Goal: Task Accomplishment & Management: Manage account settings

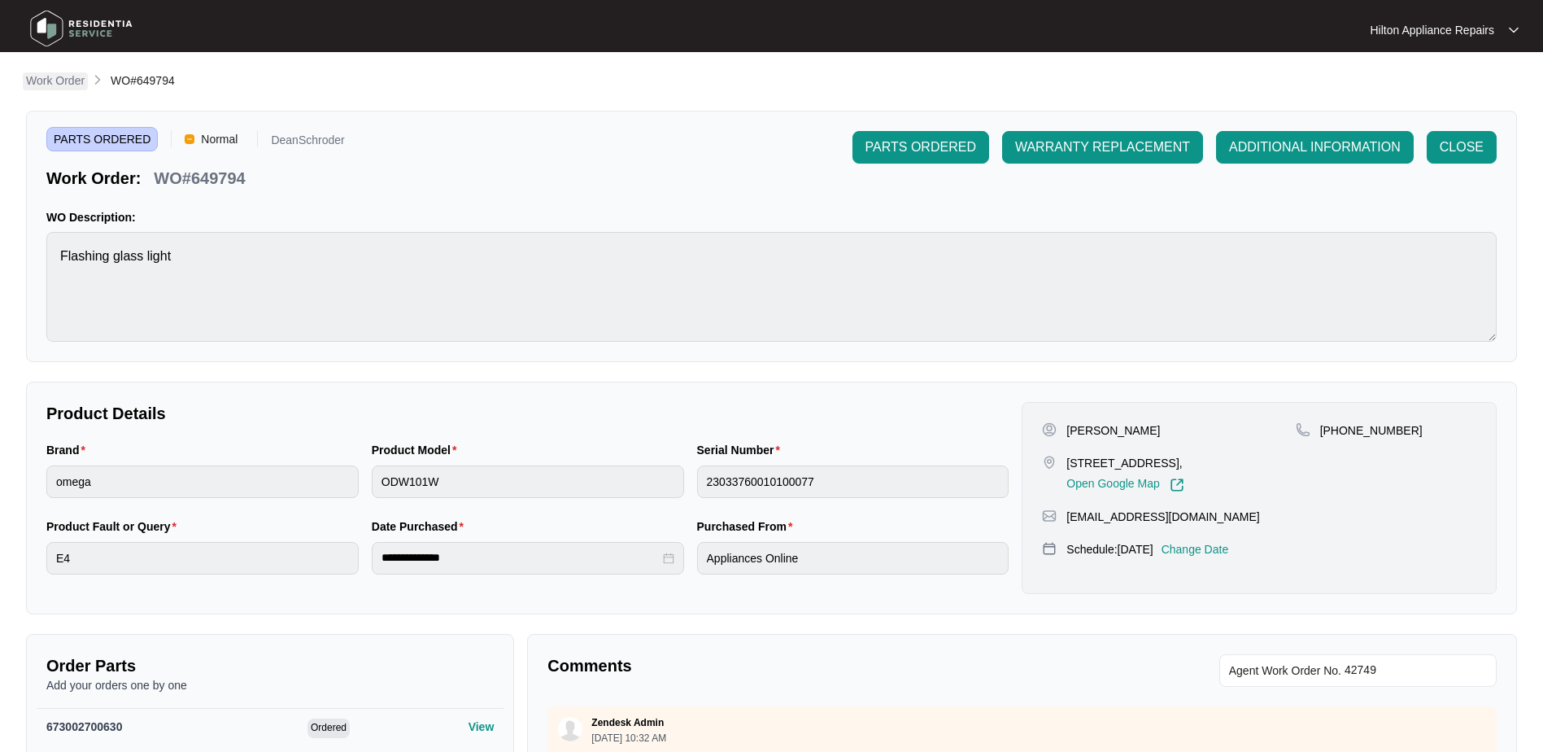
click at [53, 79] on p "Work Order" at bounding box center [55, 80] width 59 height 16
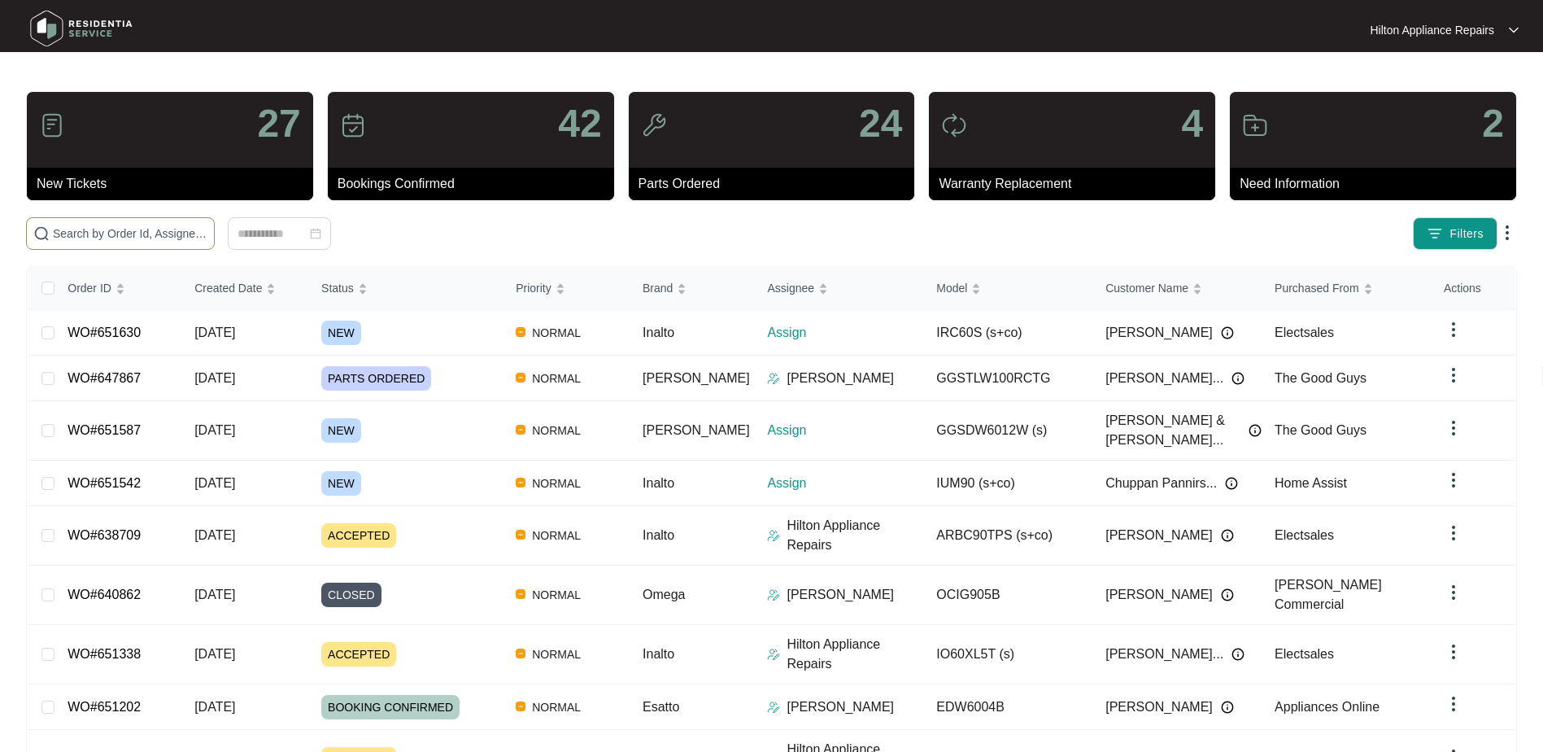
click at [87, 237] on input "text" at bounding box center [130, 234] width 155 height 18
paste input "WO#644321"
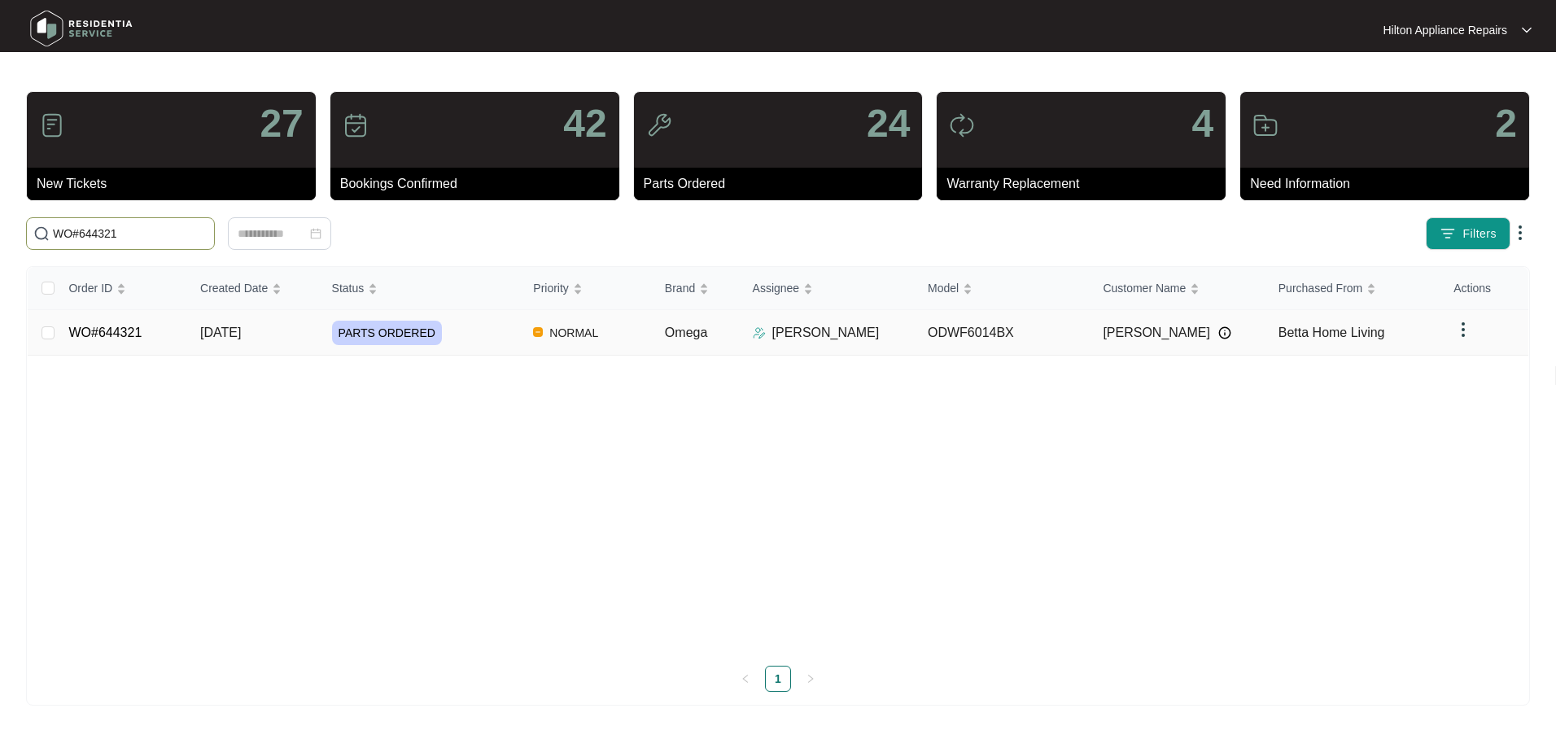
type input "WO#644321"
click at [213, 328] on span "[DATE]" at bounding box center [220, 332] width 41 height 14
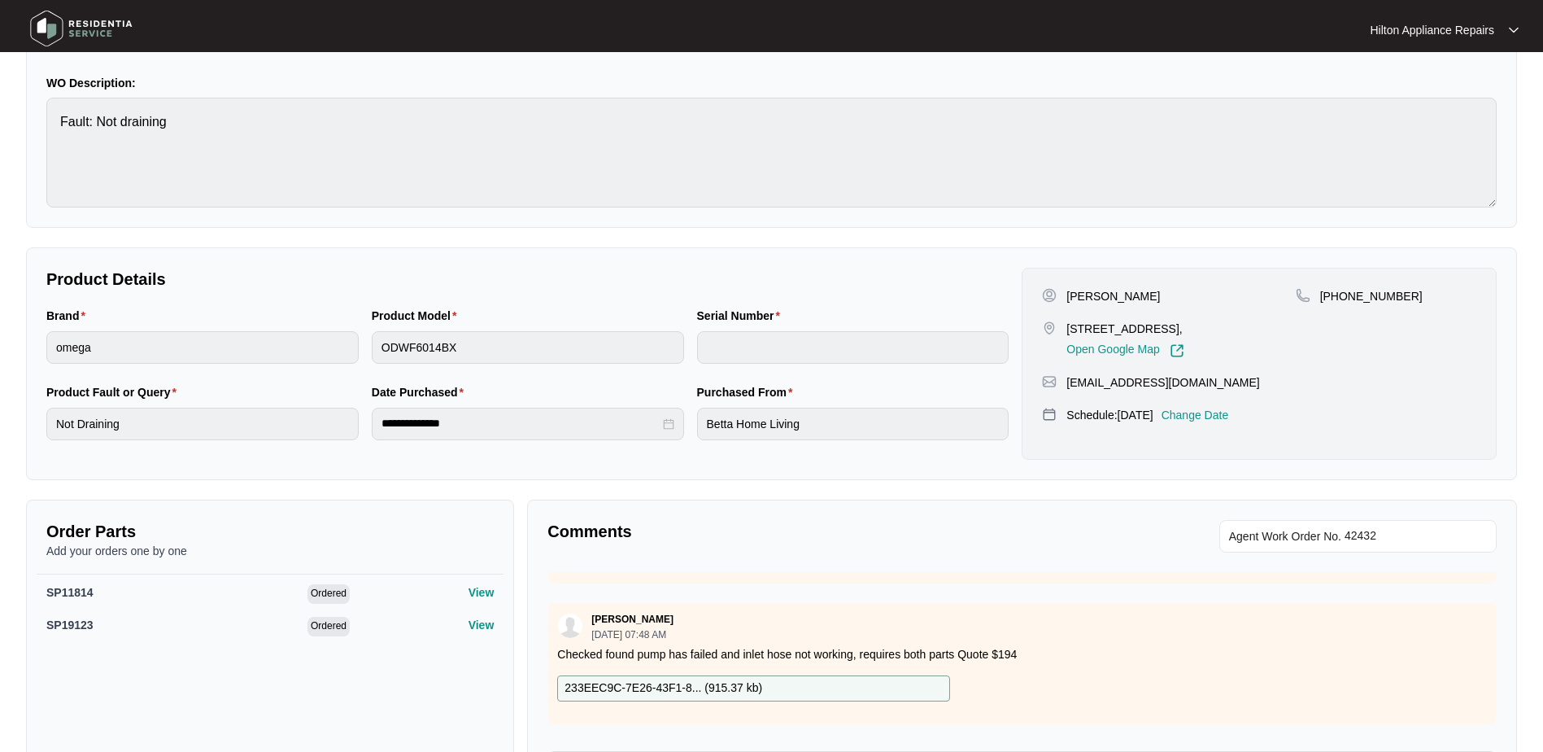
scroll to position [87, 0]
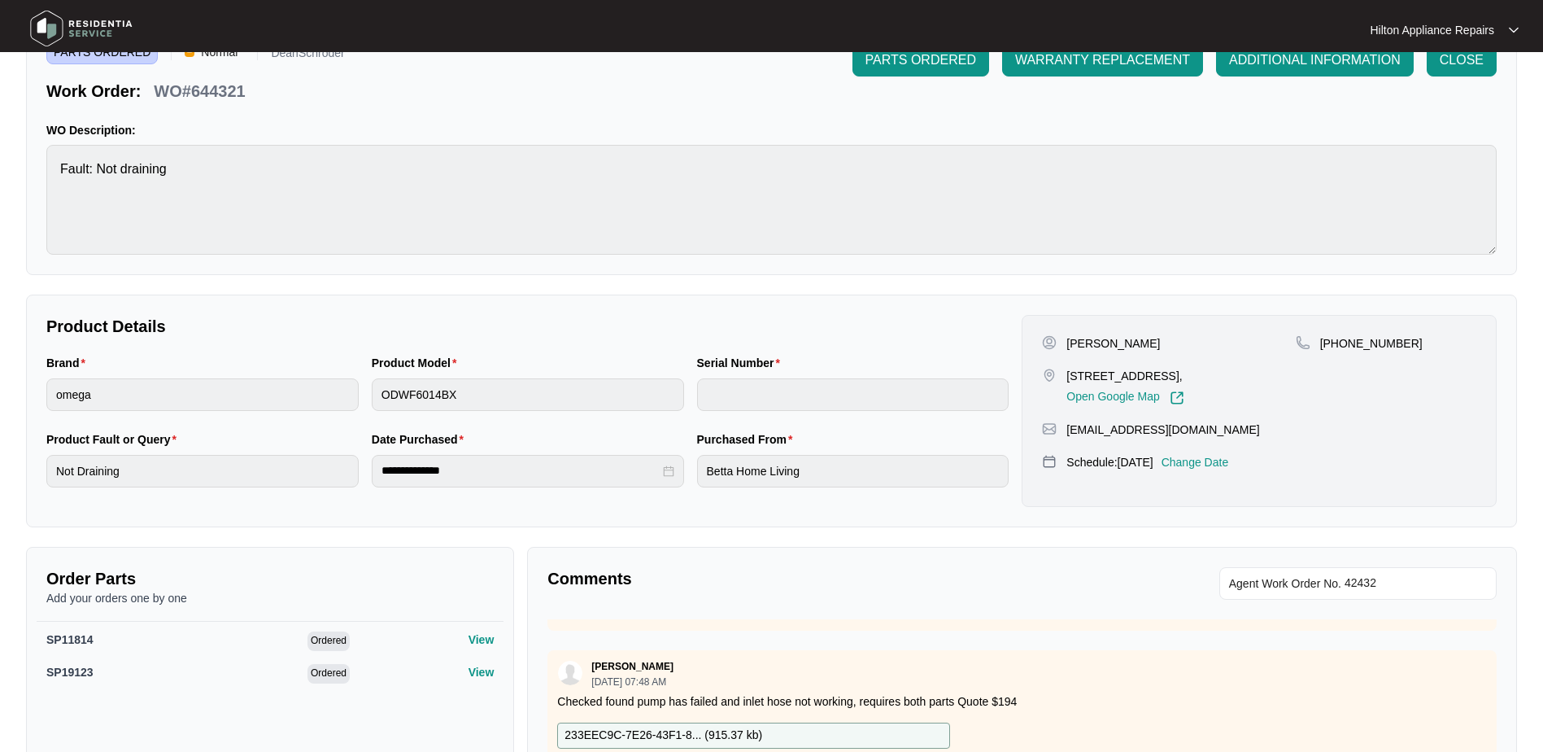
click at [1236, 451] on div "[PERSON_NAME] 184 Sunrise BVD Wellard WA 6170, Open Google Map [PHONE_NUMBER] […" at bounding box center [1259, 411] width 475 height 192
click at [1229, 459] on p "Change Date" at bounding box center [1196, 462] width 68 height 16
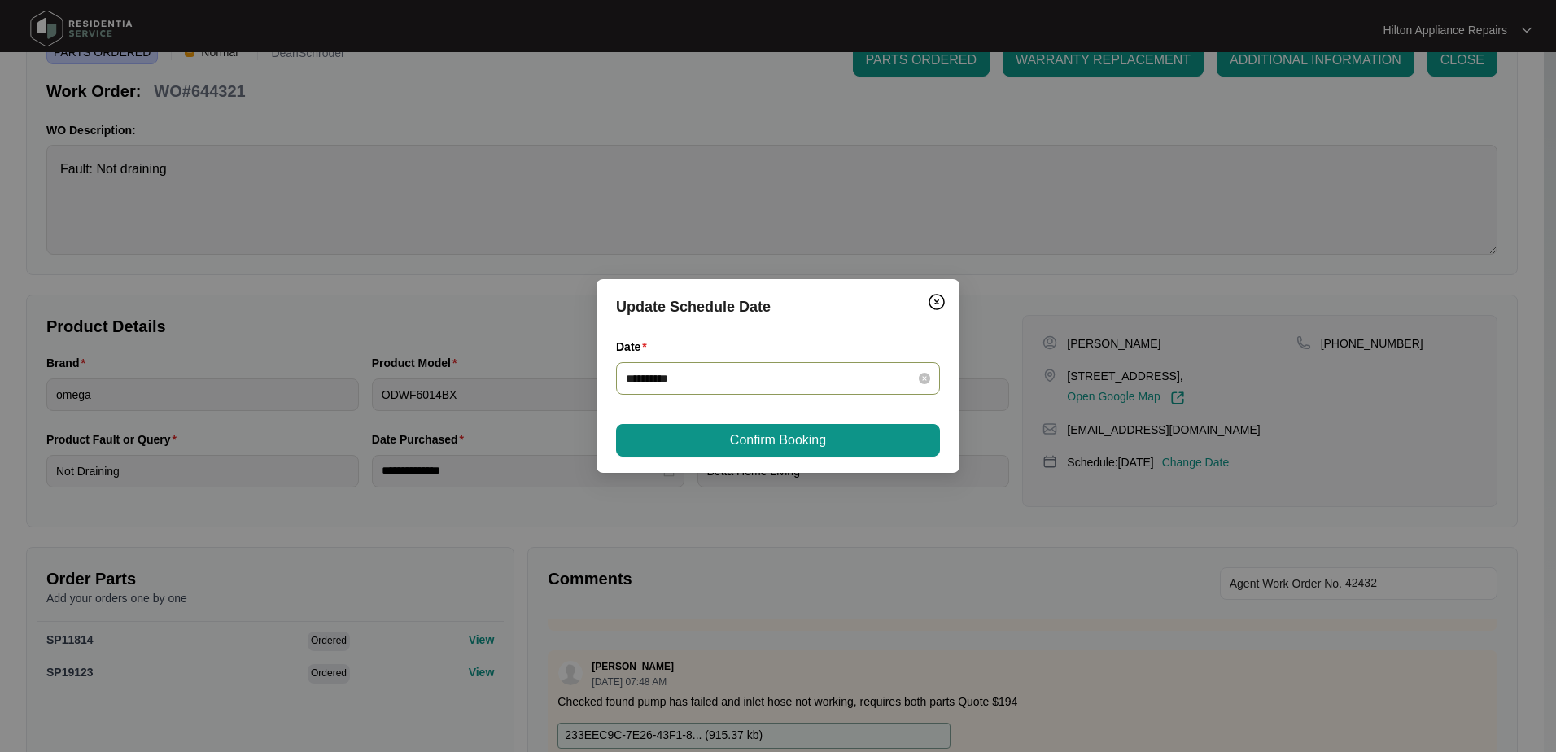
click at [917, 377] on div "**********" at bounding box center [778, 378] width 304 height 18
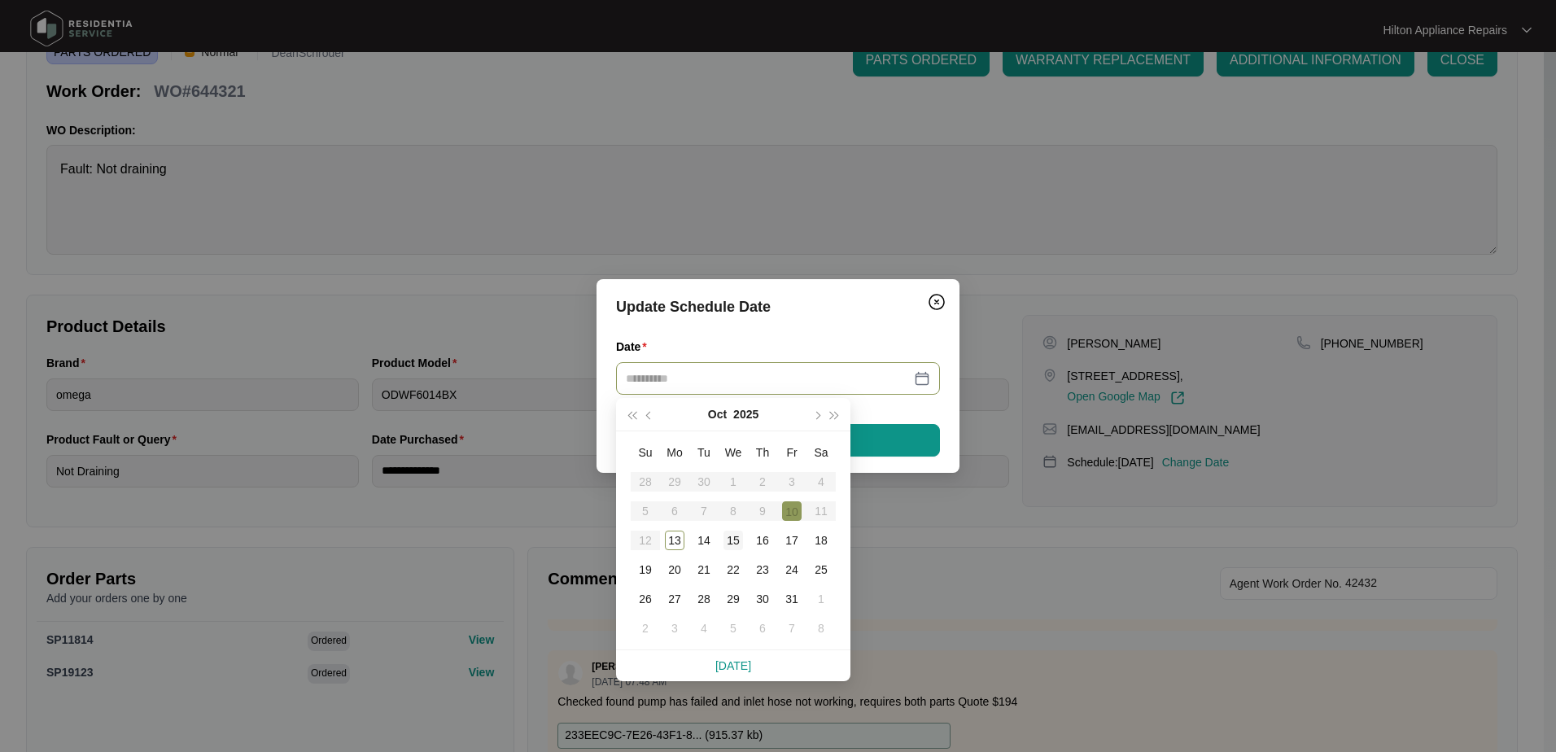
click at [733, 539] on div "15" at bounding box center [733, 540] width 20 height 20
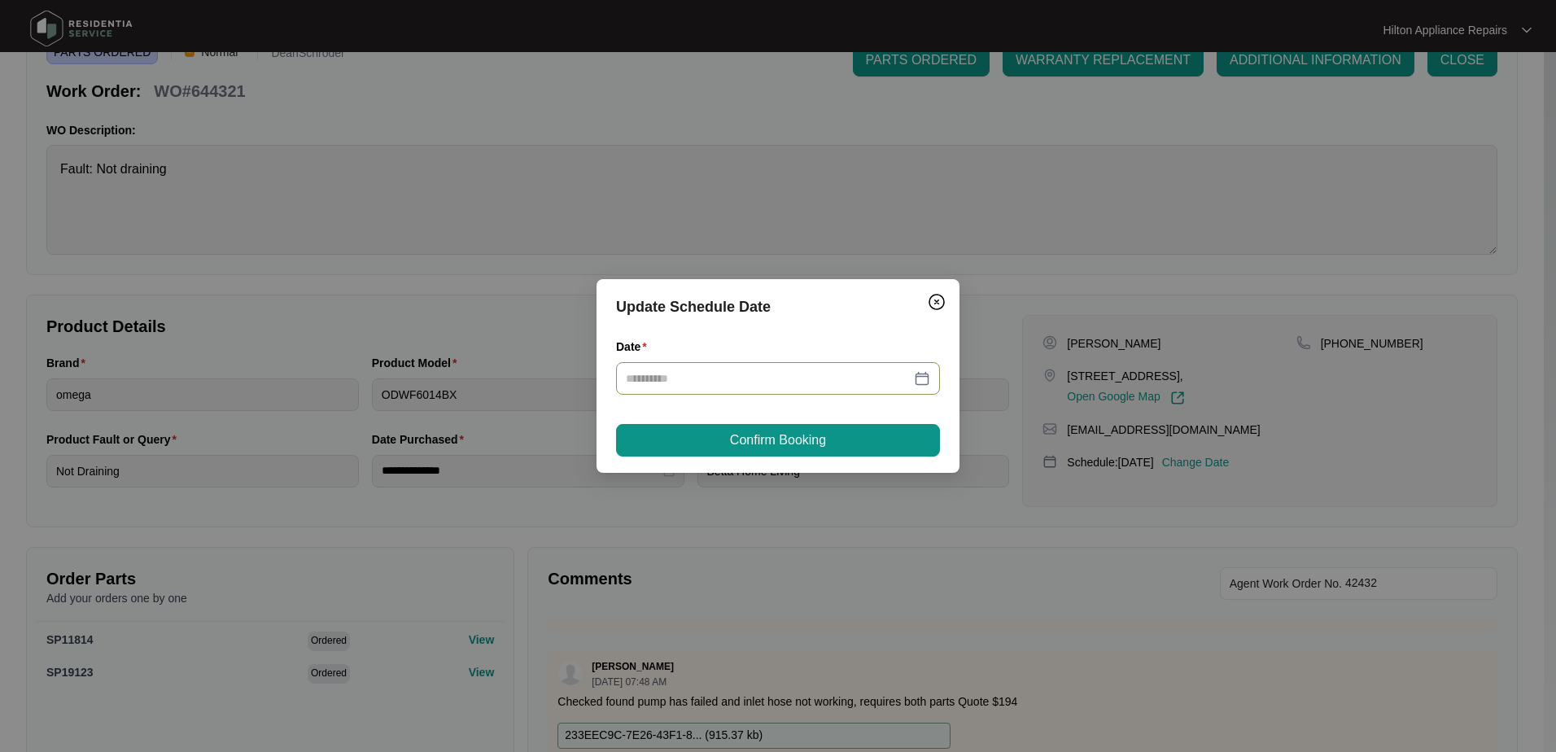
type input "**********"
click at [829, 443] on button "Confirm Booking" at bounding box center [778, 440] width 324 height 33
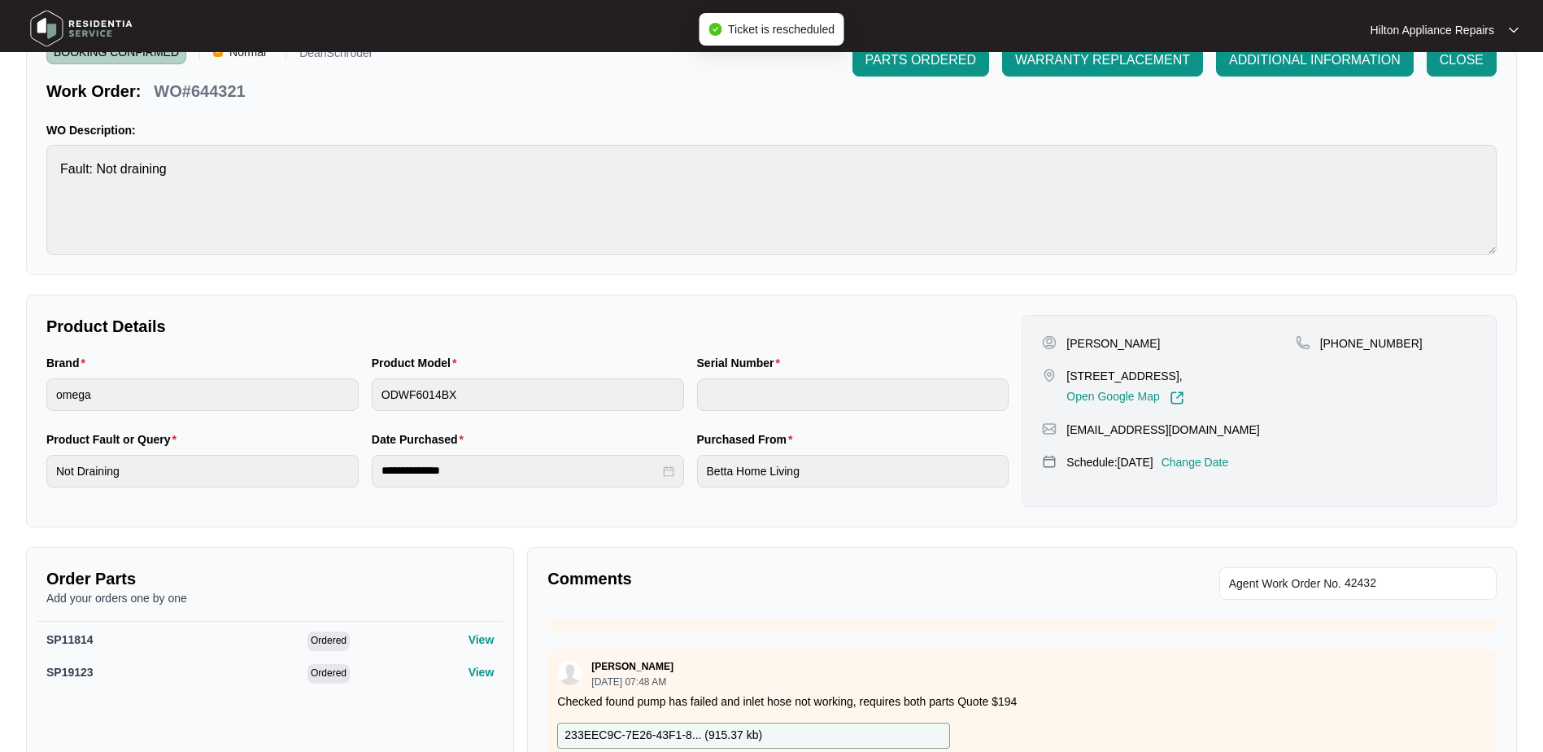
scroll to position [0, 0]
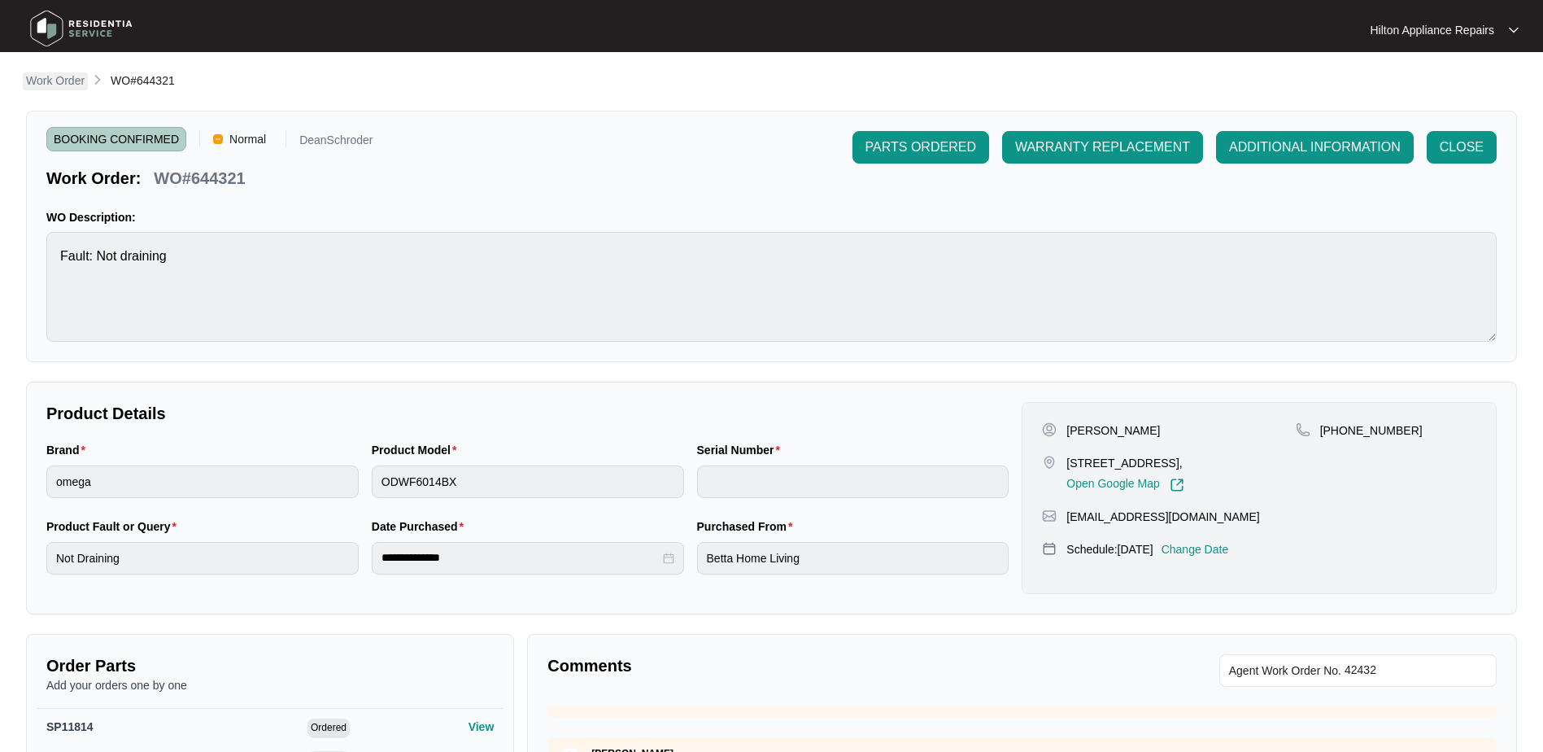
click at [40, 81] on p "Work Order" at bounding box center [55, 80] width 59 height 16
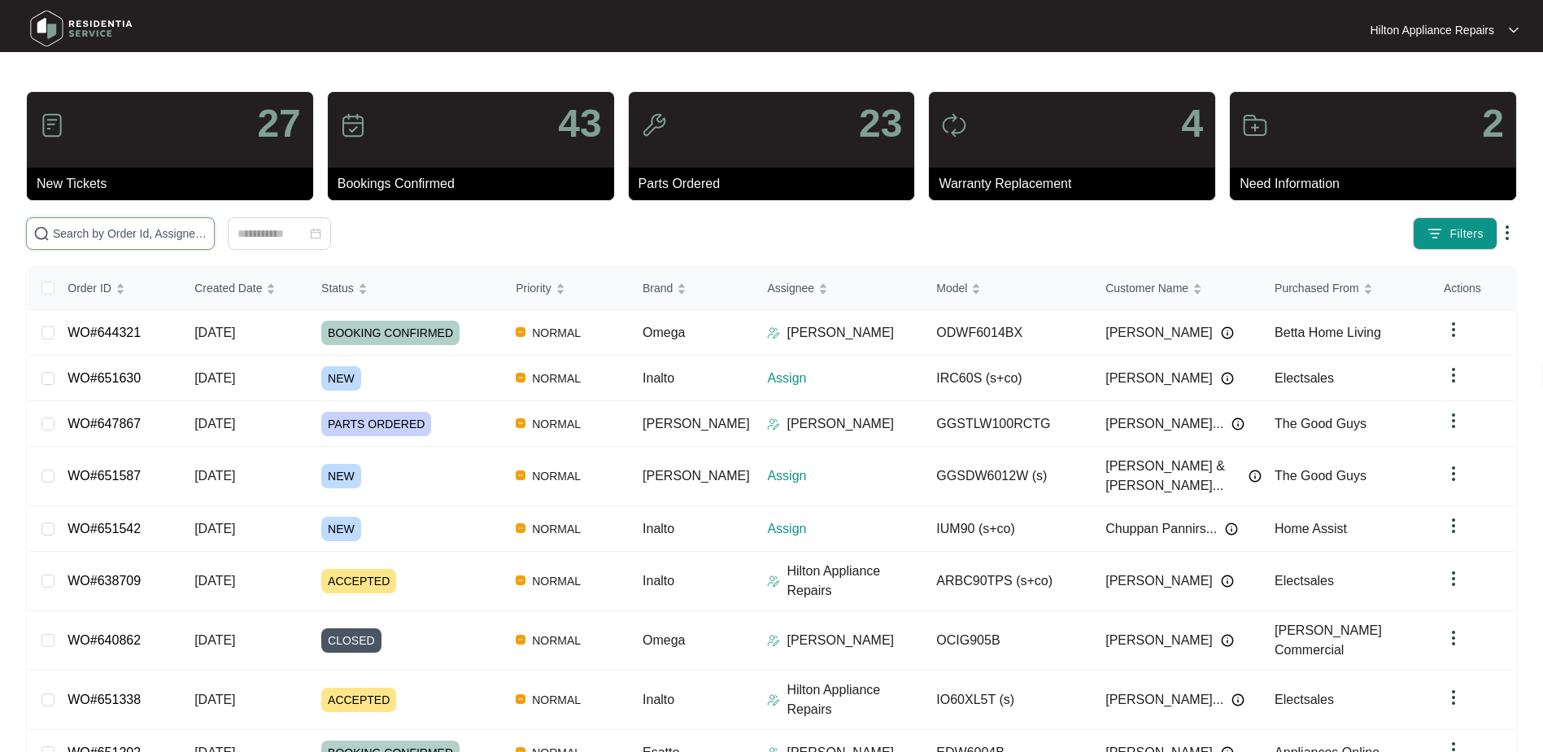
click at [89, 236] on input "text" at bounding box center [130, 234] width 155 height 18
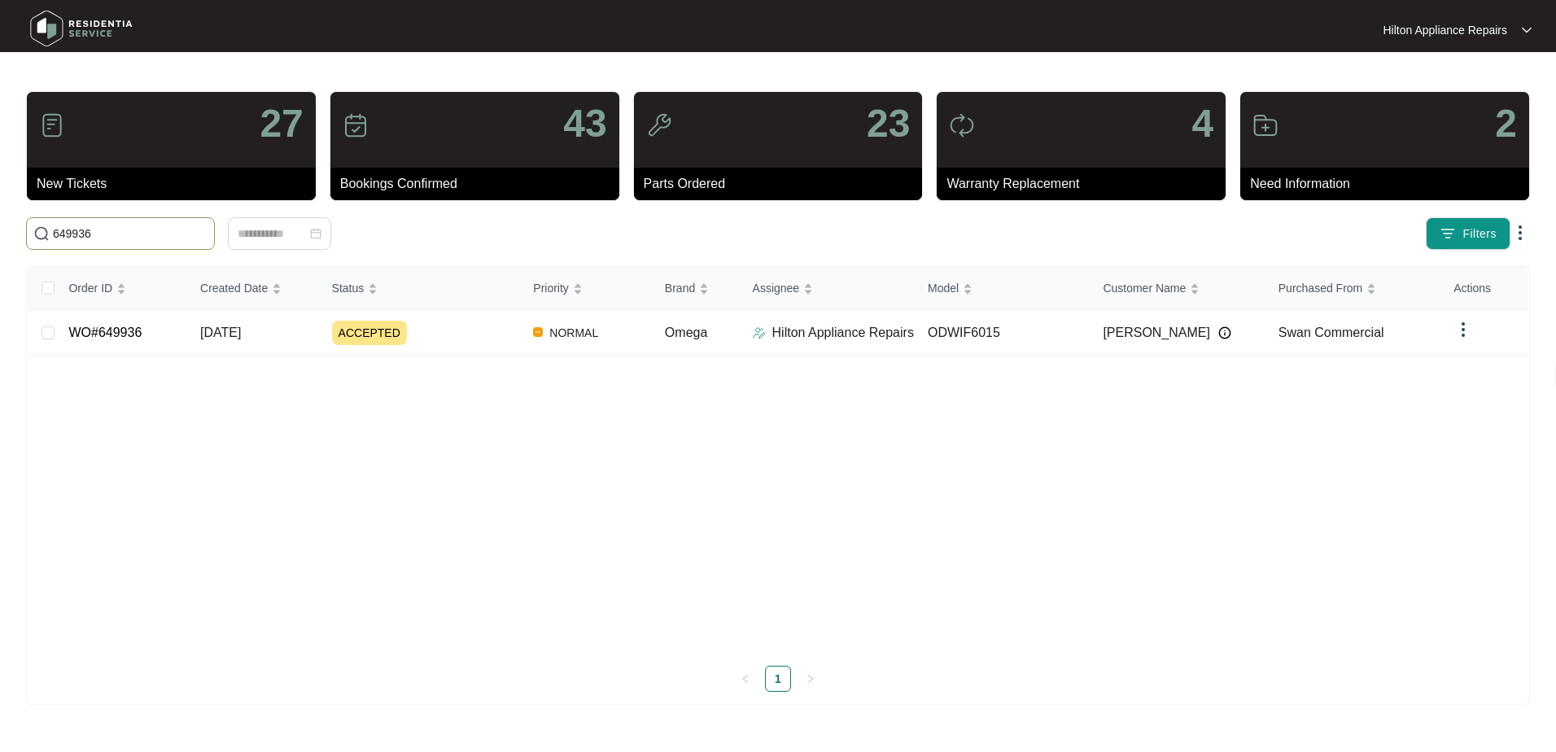
type input "649936"
click at [120, 330] on link "WO#649936" at bounding box center [104, 332] width 73 height 14
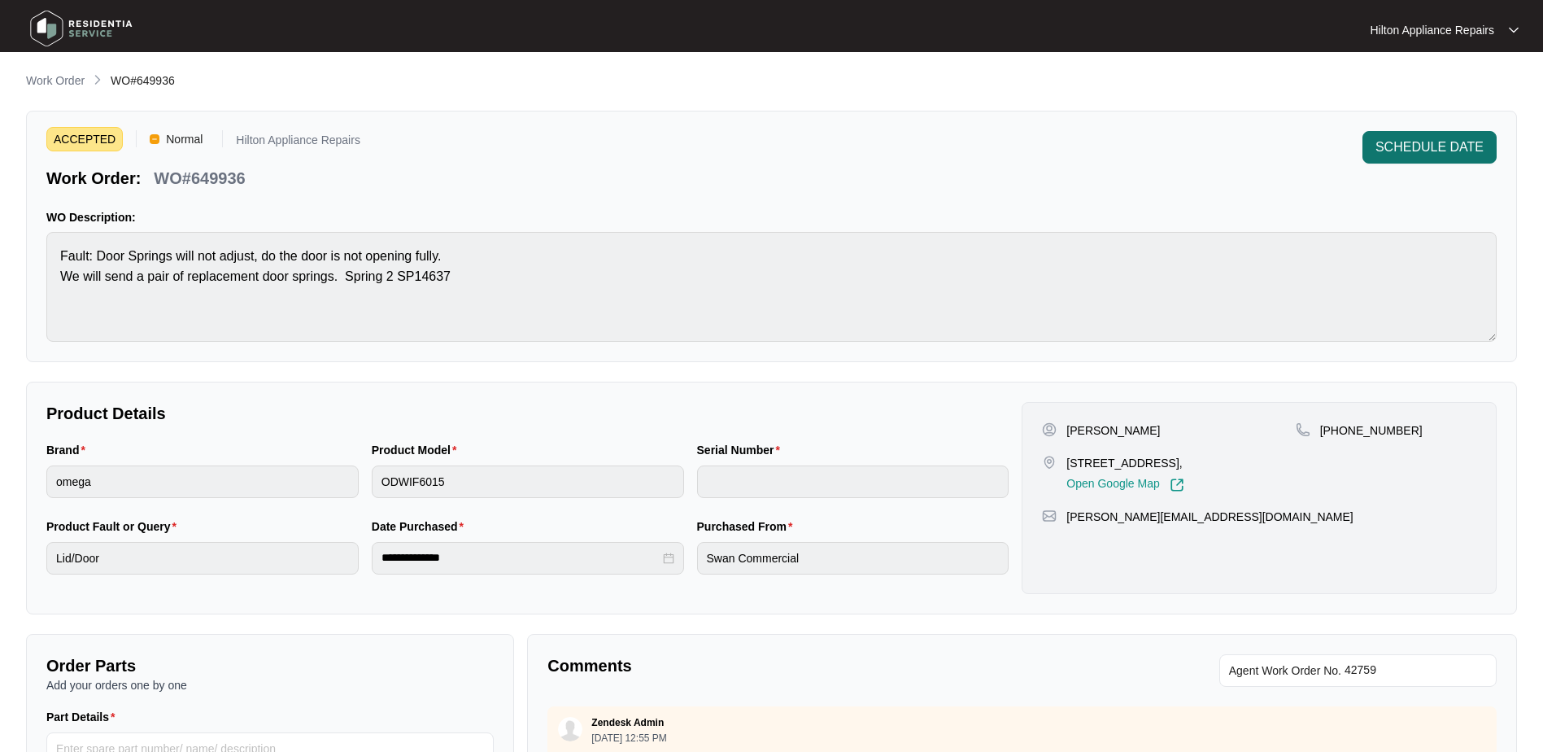
click at [1410, 150] on span "SCHEDULE DATE" at bounding box center [1430, 147] width 108 height 20
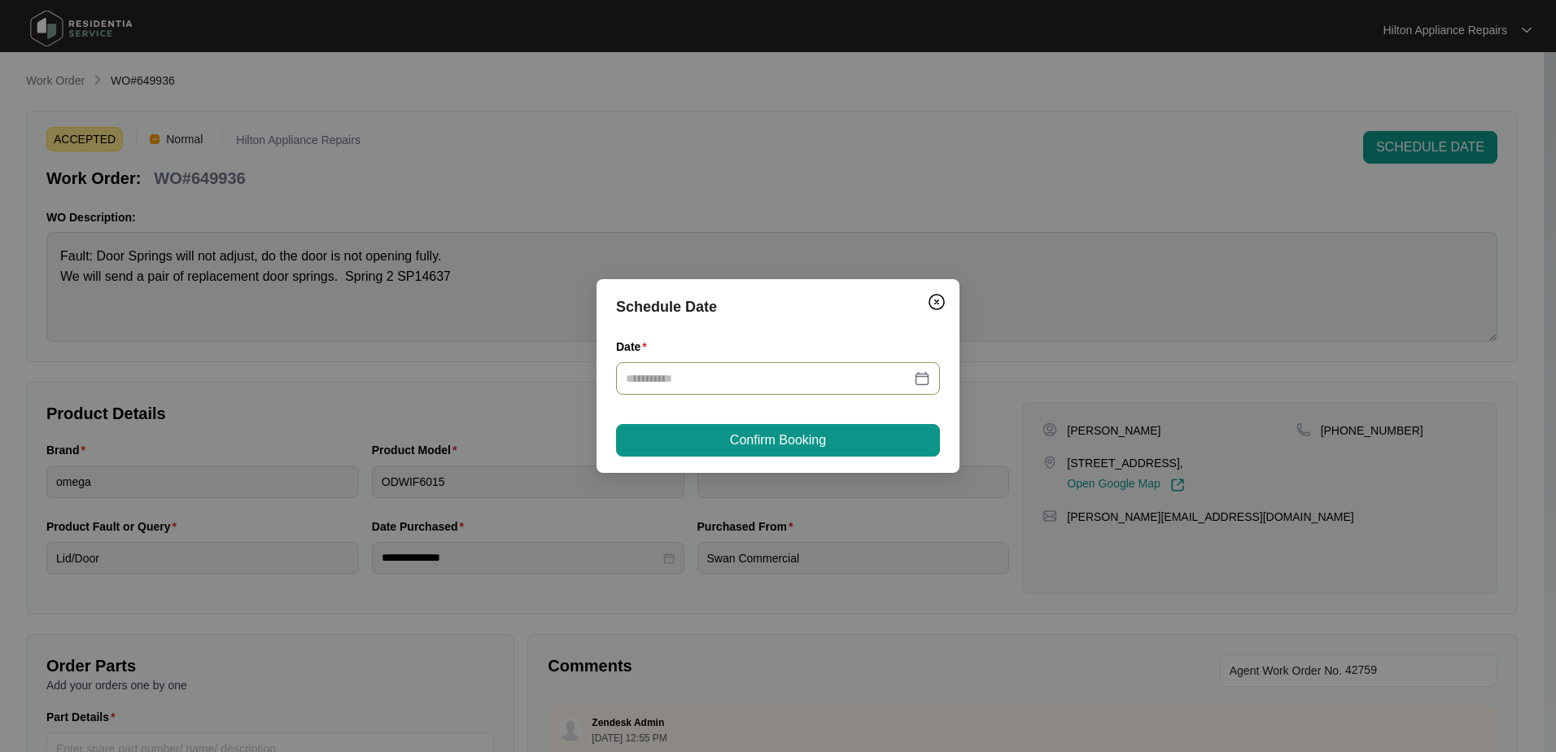
click at [927, 377] on div at bounding box center [778, 378] width 304 height 18
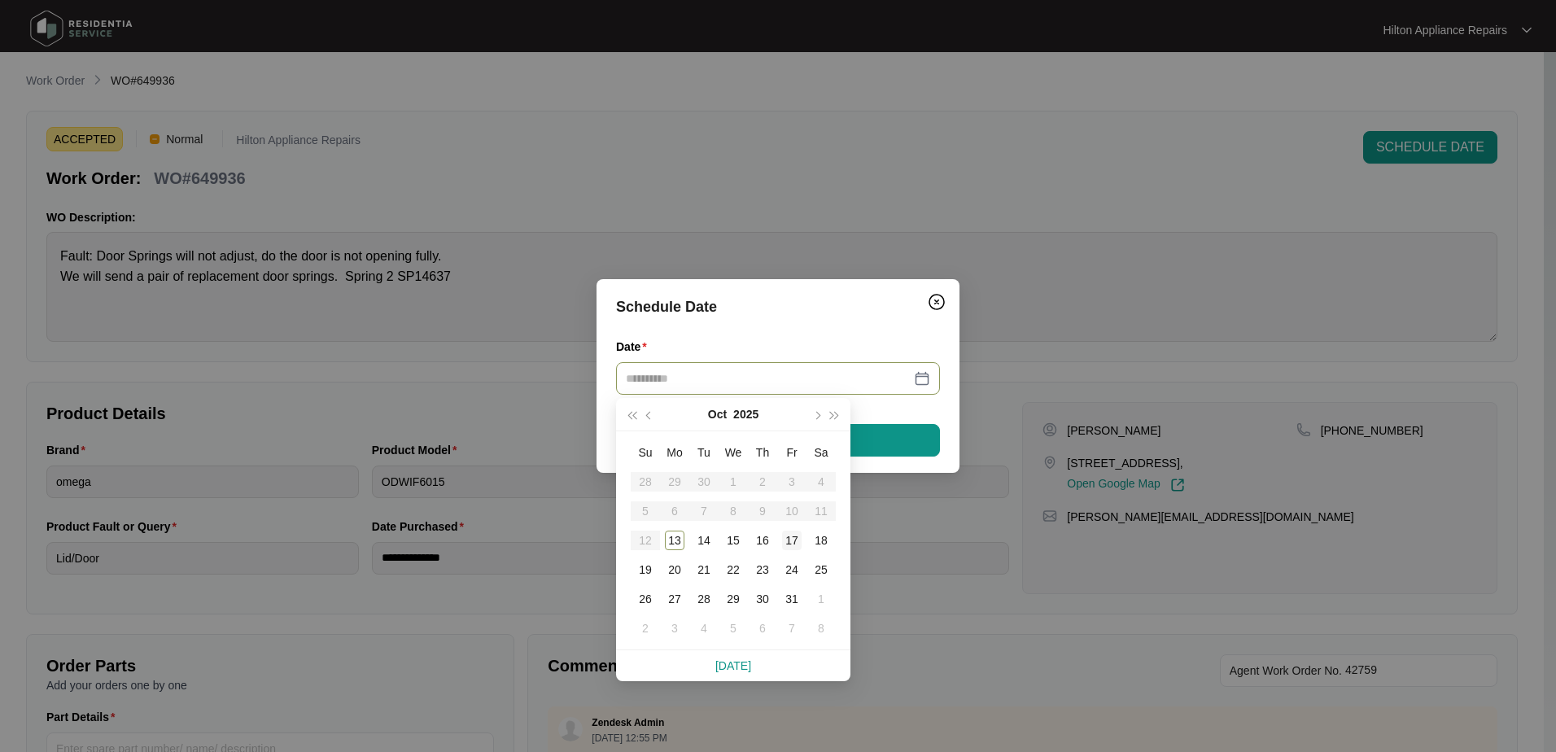
drag, startPoint x: 761, startPoint y: 539, endPoint x: 791, endPoint y: 535, distance: 29.6
click at [762, 539] on div "16" at bounding box center [763, 540] width 20 height 20
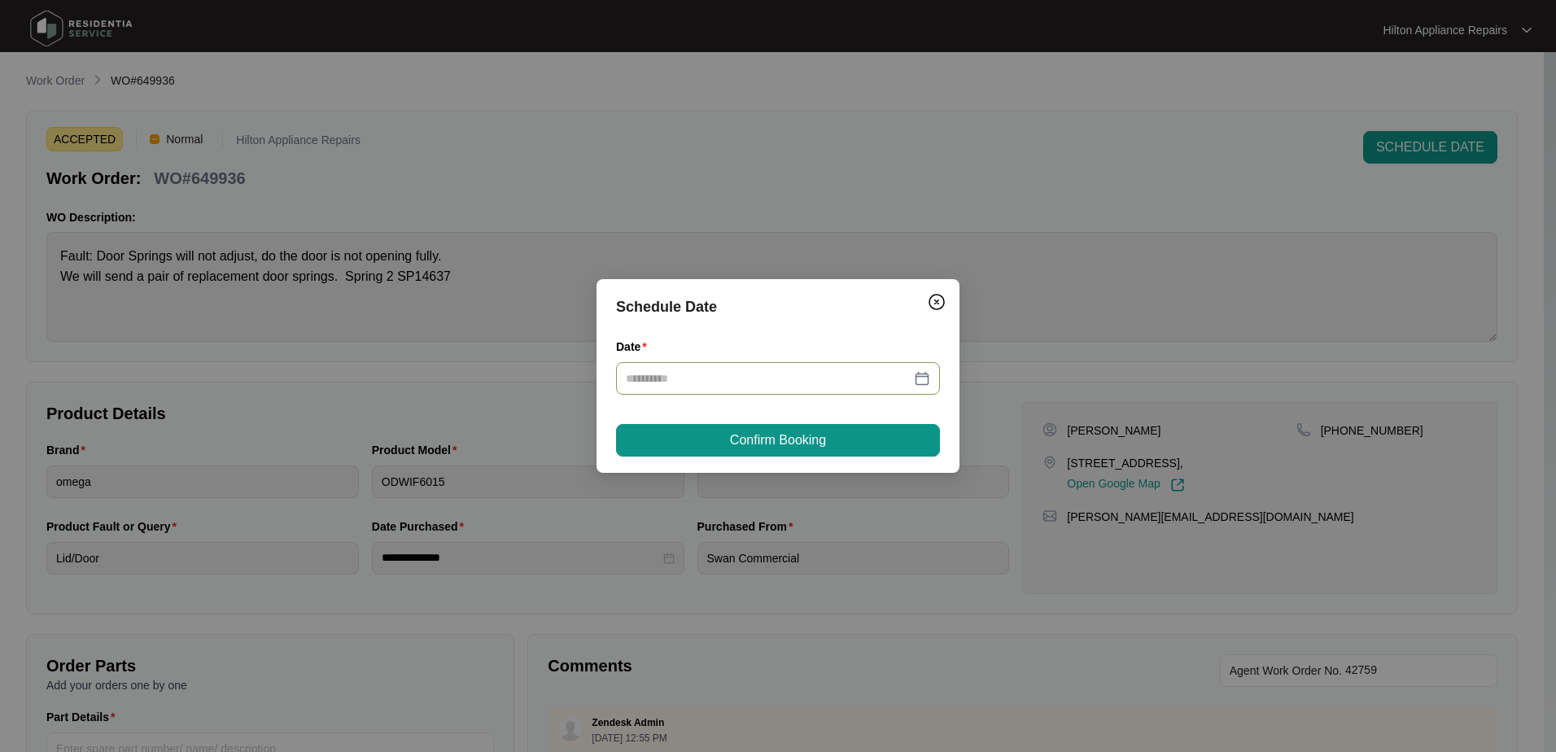
type input "**********"
click at [792, 449] on span "Confirm Booking" at bounding box center [778, 440] width 96 height 20
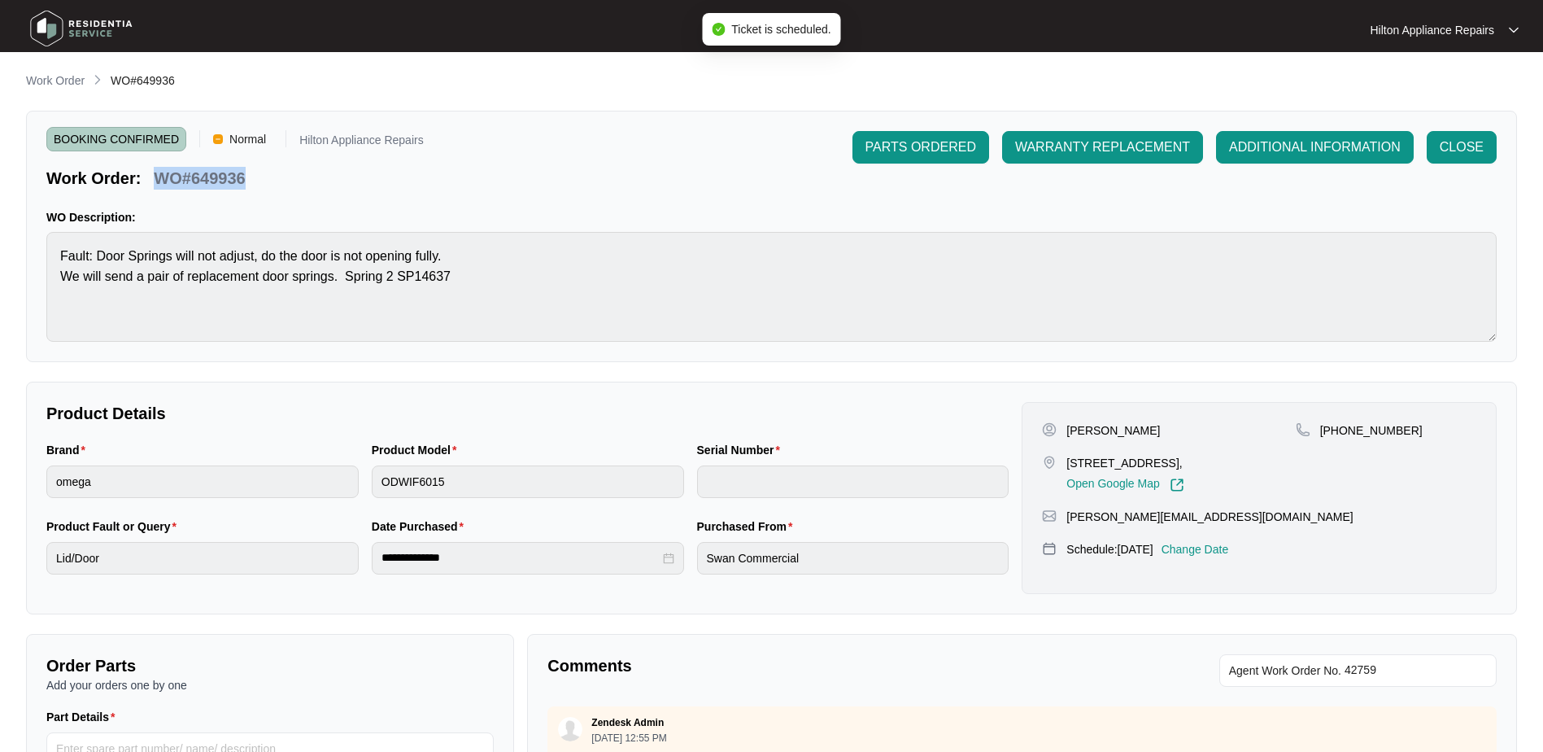
drag, startPoint x: 272, startPoint y: 185, endPoint x: 156, endPoint y: 177, distance: 115.8
click at [156, 177] on div "Work Order: WO#649936" at bounding box center [234, 175] width 377 height 28
drag, startPoint x: 156, startPoint y: 177, endPoint x: 59, endPoint y: 81, distance: 137.5
click at [56, 78] on p "Work Order" at bounding box center [55, 80] width 59 height 16
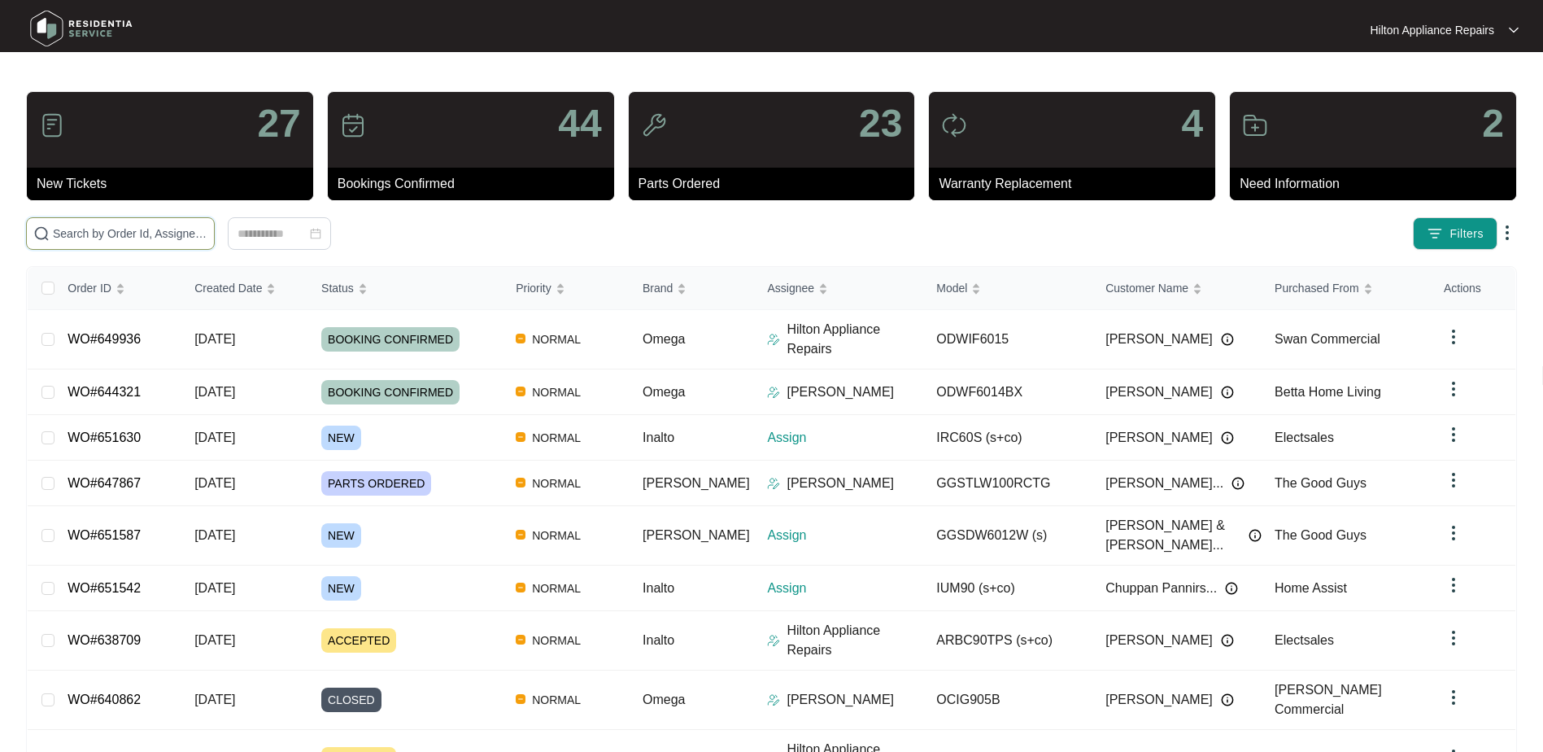
click at [109, 229] on input "text" at bounding box center [130, 234] width 155 height 18
click at [76, 233] on input "text" at bounding box center [130, 234] width 155 height 18
paste input "Beaconsfield"
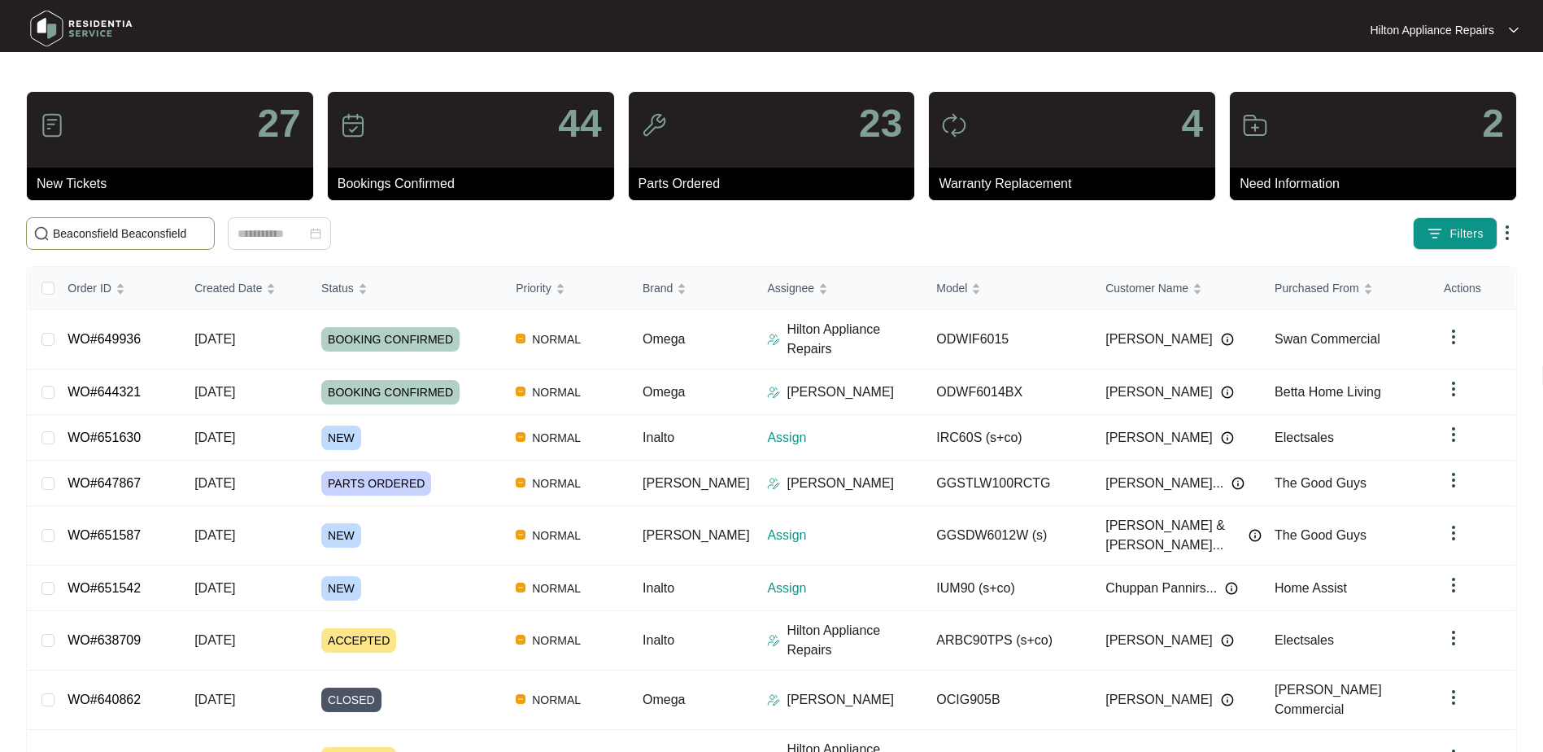
type input "Beaconsfield Beaconsfield [GEOGRAPHIC_DATA]"
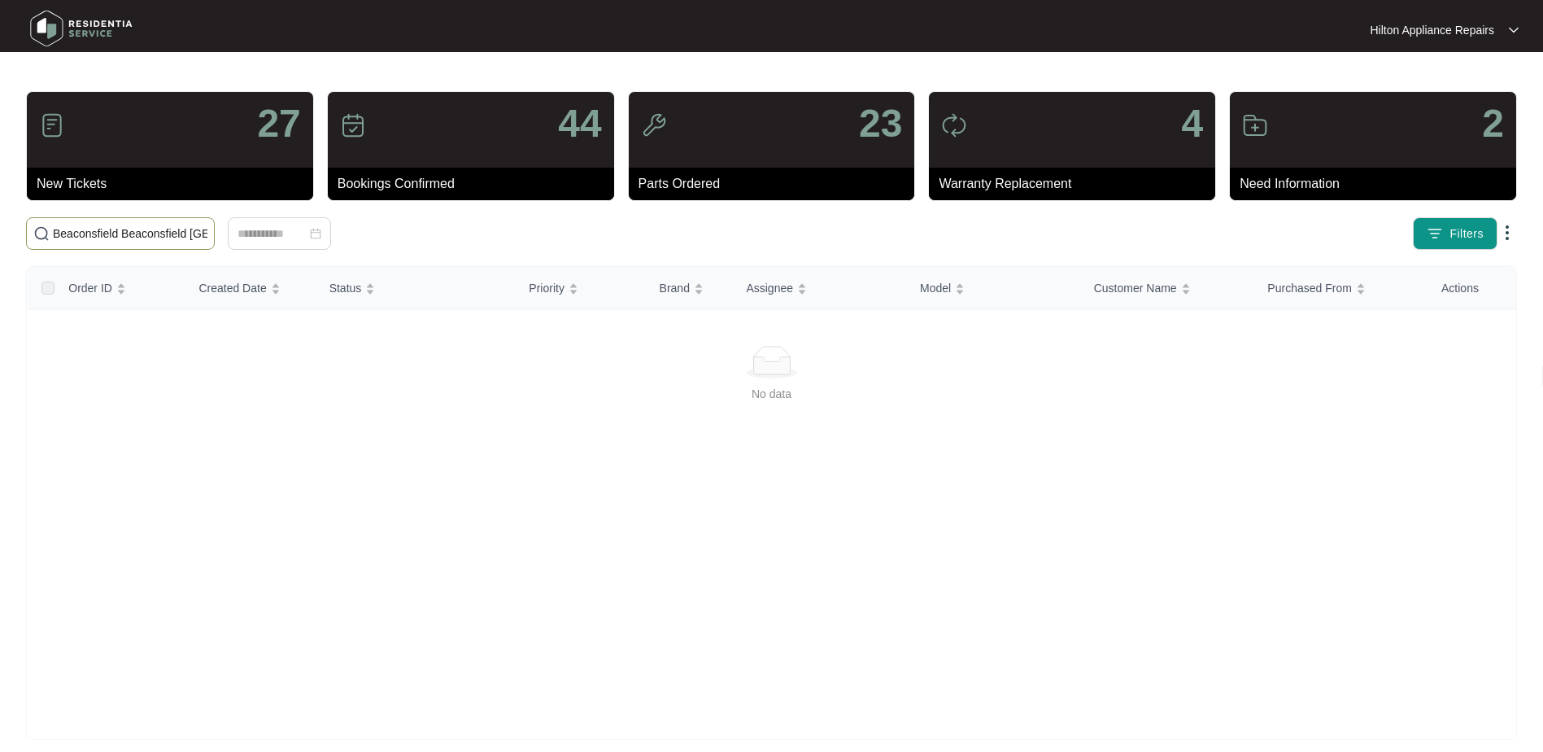
drag, startPoint x: 195, startPoint y: 231, endPoint x: -7, endPoint y: 231, distance: 201.8
click at [0, 231] on html "Hilton Appliance Repairs Hilton App... 27 New Tickets 44 Bookings Confirmed 23 …" at bounding box center [771, 383] width 1543 height 766
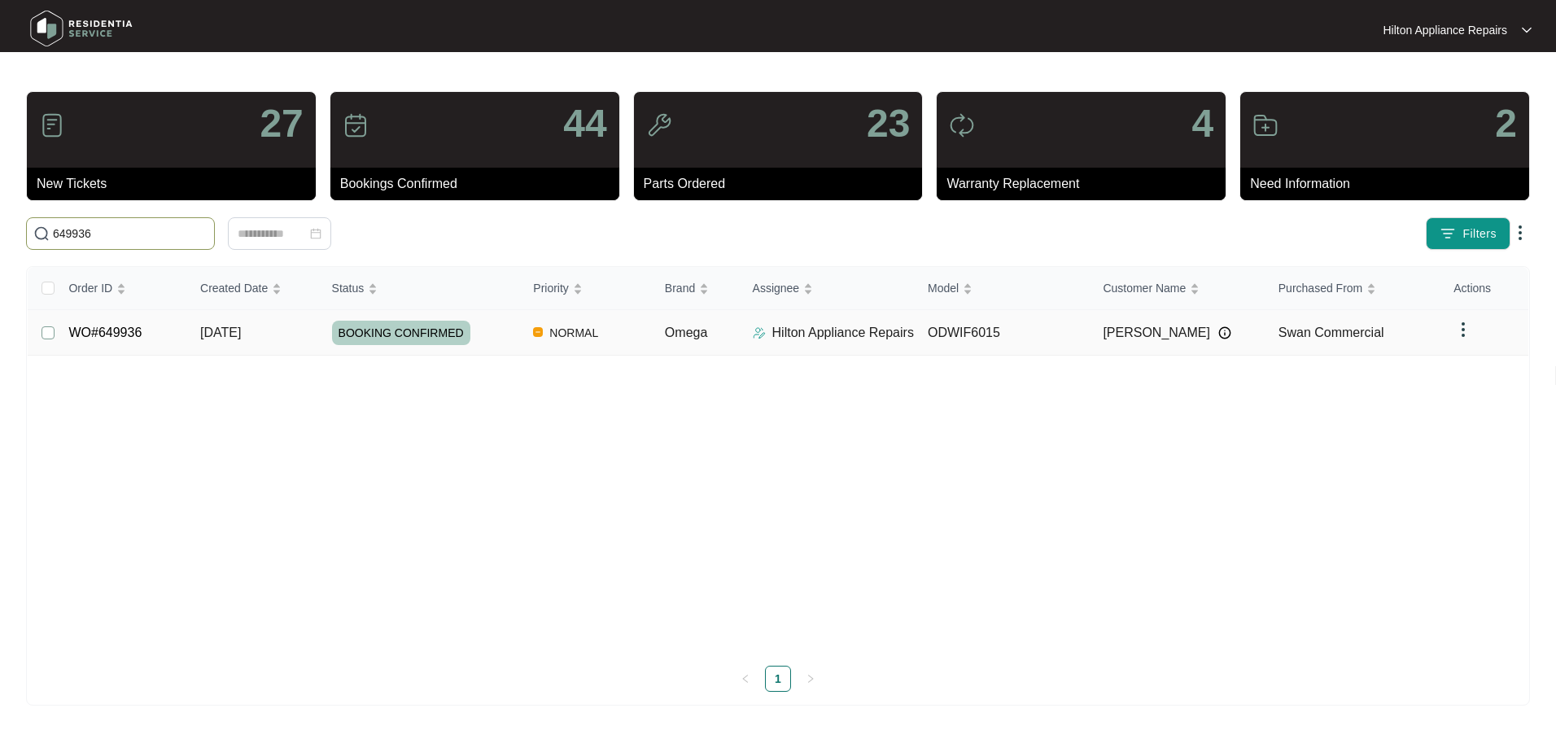
type input "649936"
click at [307, 229] on span "Re-assign Selected Tickets" at bounding box center [320, 234] width 157 height 20
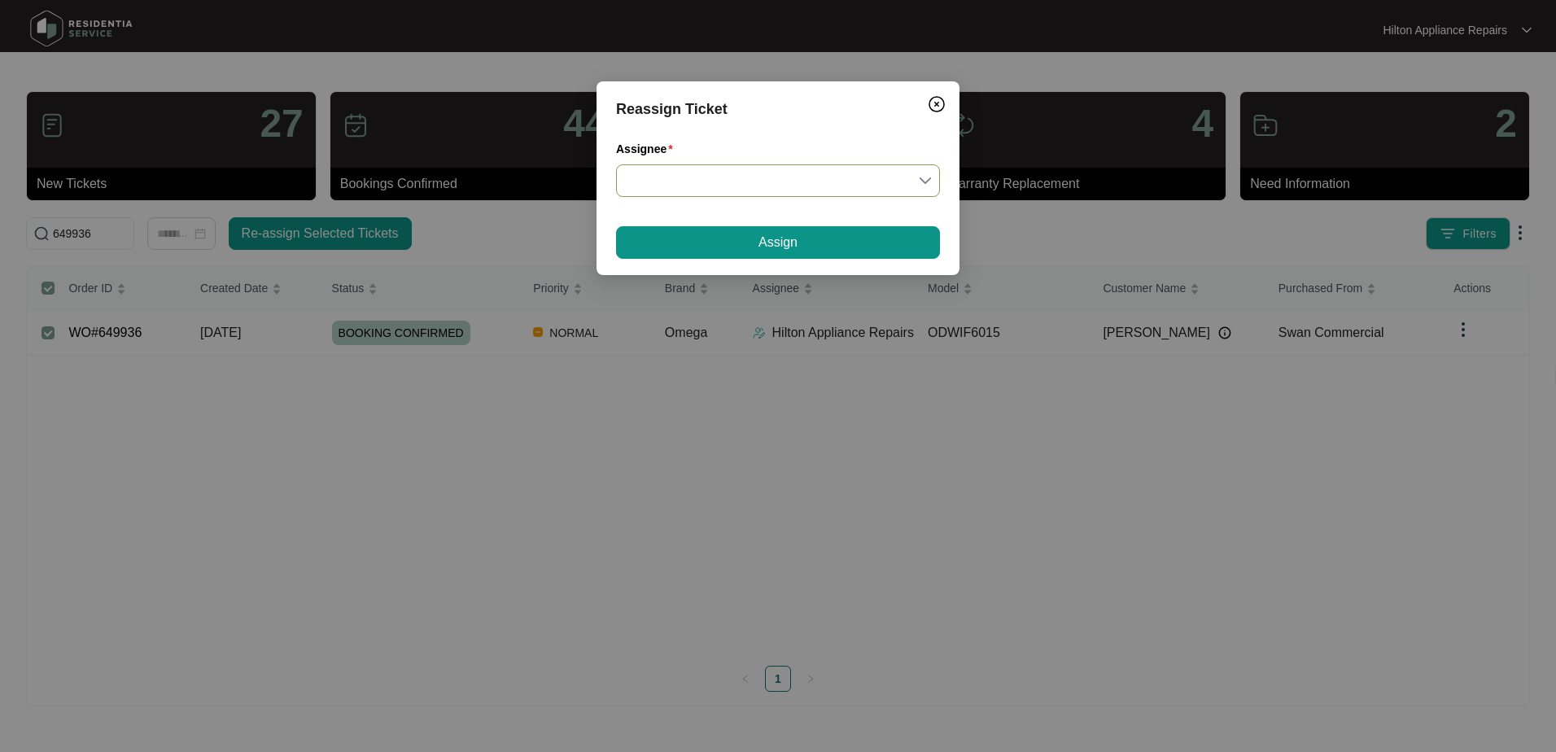
click at [925, 182] on input "Assignee" at bounding box center [778, 180] width 304 height 31
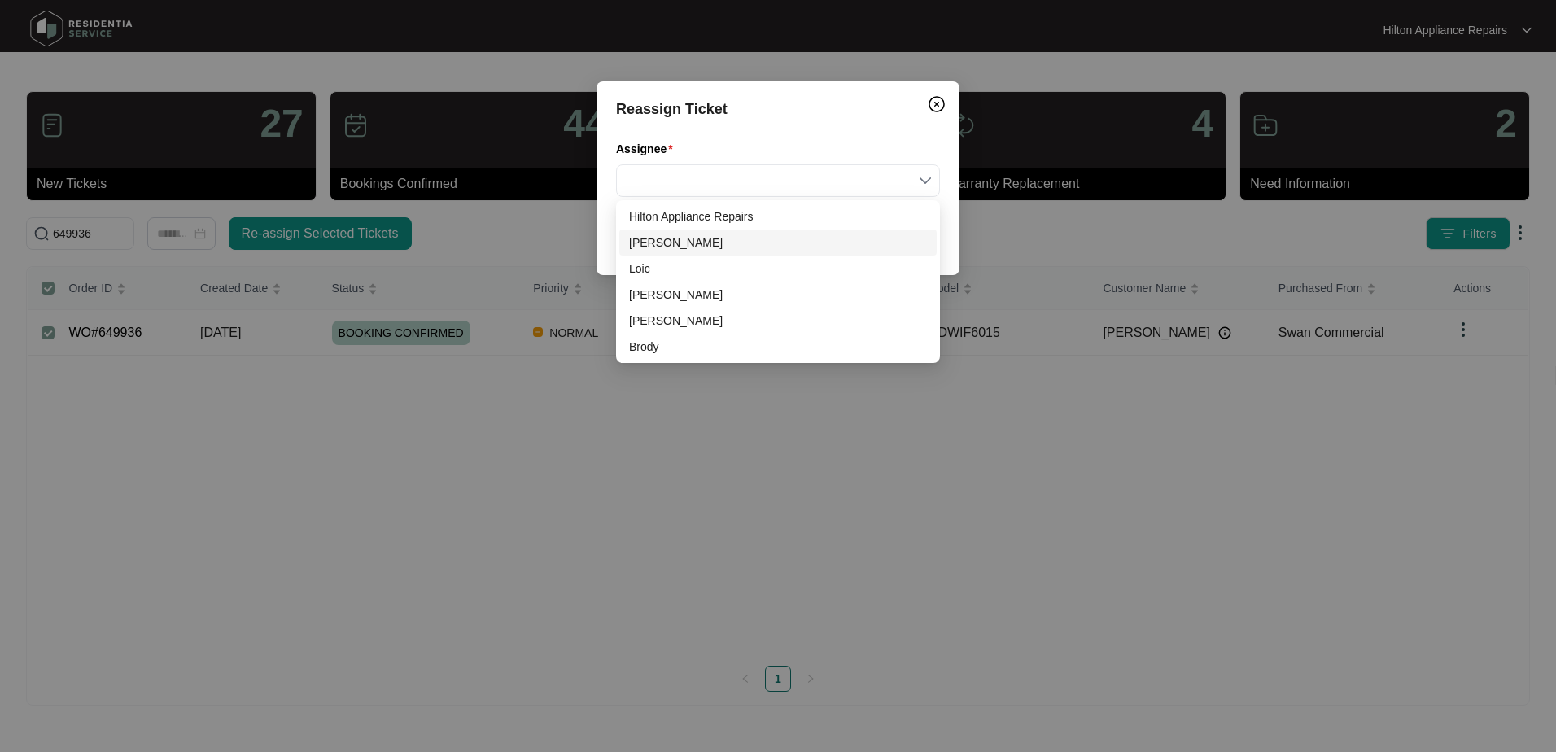
click at [649, 247] on div "[PERSON_NAME]" at bounding box center [778, 242] width 298 height 18
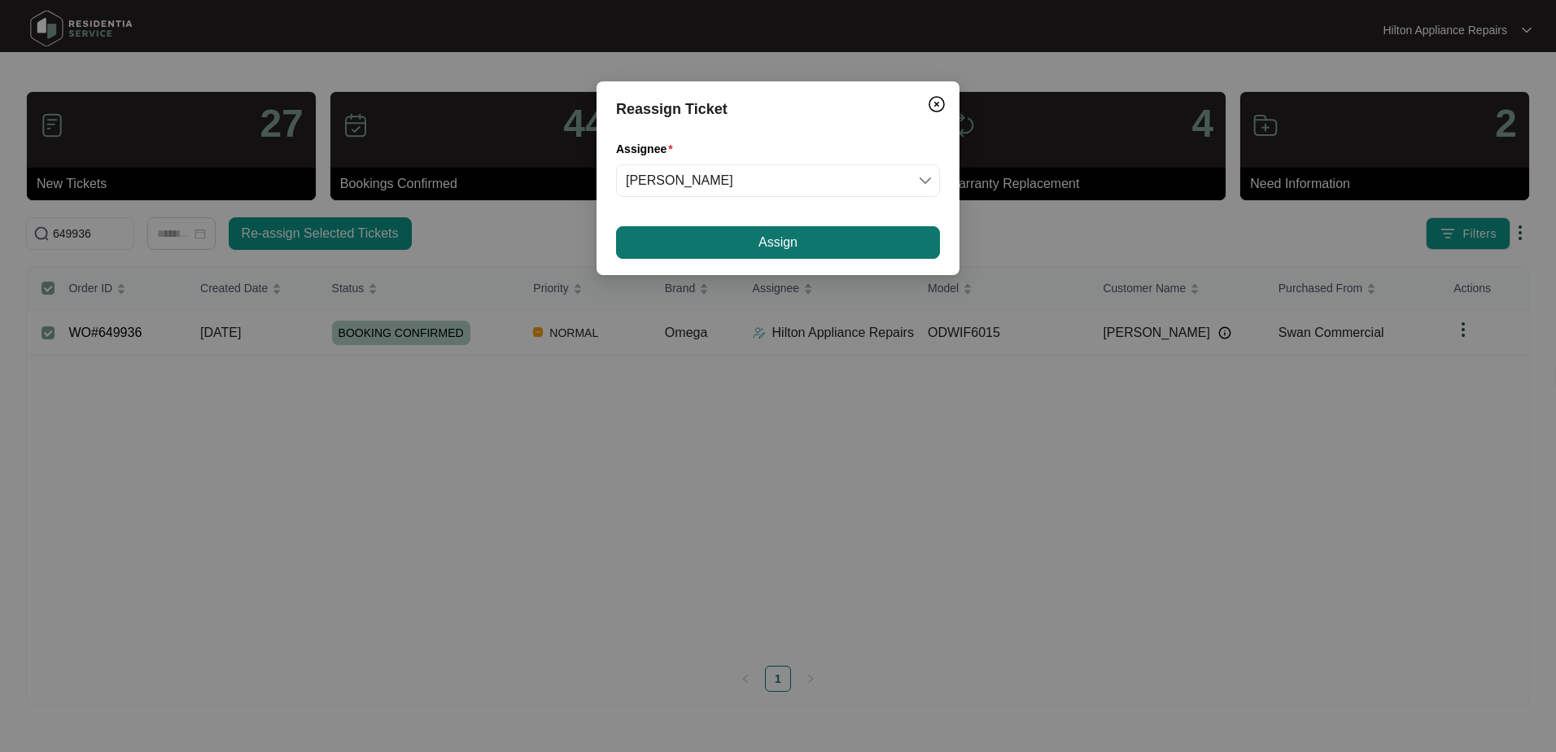
click at [702, 239] on button "Assign" at bounding box center [778, 242] width 324 height 33
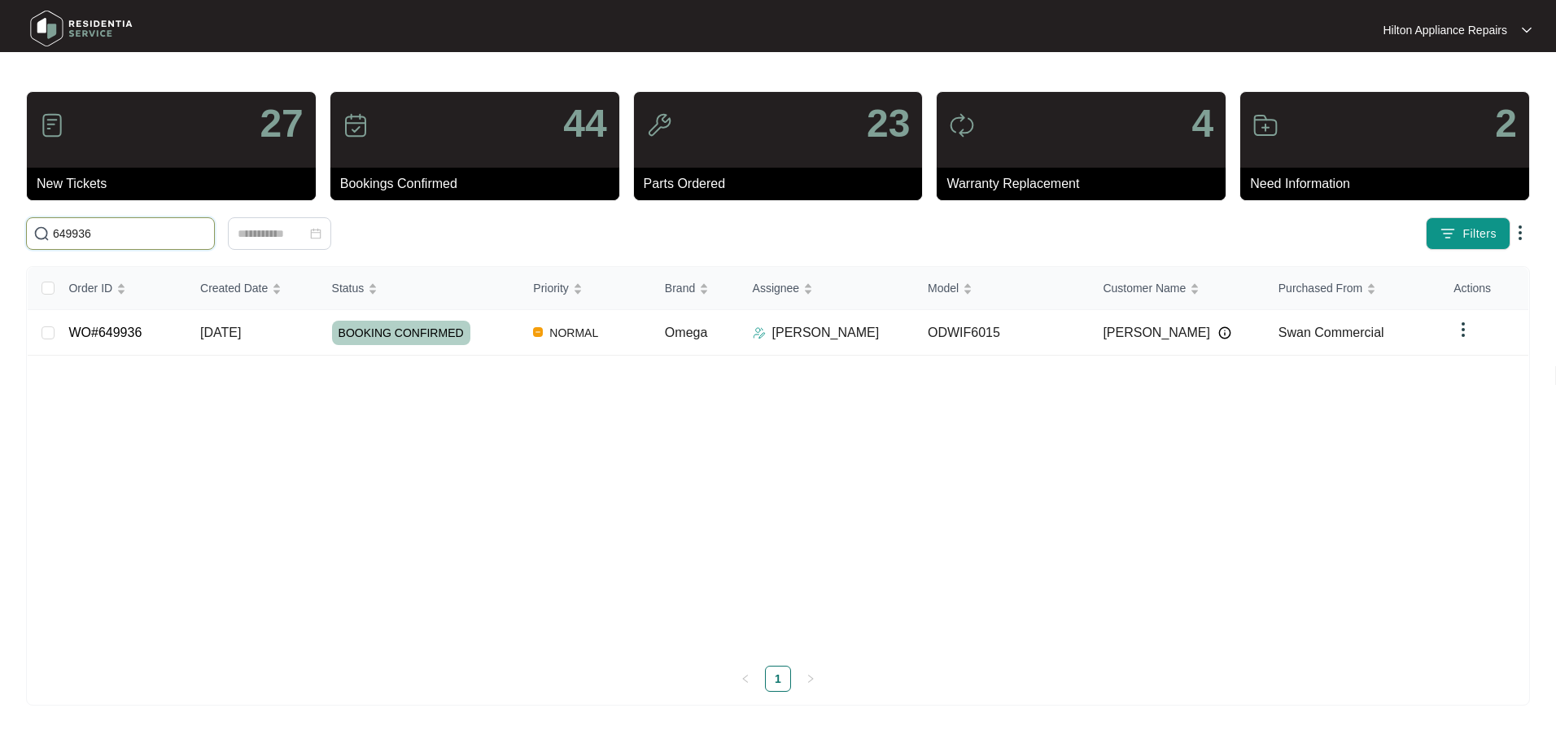
drag, startPoint x: 78, startPoint y: 238, endPoint x: 68, endPoint y: 239, distance: 9.8
click at [68, 239] on input "649936" at bounding box center [130, 234] width 155 height 18
drag, startPoint x: 39, startPoint y: 241, endPoint x: -24, endPoint y: 235, distance: 63.7
click at [0, 235] on html "Hilton Appliance Repairs Hilton App... 27 New Tickets 44 Bookings Confirmed 23 …" at bounding box center [778, 376] width 1556 height 752
paste input "WO#649318"
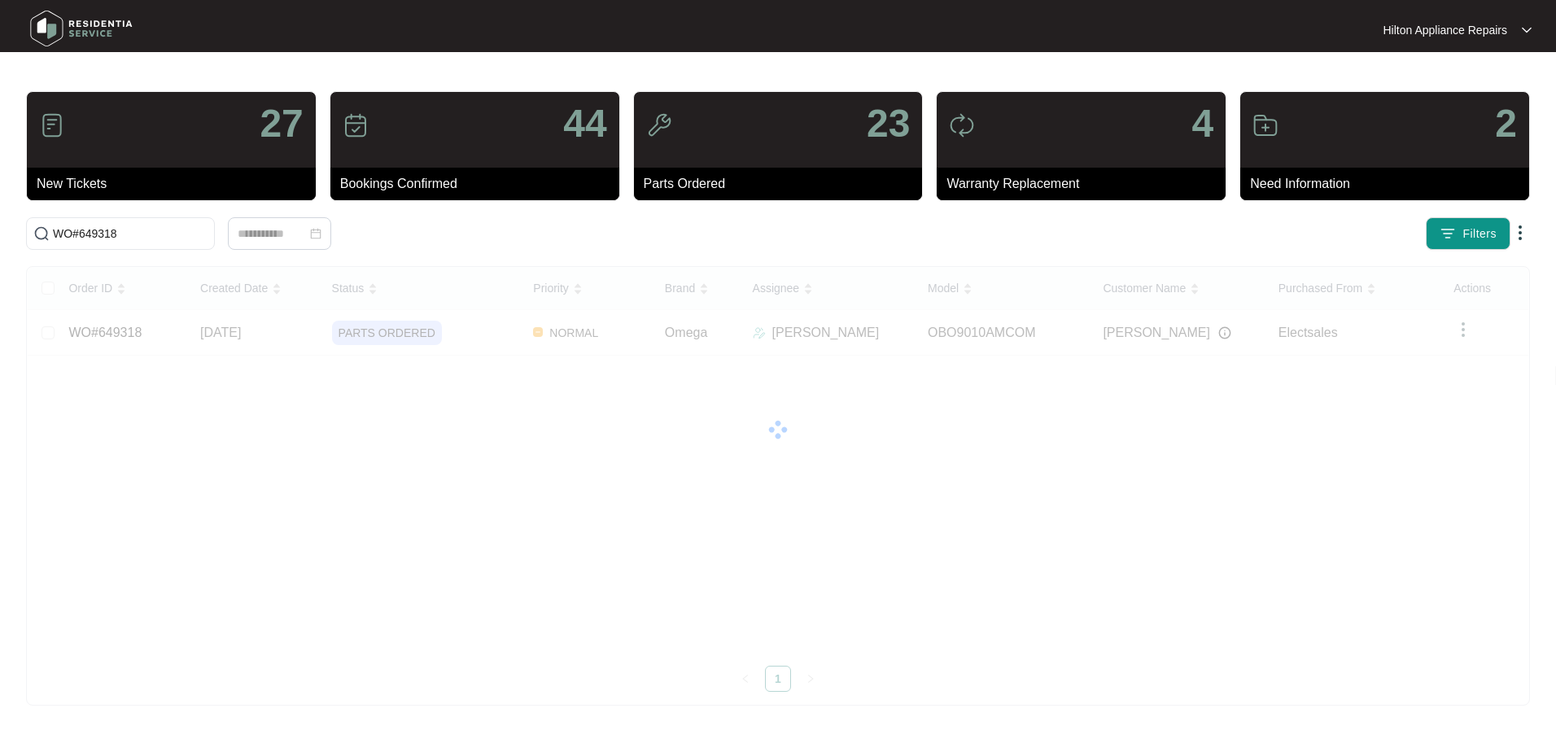
click at [116, 334] on div "Order ID Created Date Status Priority Brand Assignee Model Customer Name Purcha…" at bounding box center [778, 479] width 1500 height 425
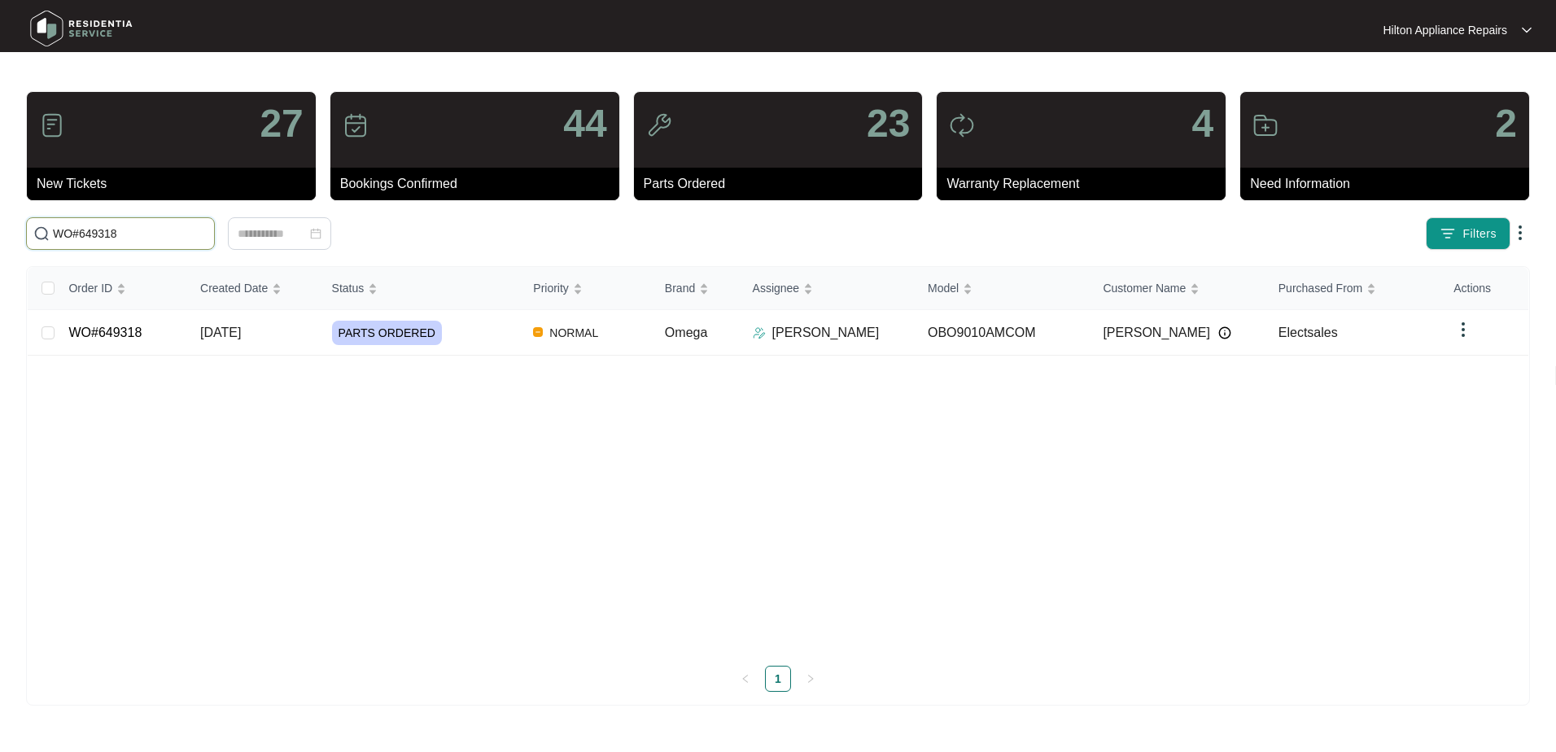
click at [146, 237] on input "WO#649318" at bounding box center [130, 234] width 155 height 18
drag, startPoint x: 79, startPoint y: 234, endPoint x: 33, endPoint y: 231, distance: 46.5
click at [32, 234] on span "WO#649318" at bounding box center [120, 233] width 189 height 33
type input "649318"
click at [216, 331] on span "[DATE]" at bounding box center [220, 332] width 41 height 14
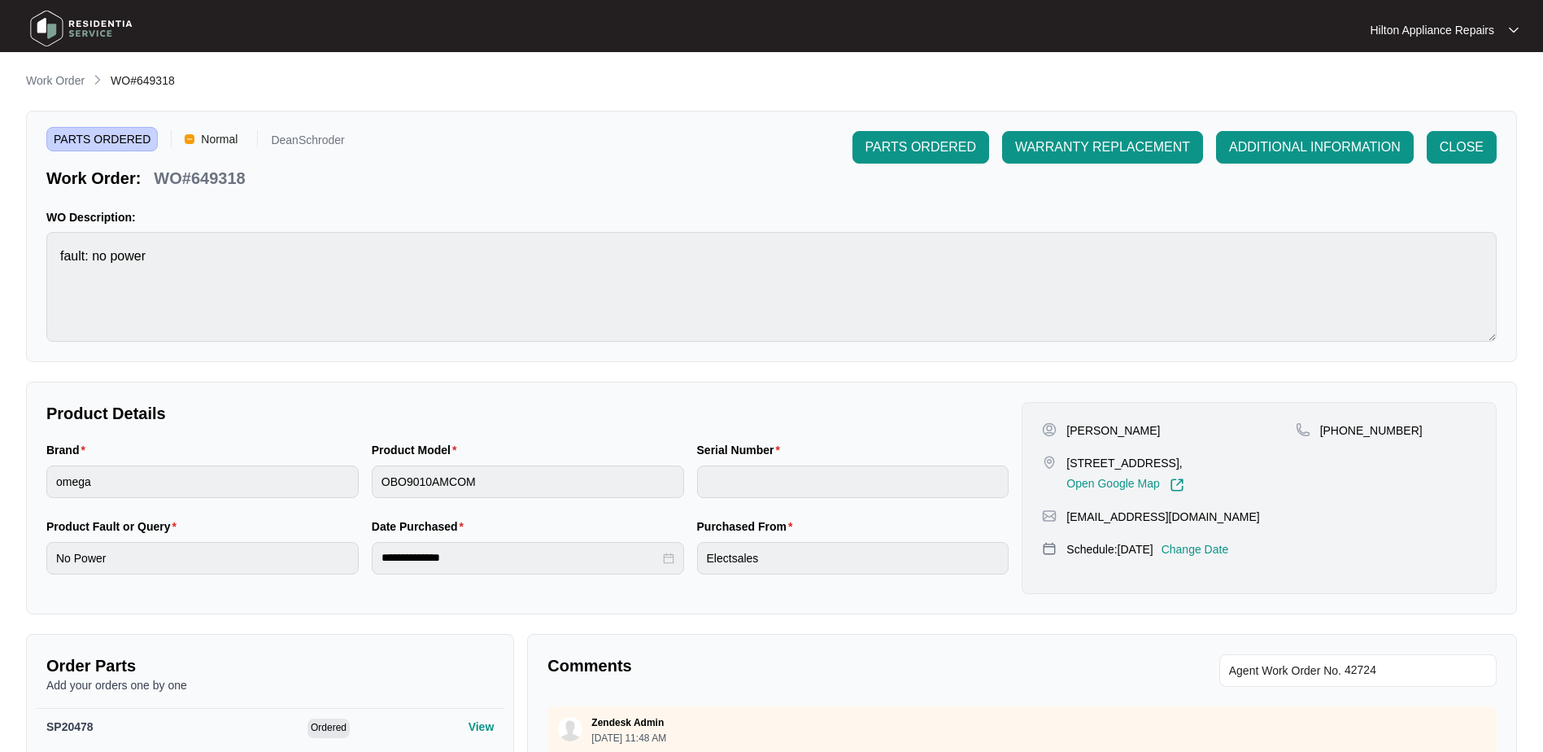
click at [1224, 543] on p "Change Date" at bounding box center [1196, 549] width 68 height 16
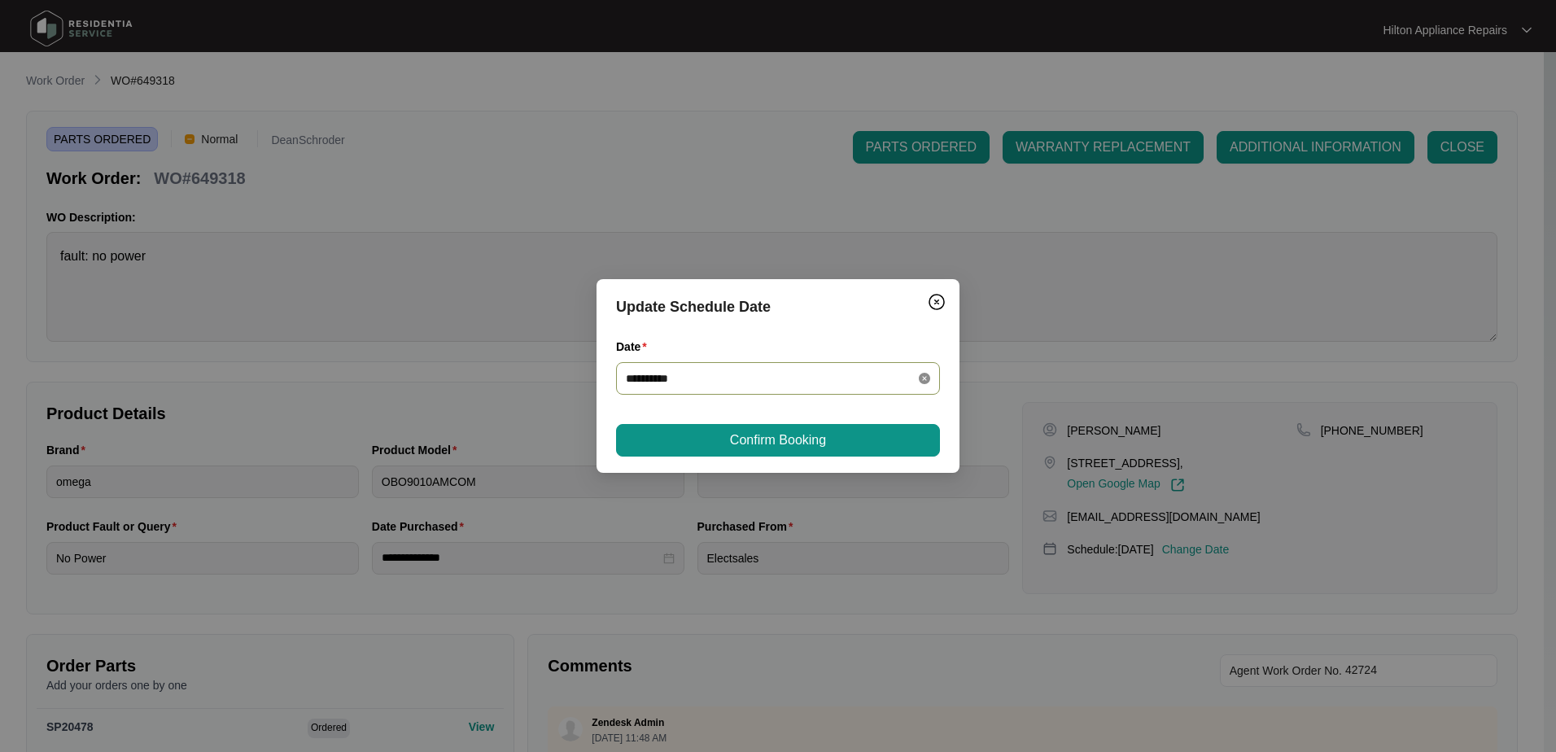
click at [926, 376] on icon "close-circle" at bounding box center [924, 378] width 11 height 11
click at [925, 380] on div at bounding box center [778, 378] width 304 height 18
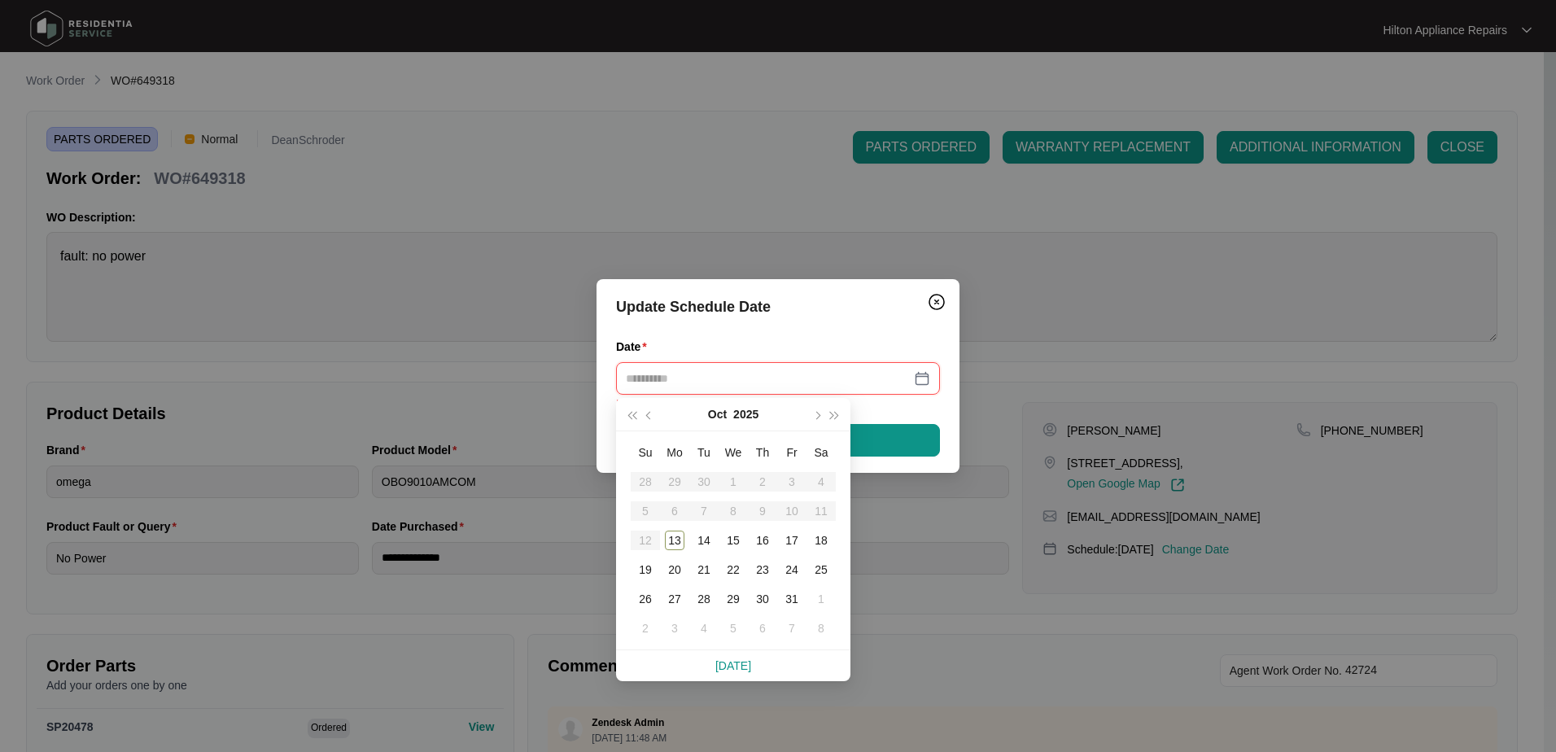
type input "**********"
click at [765, 538] on div "16" at bounding box center [763, 540] width 20 height 20
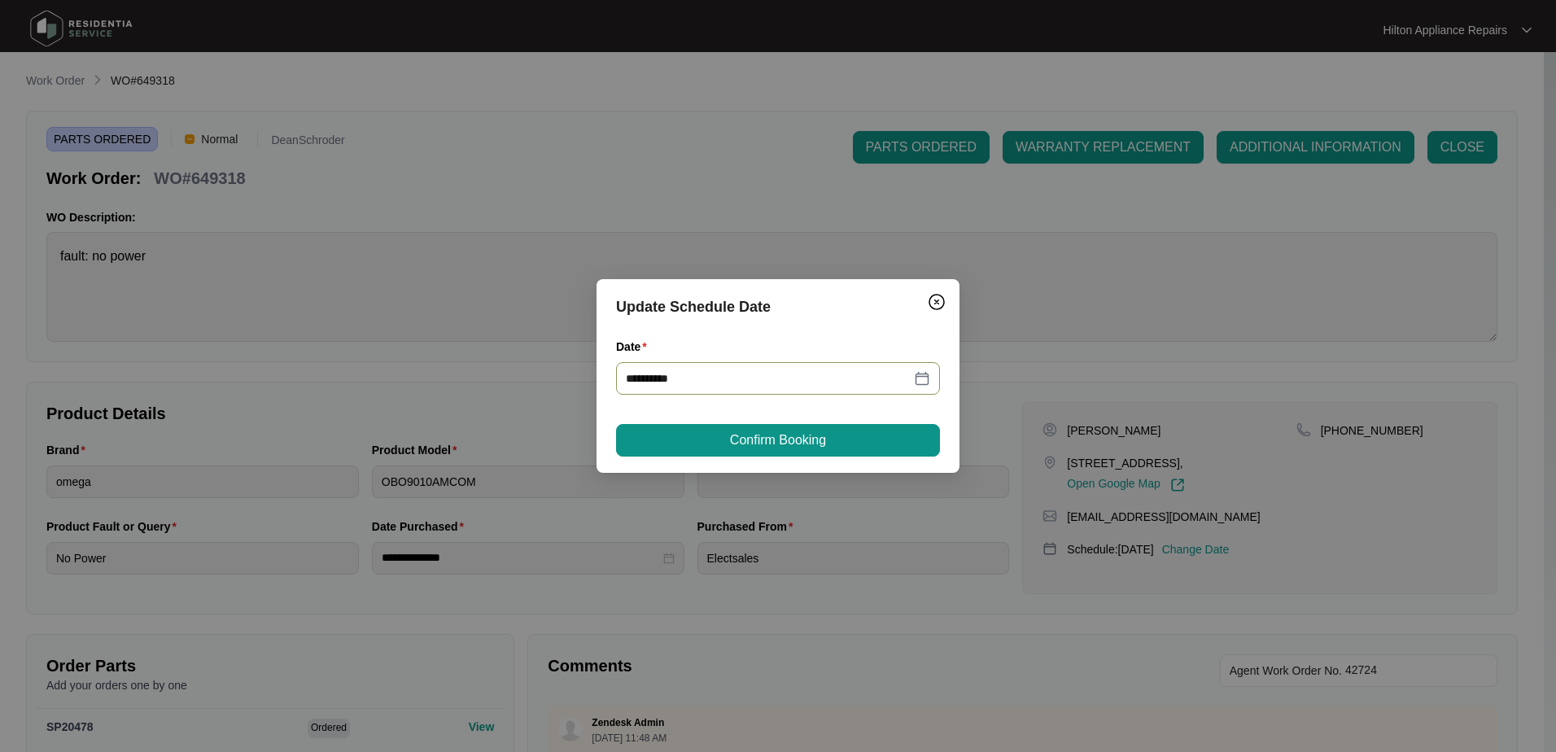
type input "**********"
drag, startPoint x: 777, startPoint y: 439, endPoint x: 803, endPoint y: 443, distance: 26.5
click at [778, 439] on span "Confirm Booking" at bounding box center [778, 440] width 96 height 20
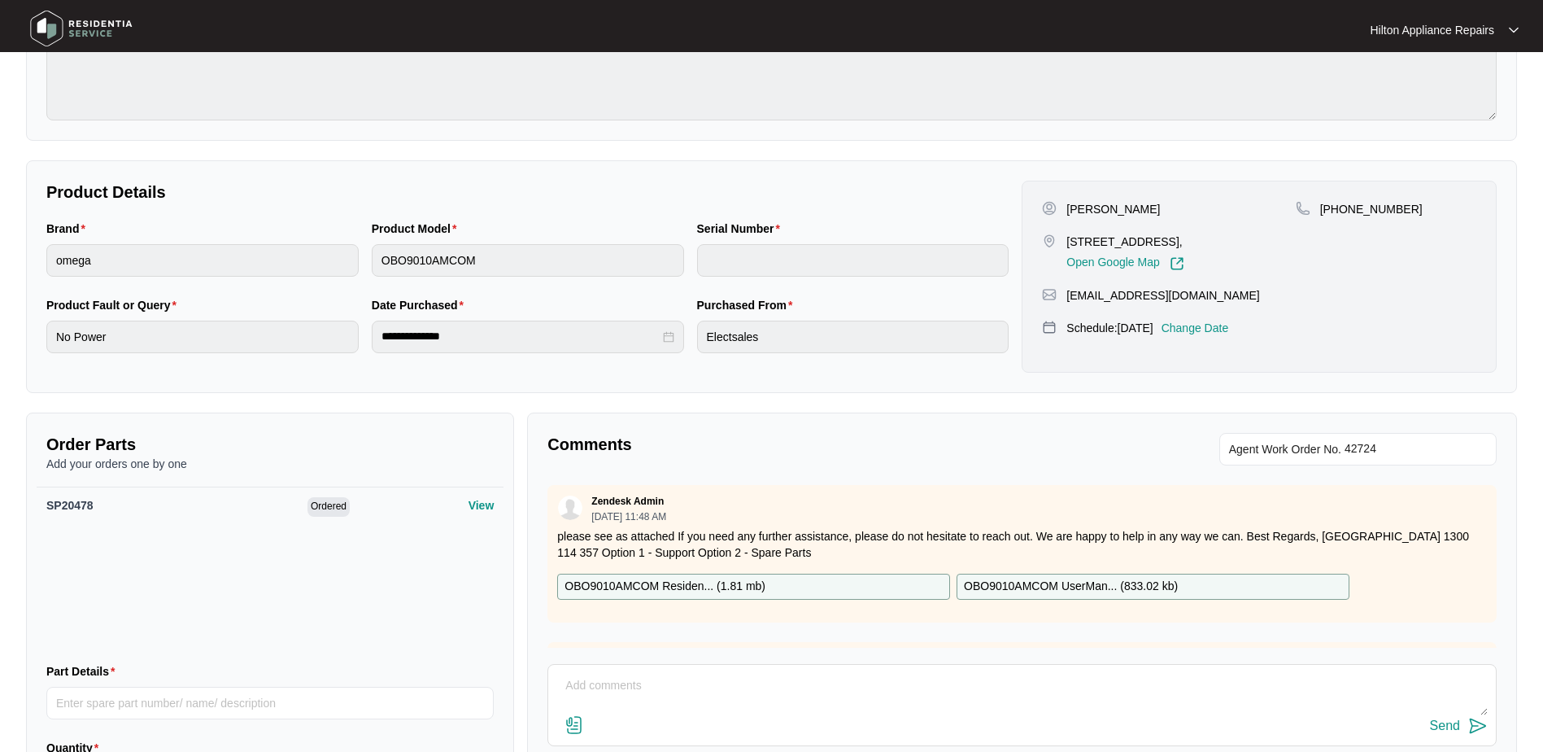
scroll to position [331, 0]
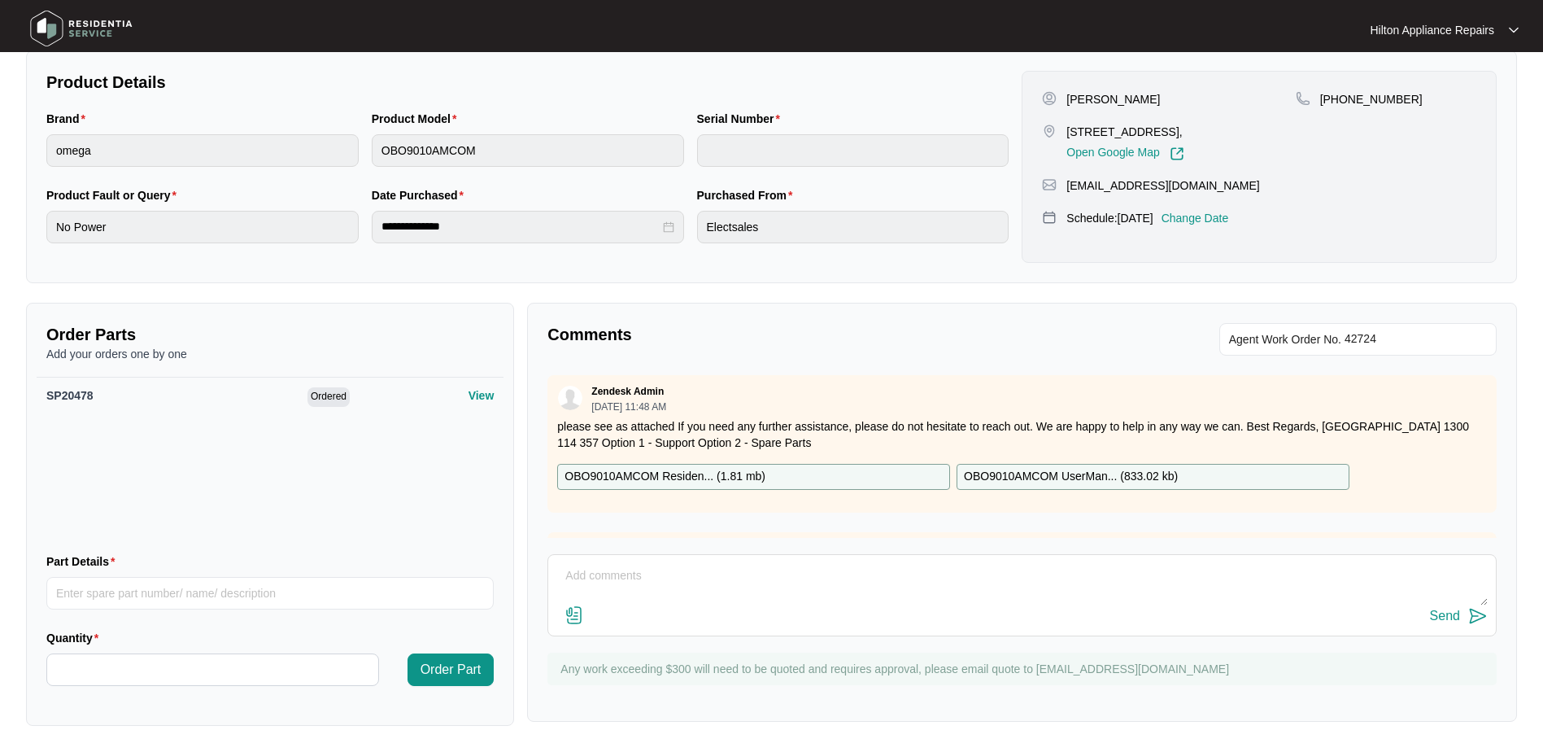
click at [594, 575] on textarea at bounding box center [1022, 584] width 932 height 42
type textarea "C"
type textarea "S"
drag, startPoint x: 594, startPoint y: 575, endPoint x: 709, endPoint y: 576, distance: 114.7
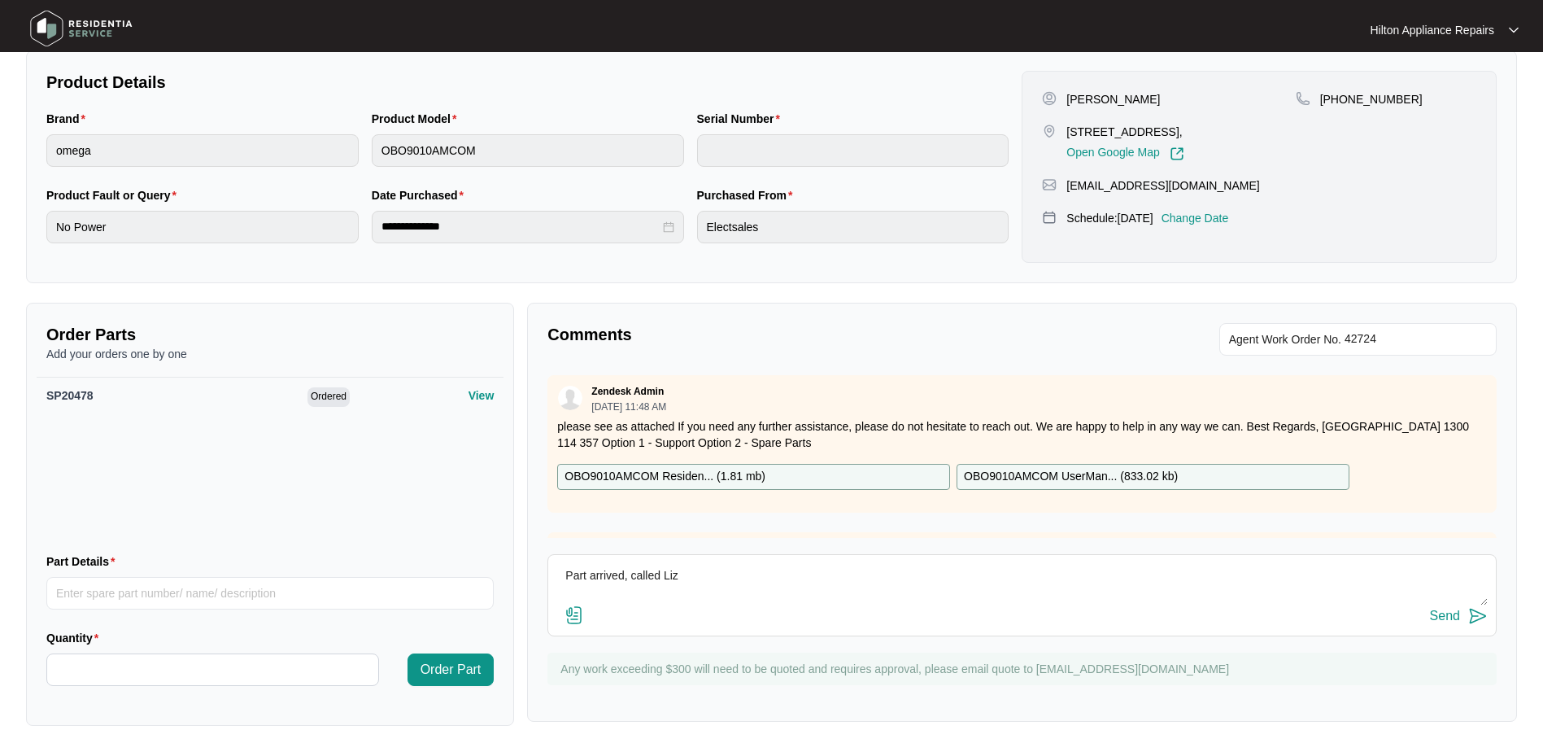
click at [709, 576] on textarea "Part arrived, called Liz" at bounding box center [1022, 584] width 932 height 42
click at [1125, 574] on textarea "Part arrived, called [PERSON_NAME] she advised they do not have any oven there …" at bounding box center [1022, 584] width 932 height 42
drag, startPoint x: 1035, startPoint y: 583, endPoint x: 76, endPoint y: 523, distance: 961.1
click at [119, 559] on div "Order Parts Add your orders one by one SP20478 Ordered View Part Details Quanti…" at bounding box center [772, 514] width 1504 height 423
click at [1091, 578] on textarea "Part arrived, called [PERSON_NAME] she advised they do not have any oven there …" at bounding box center [1022, 584] width 932 height 42
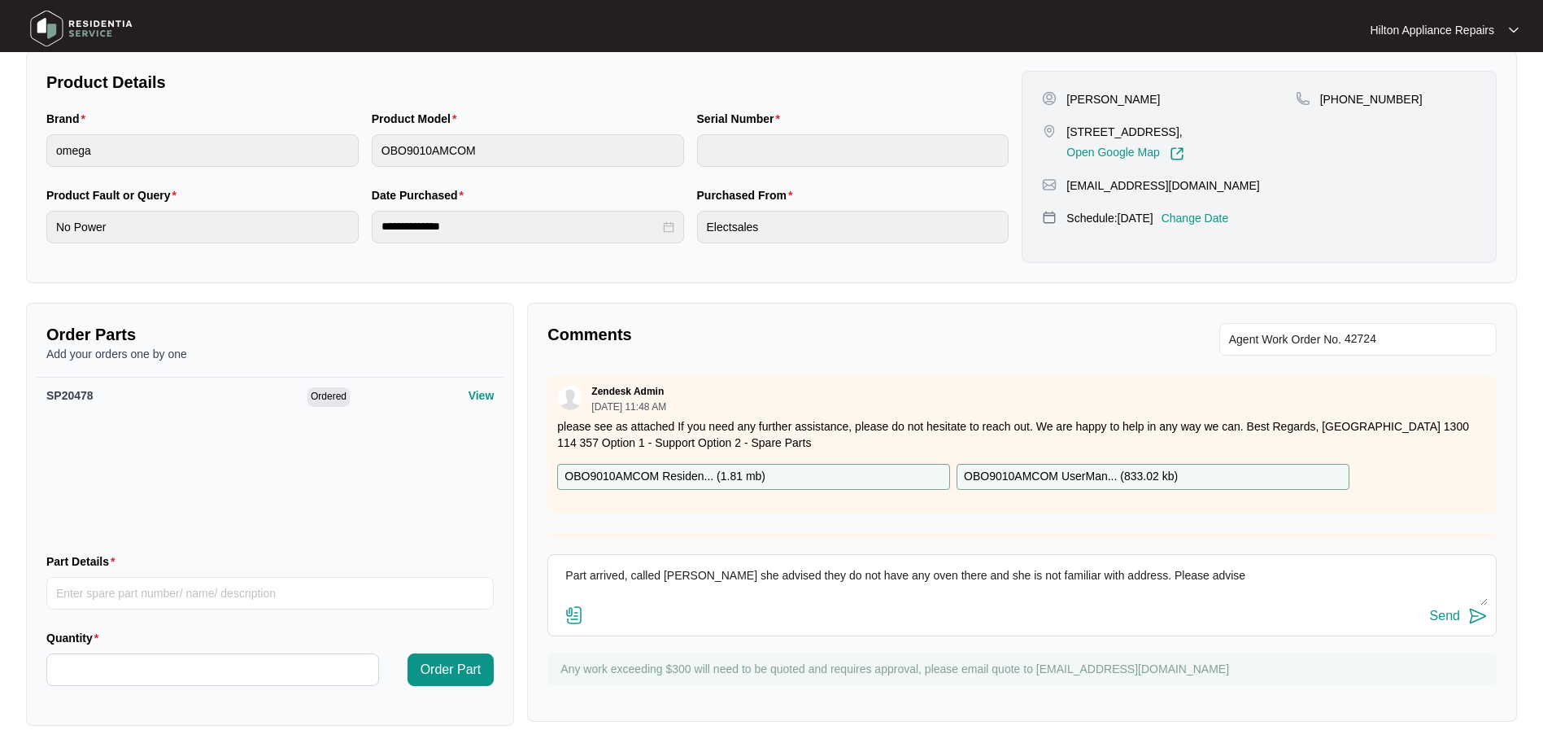
click at [1175, 574] on textarea "Part arrived, called [PERSON_NAME] she advised they do not have any oven there …" at bounding box center [1022, 584] width 932 height 42
drag, startPoint x: 1366, startPoint y: 587, endPoint x: 482, endPoint y: 620, distance: 884.1
click at [482, 620] on div "Order Parts Add your orders one by one SP20478 Ordered View Part Details Quanti…" at bounding box center [772, 514] width 1504 height 423
type textarea "Part arrived, called [PERSON_NAME] she advised they do not have any oven there …"
click at [1428, 609] on div "Send" at bounding box center [1022, 616] width 932 height 22
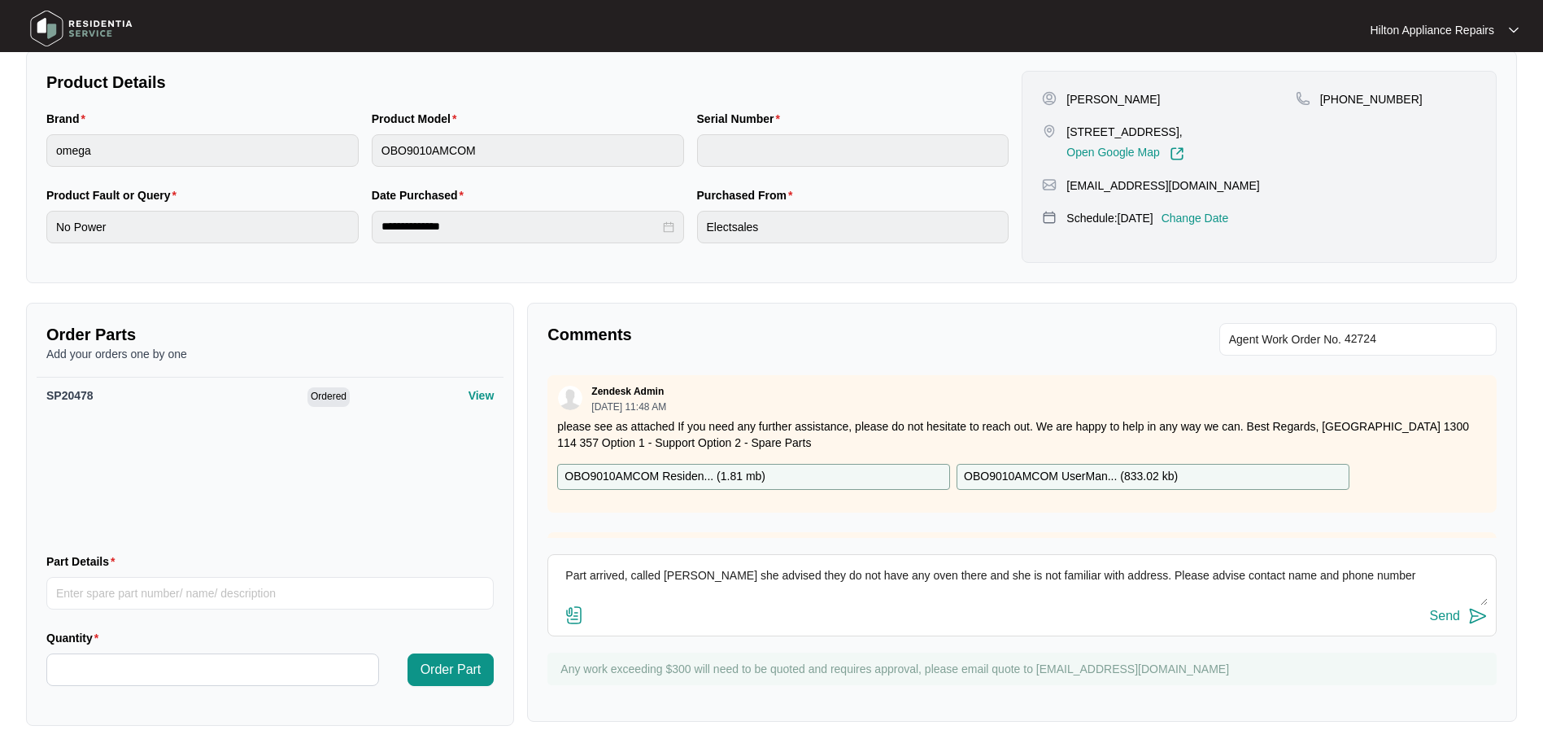
click at [1443, 609] on div "Send" at bounding box center [1445, 616] width 30 height 15
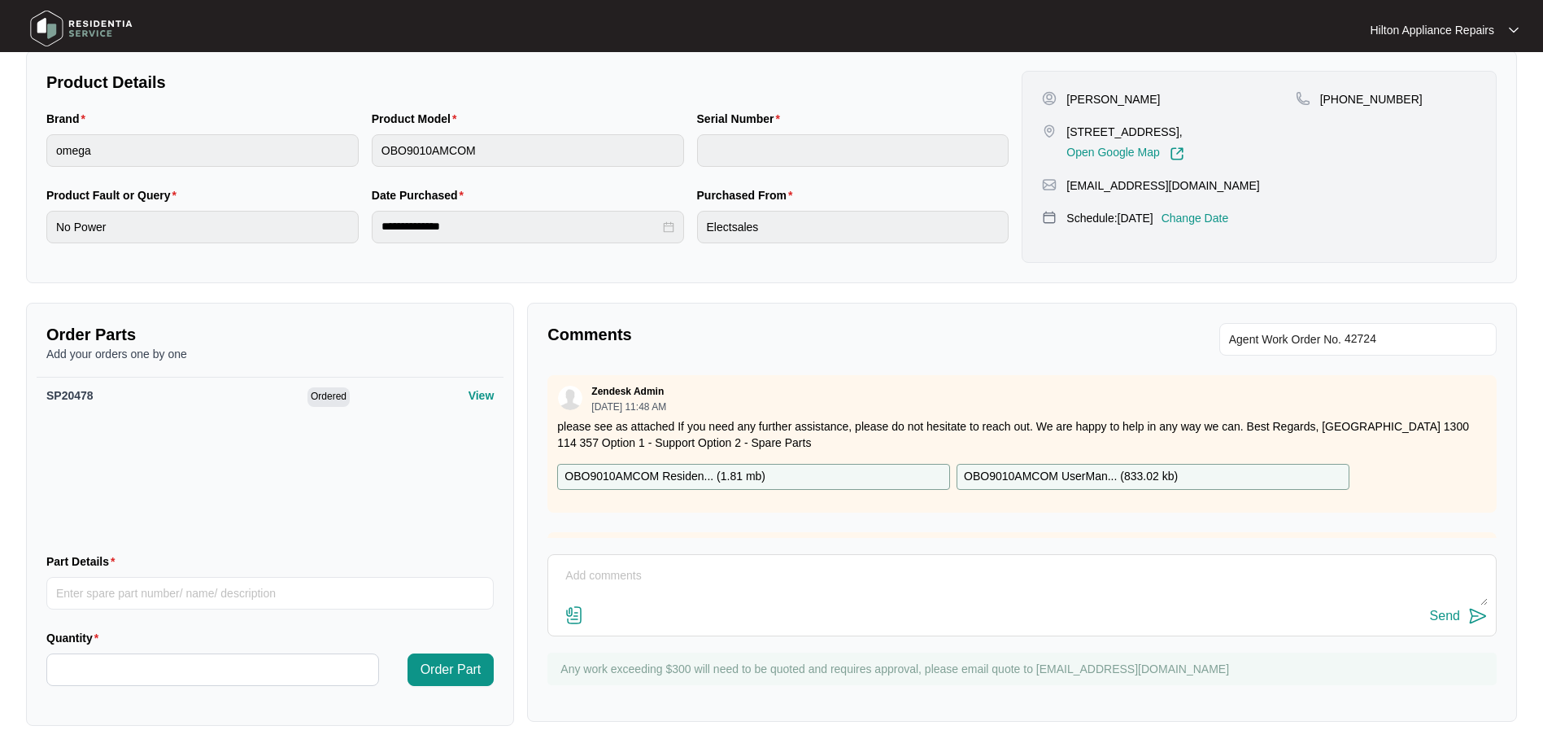
click at [606, 576] on textarea at bounding box center [1022, 584] width 932 height 42
type textarea "S"
click at [883, 570] on textarea "Please disregard previous note as it belongs to different job" at bounding box center [1022, 584] width 932 height 42
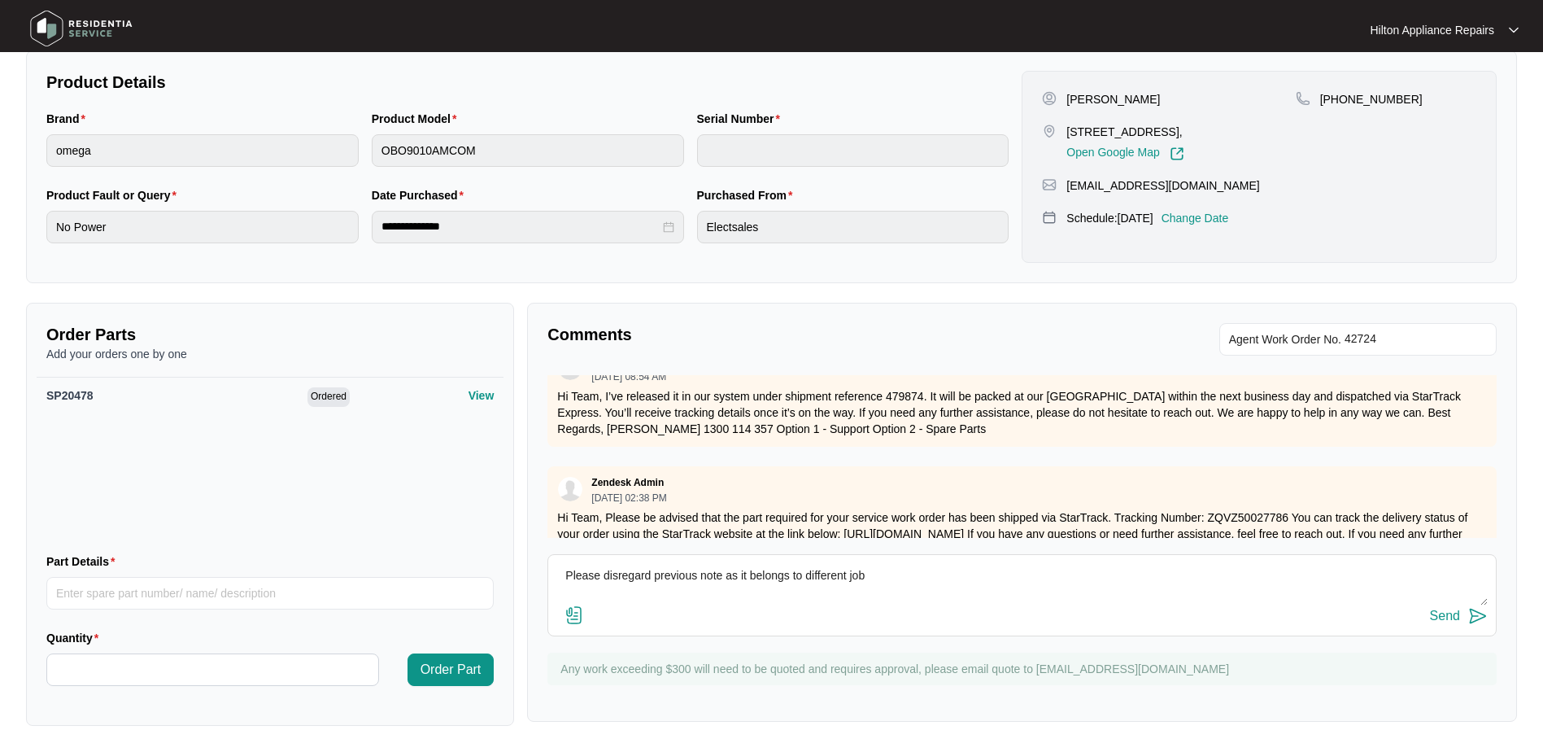
scroll to position [407, 0]
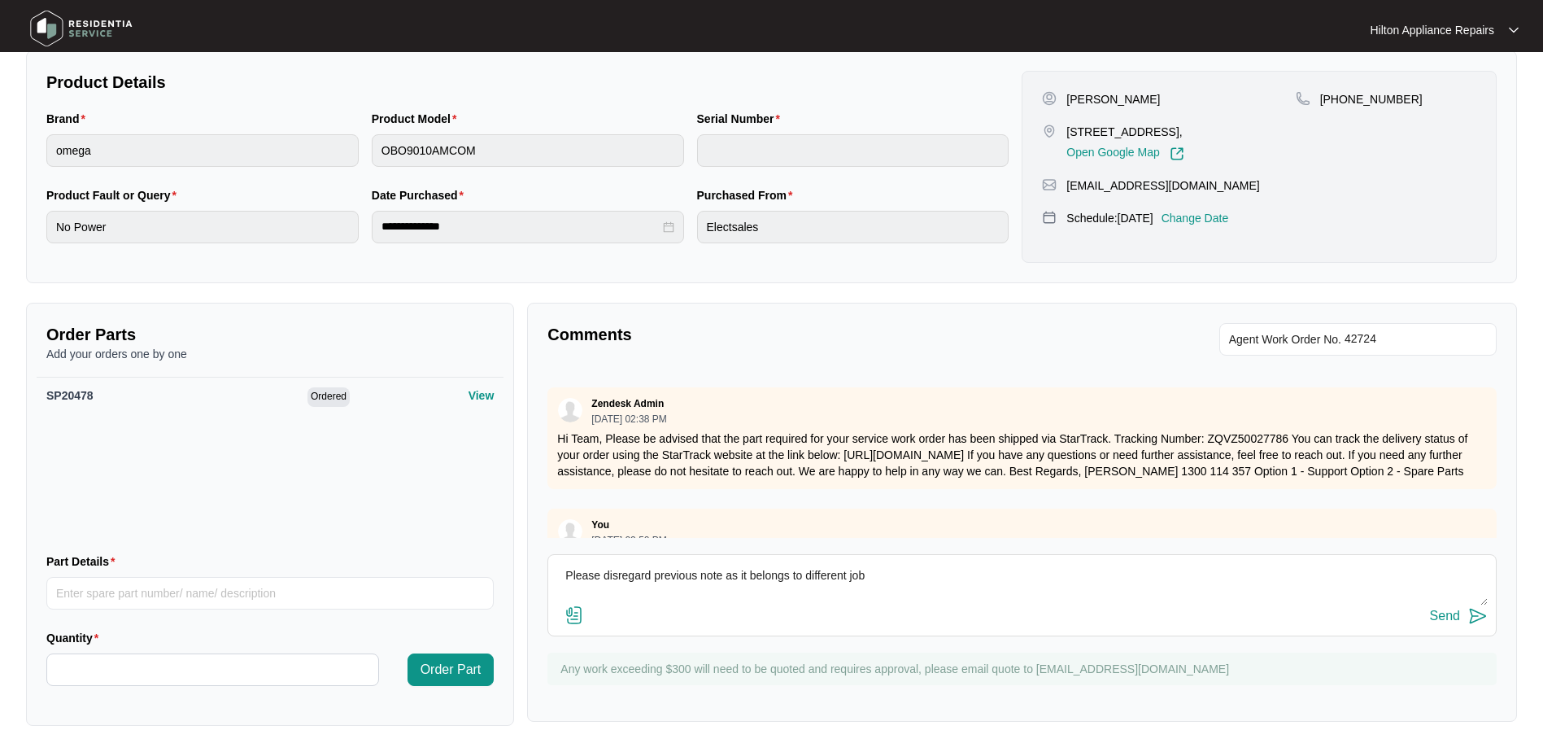
click at [900, 579] on textarea "Please disregard previous note as it belongs to different job" at bounding box center [1022, 584] width 932 height 42
type textarea "Please disregard previous note as it belongs to different job. This job has bee…"
click at [1448, 613] on div "Send" at bounding box center [1445, 616] width 30 height 15
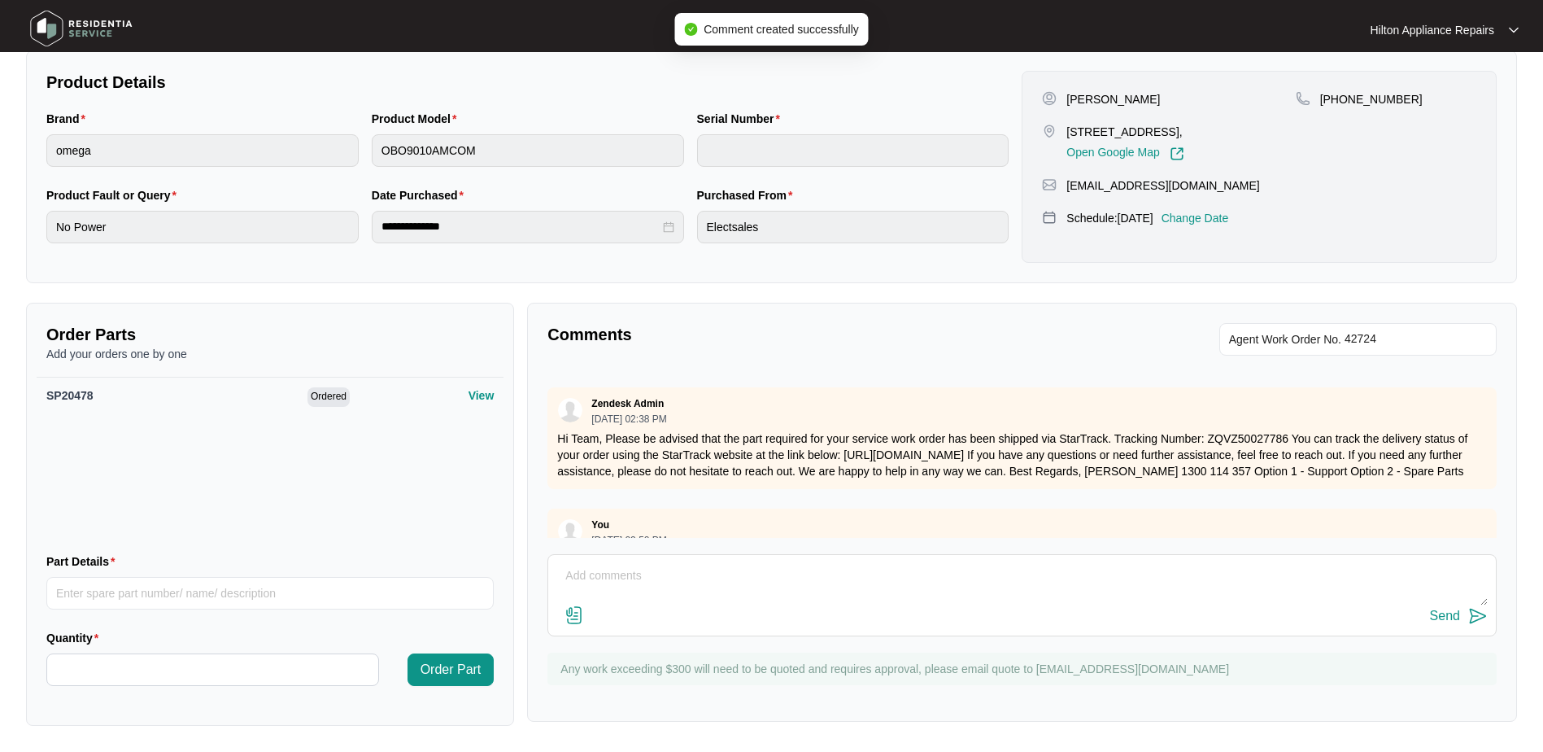
scroll to position [0, 0]
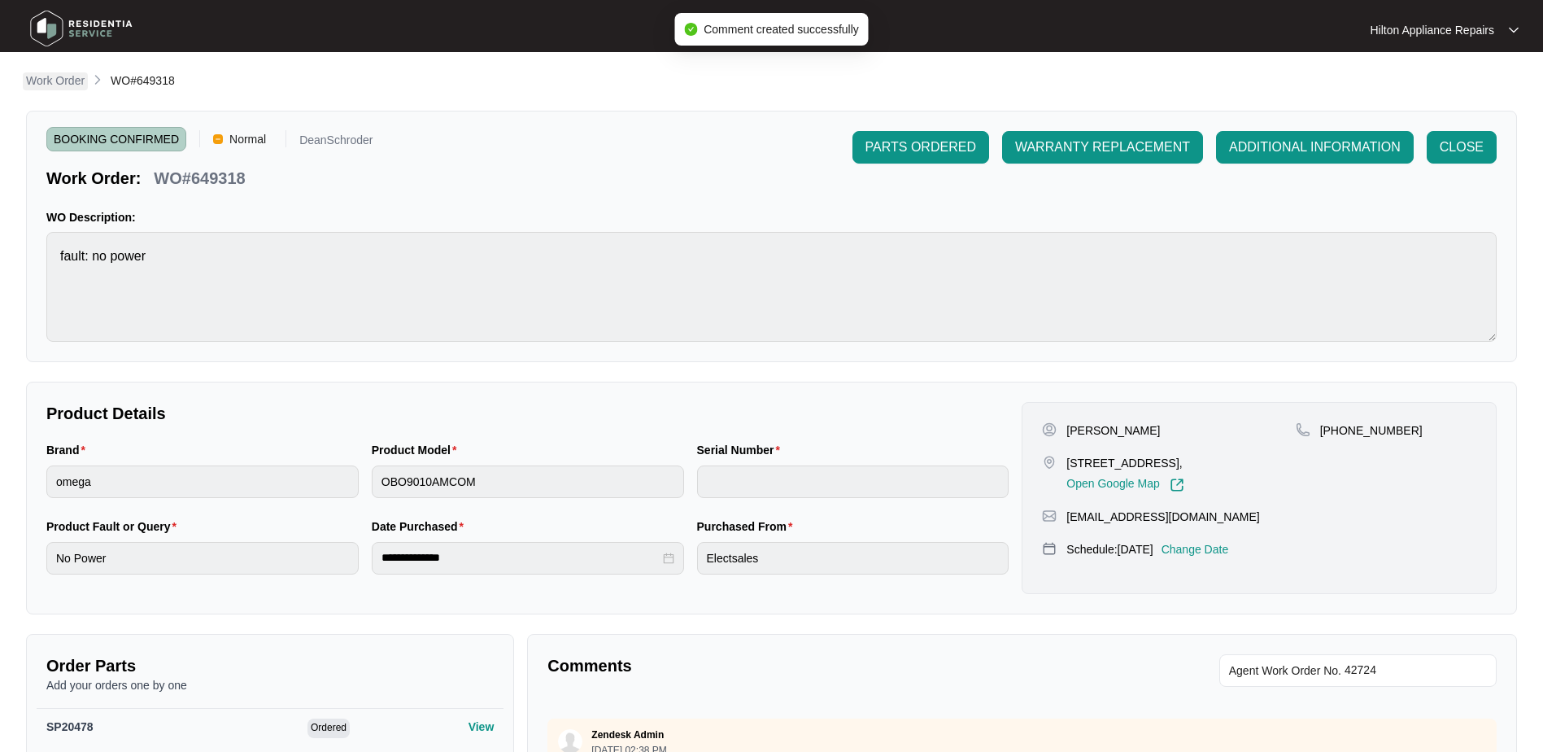
click at [46, 83] on p "Work Order" at bounding box center [55, 80] width 59 height 16
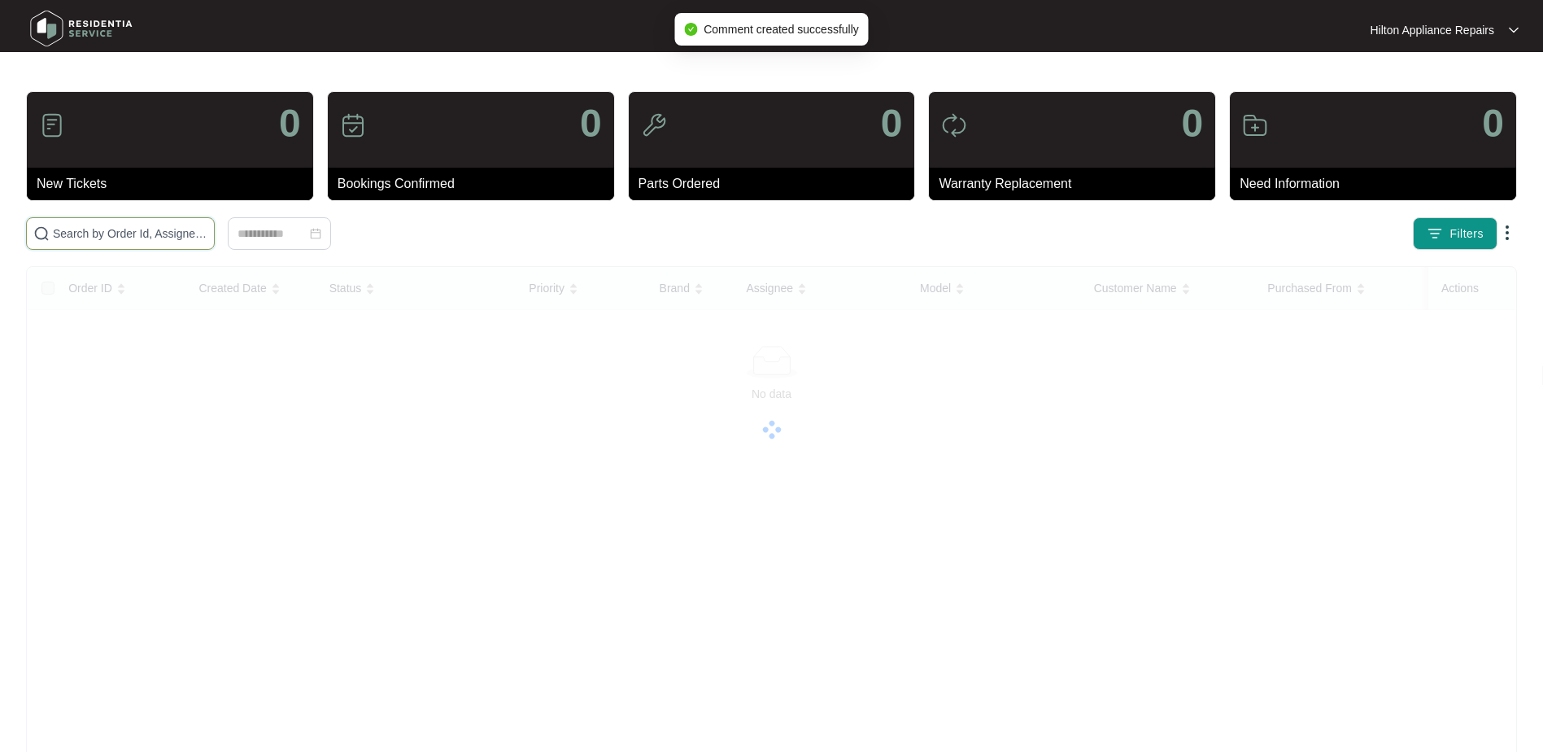
click at [76, 233] on input "text" at bounding box center [130, 234] width 155 height 18
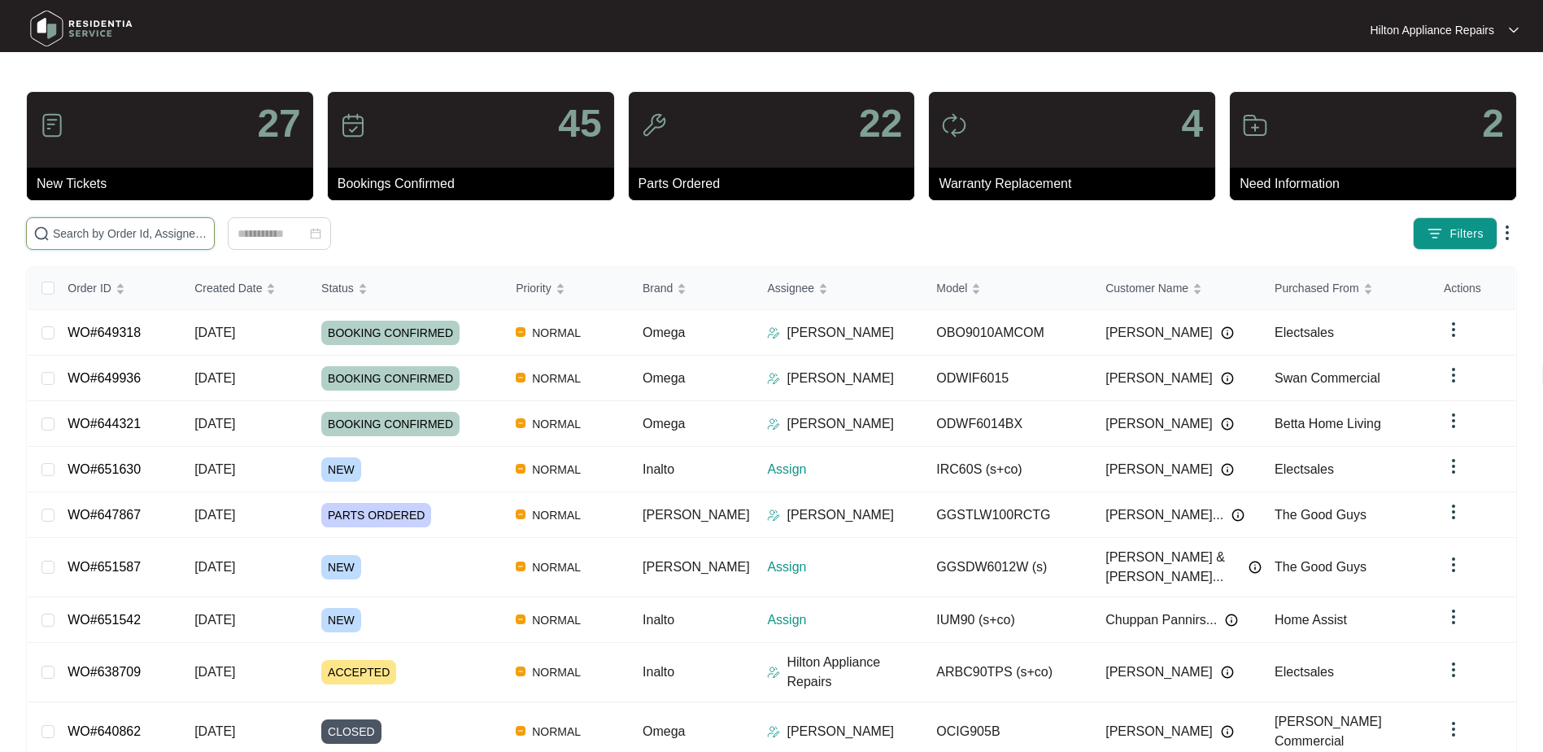
click at [110, 228] on input "text" at bounding box center [130, 234] width 155 height 18
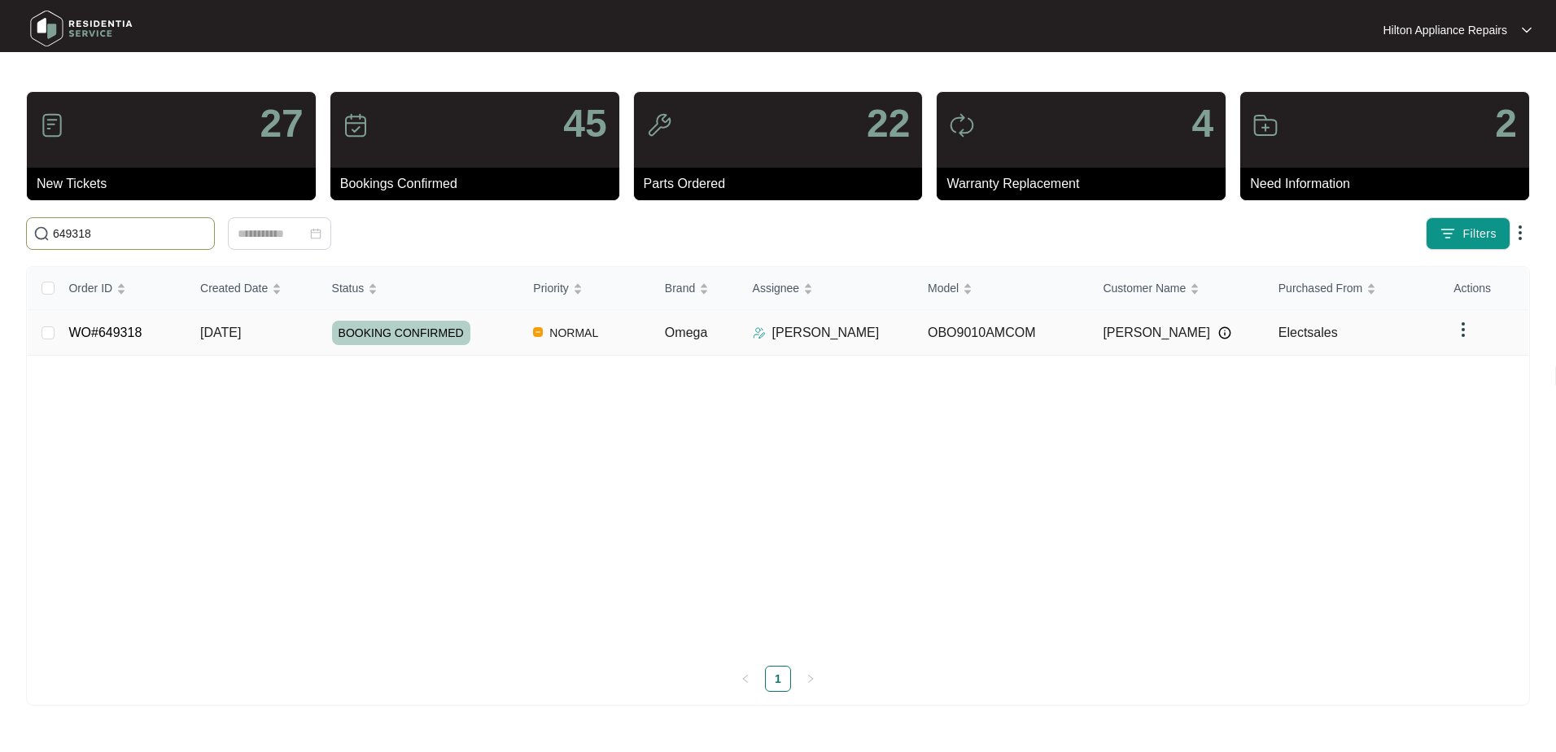
type input "649318"
click at [207, 334] on span "[DATE]" at bounding box center [220, 332] width 41 height 14
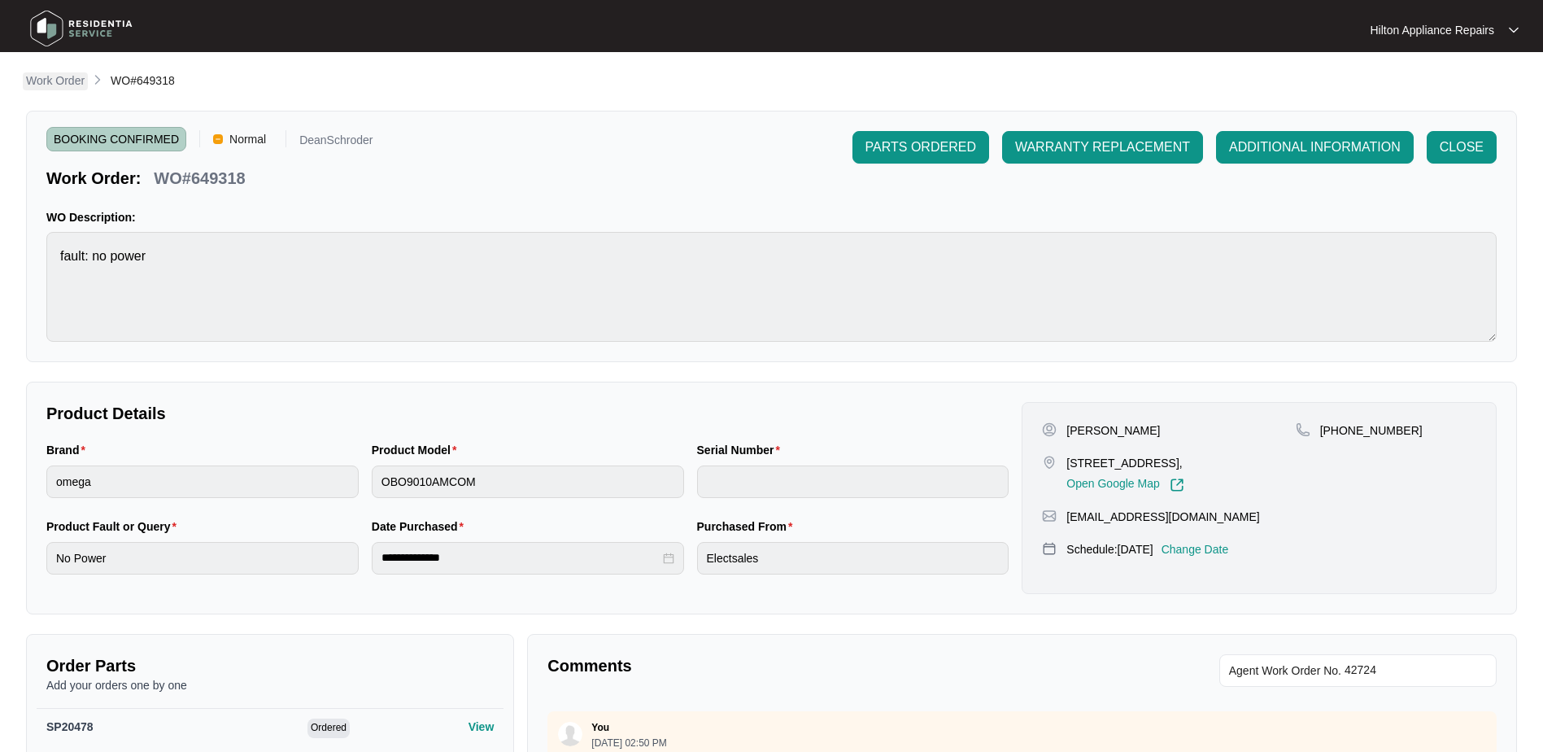
click at [55, 77] on p "Work Order" at bounding box center [55, 80] width 59 height 16
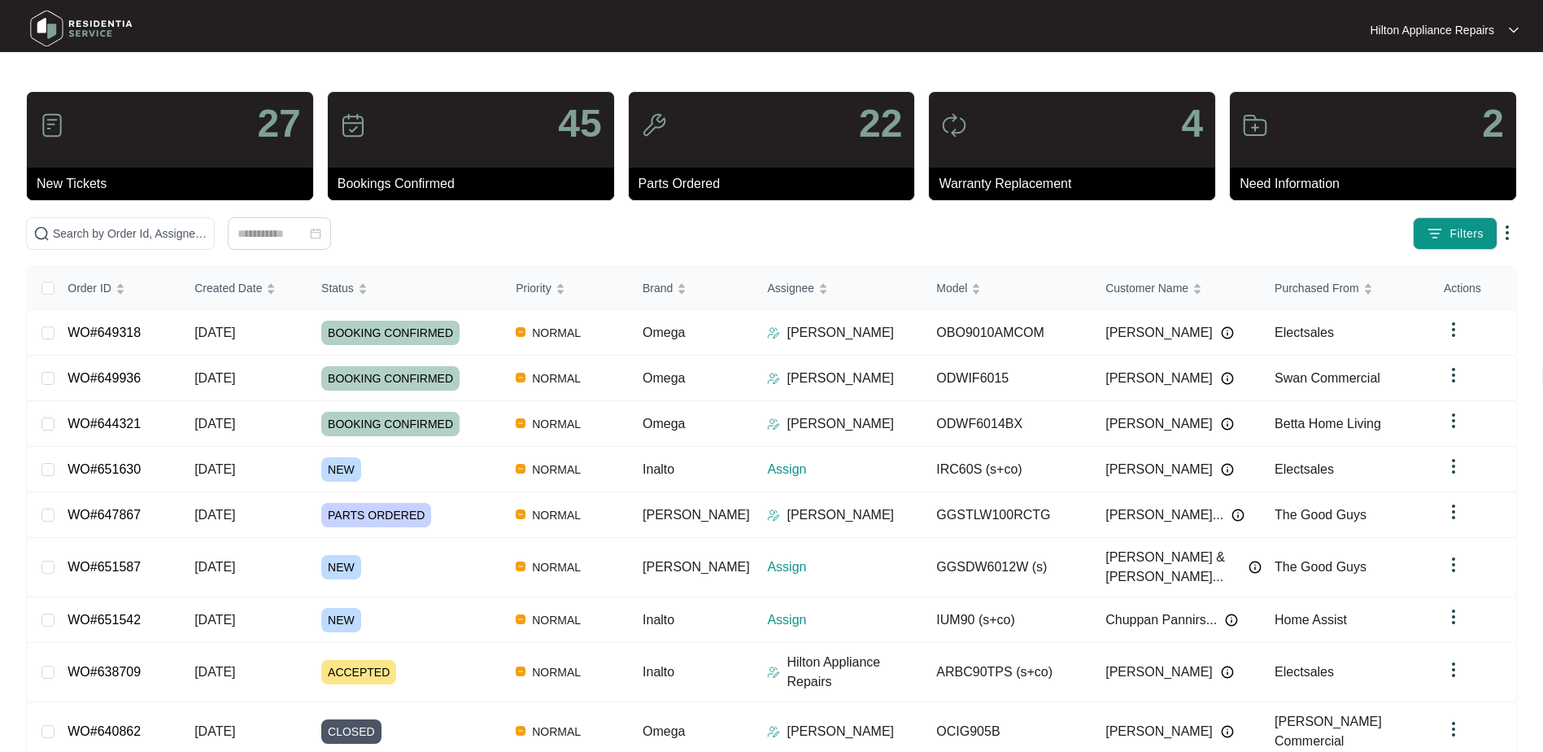
click at [60, 194] on div "New Tickets" at bounding box center [170, 184] width 286 height 33
drag, startPoint x: 60, startPoint y: 194, endPoint x: 451, endPoint y: 245, distance: 393.9
click at [462, 247] on div at bounding box center [279, 233] width 507 height 33
drag, startPoint x: 74, startPoint y: 231, endPoint x: 95, endPoint y: 242, distance: 24.0
click at [74, 232] on input "text" at bounding box center [130, 234] width 155 height 18
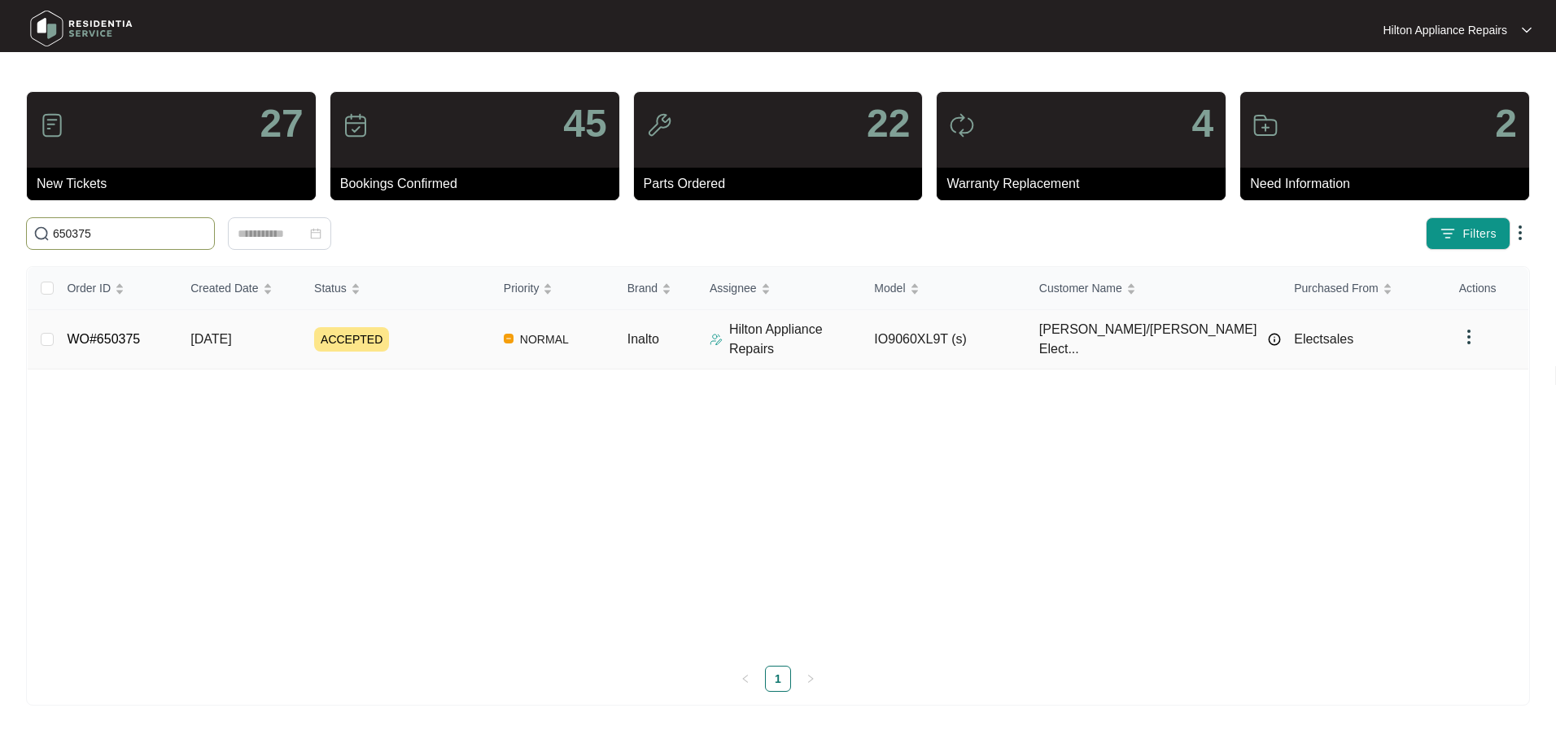
type input "650375"
click at [230, 333] on span "[DATE]" at bounding box center [210, 339] width 41 height 14
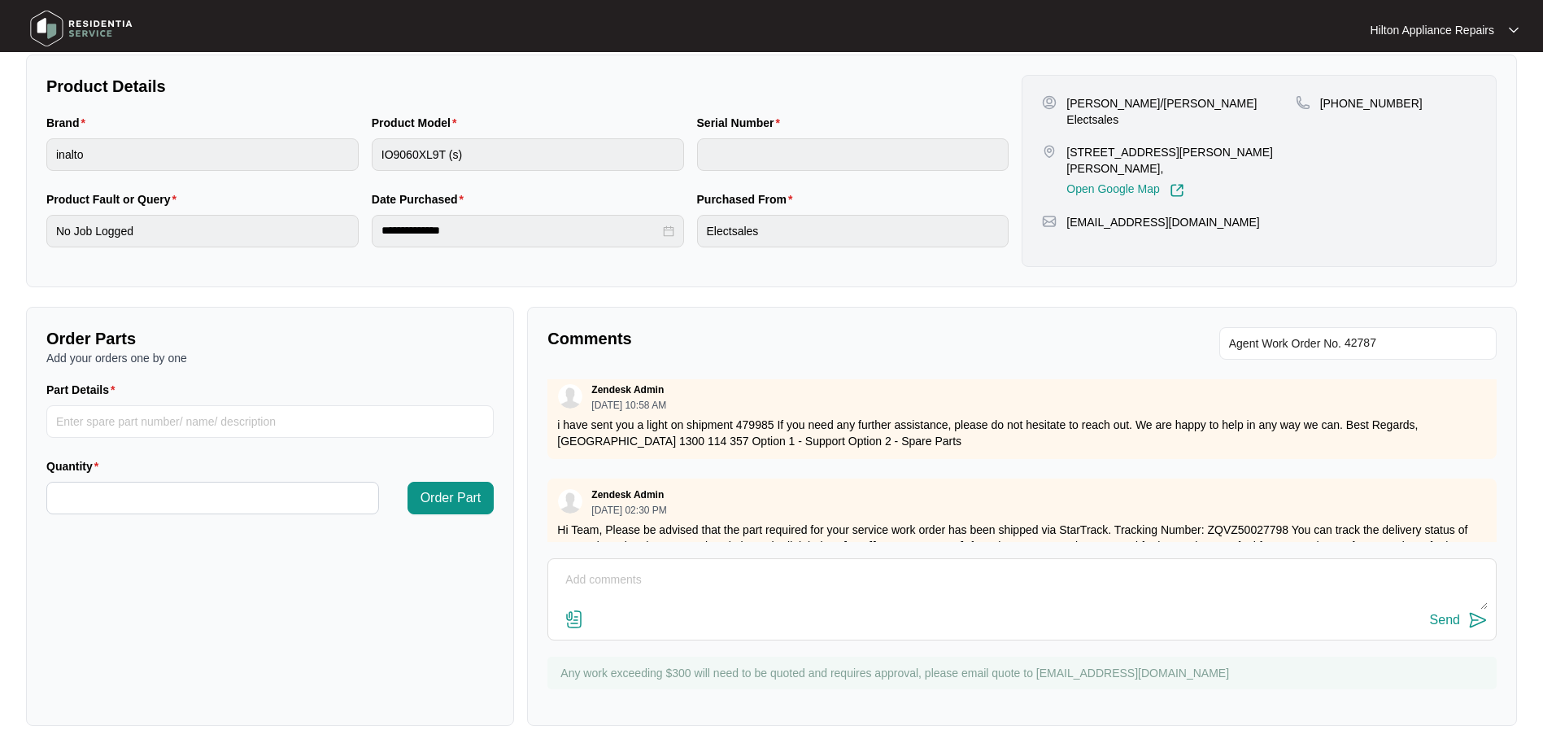
scroll to position [318, 0]
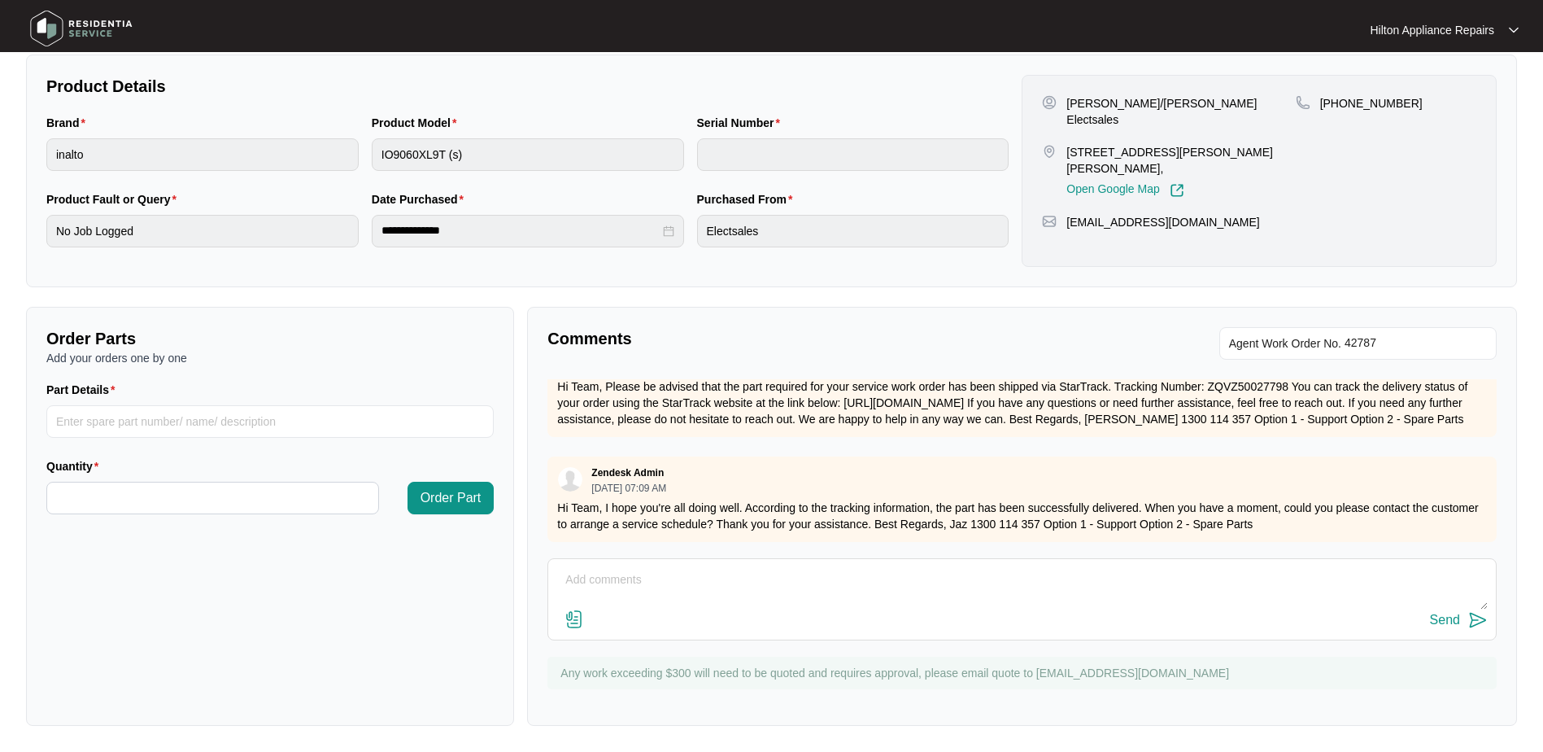
click at [610, 574] on textarea at bounding box center [1022, 588] width 932 height 42
paste textarea "Part arrived, called [PERSON_NAME] she advised they do not have any oven there …"
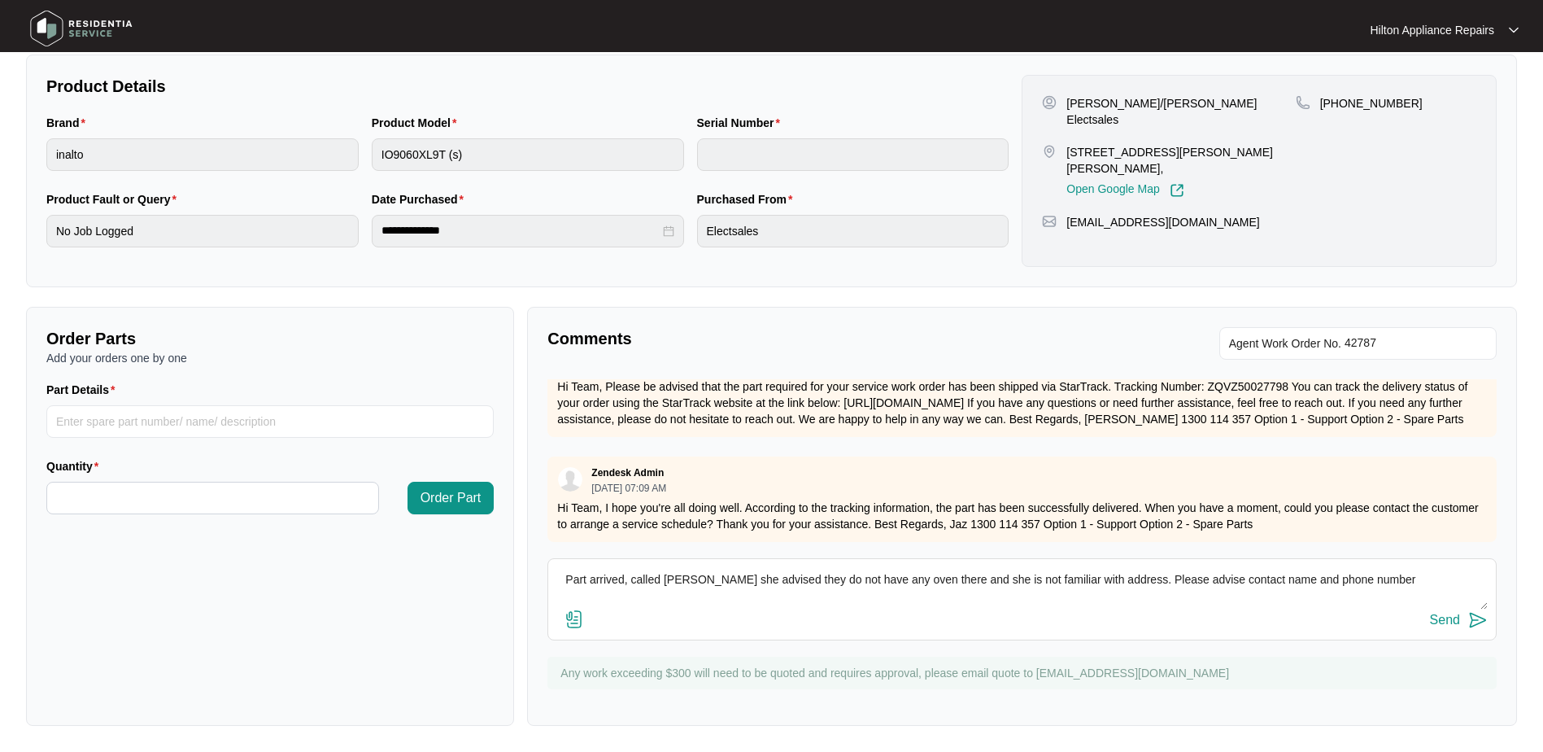
type textarea "Part arrived, called [PERSON_NAME] she advised they do not have any oven there …"
click at [1443, 617] on div "Send" at bounding box center [1445, 620] width 30 height 15
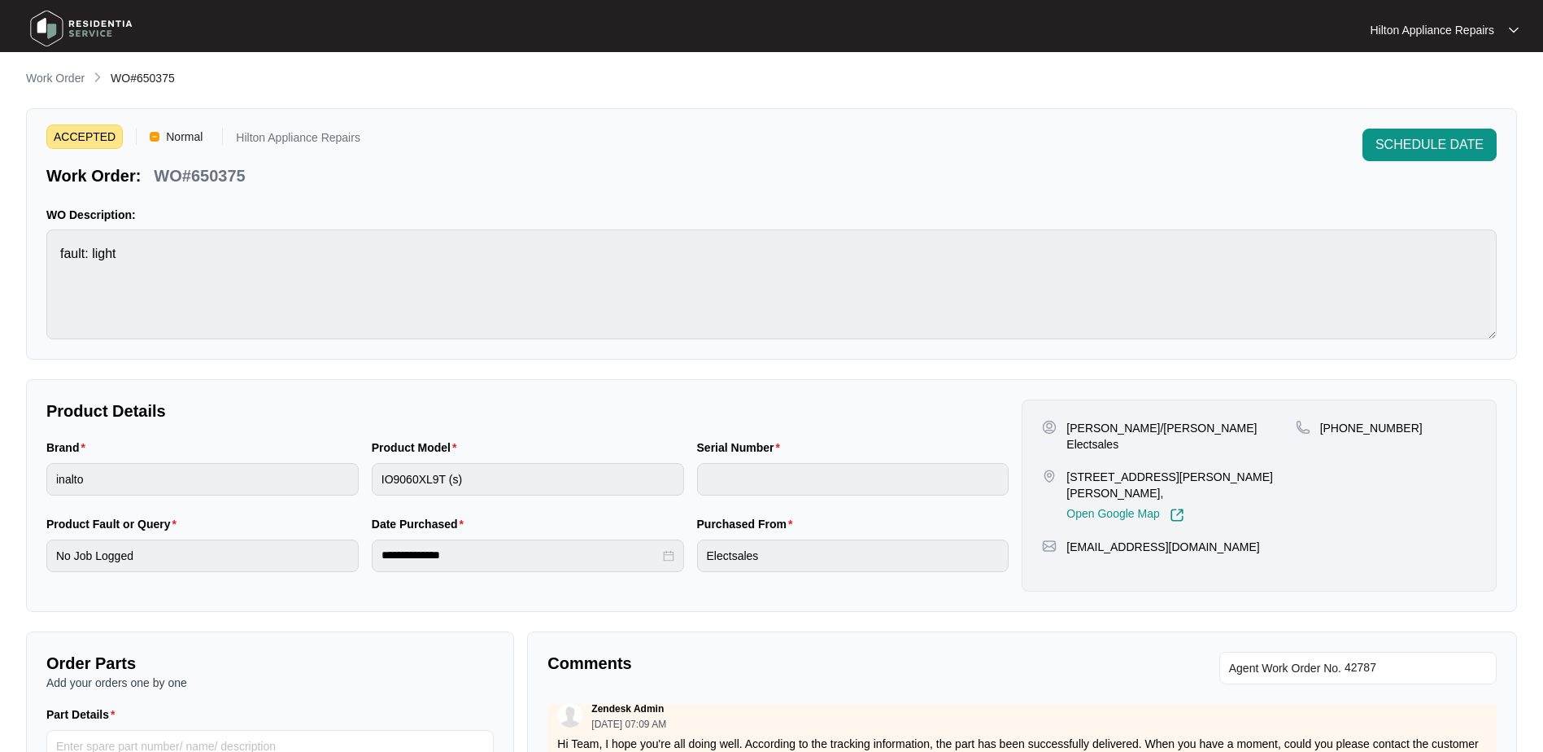
scroll to position [0, 0]
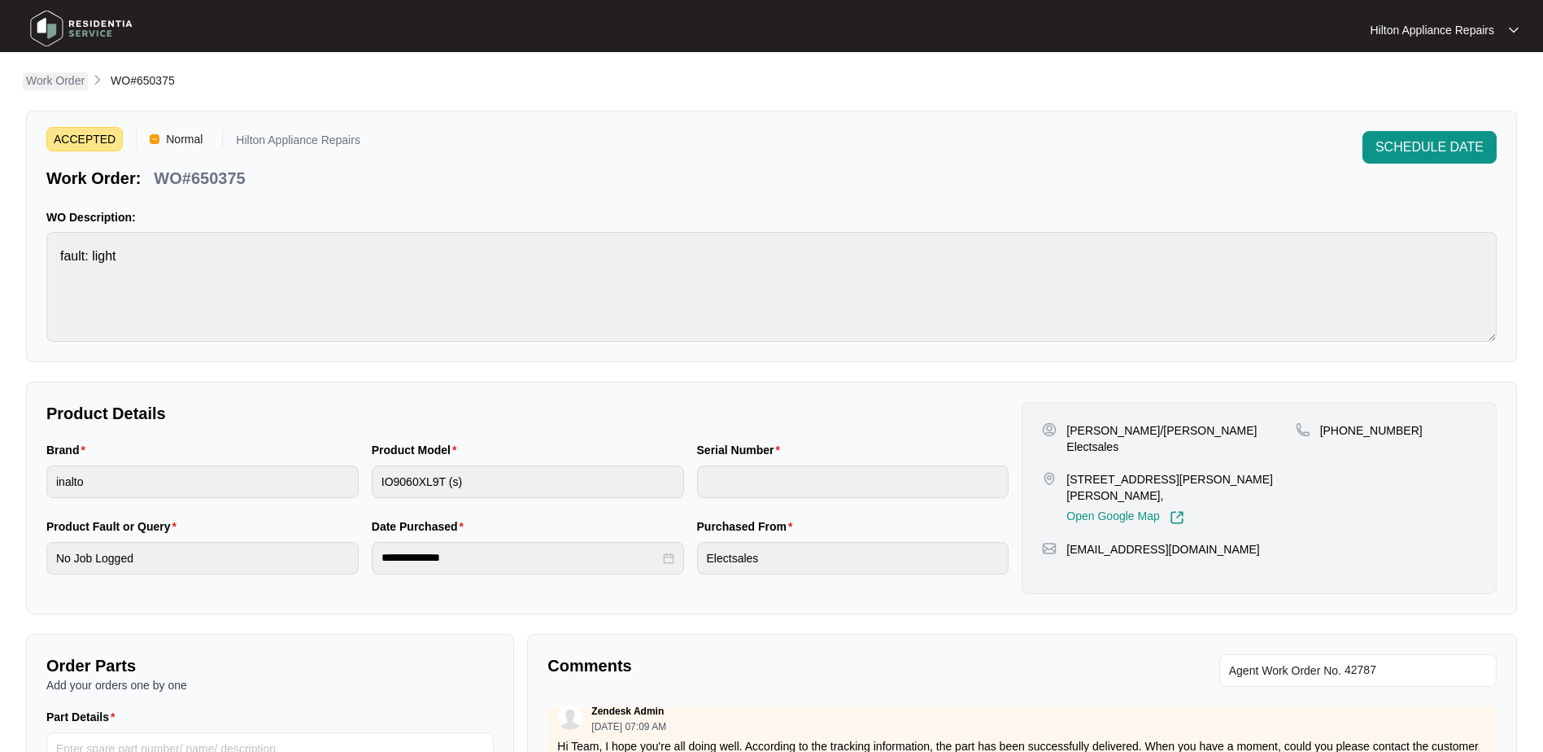
click at [39, 81] on p "Work Order" at bounding box center [55, 80] width 59 height 16
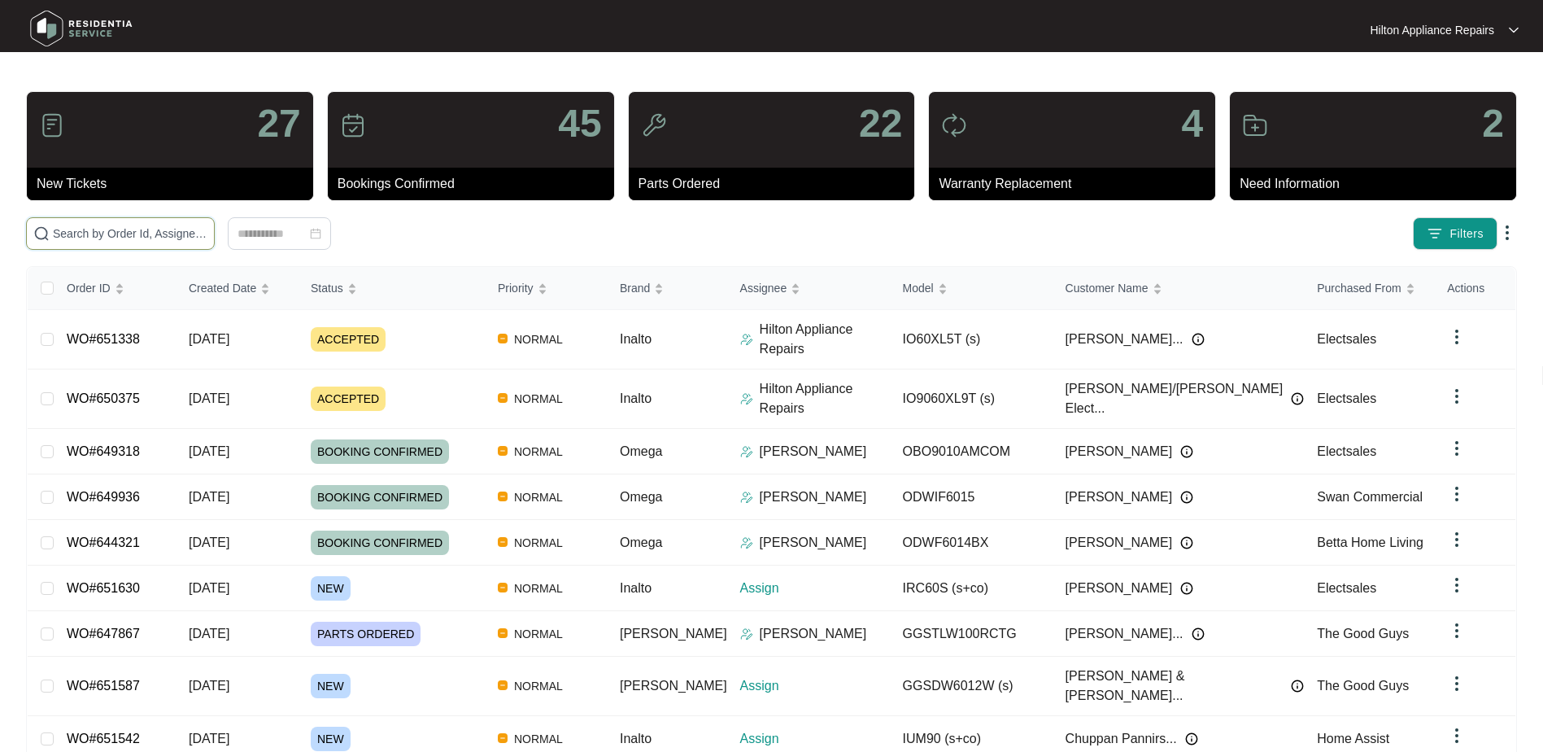
click at [80, 237] on input "text" at bounding box center [130, 234] width 155 height 18
paste input "WO#649318"
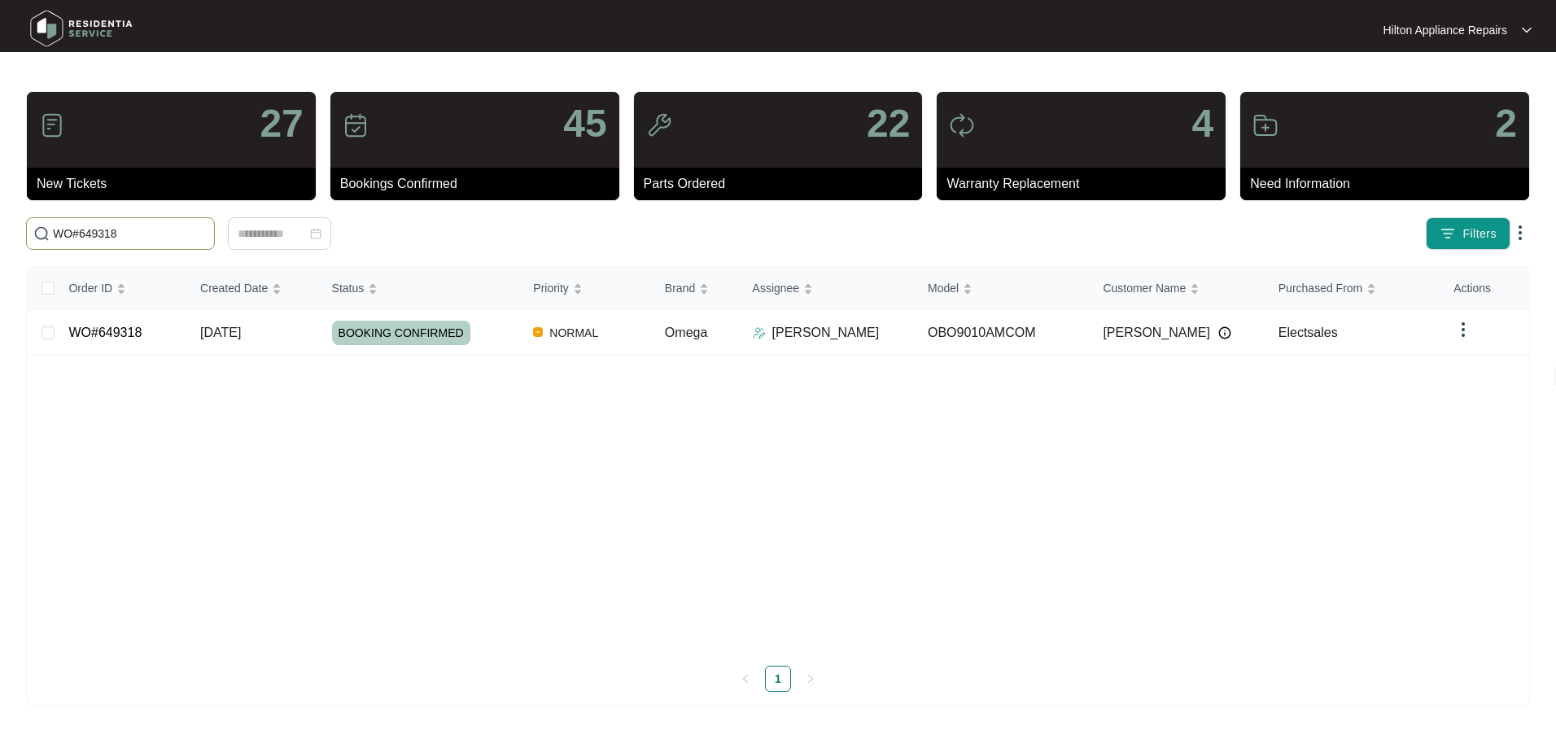
type input "WO#649318"
click at [216, 331] on span "[DATE]" at bounding box center [220, 332] width 41 height 14
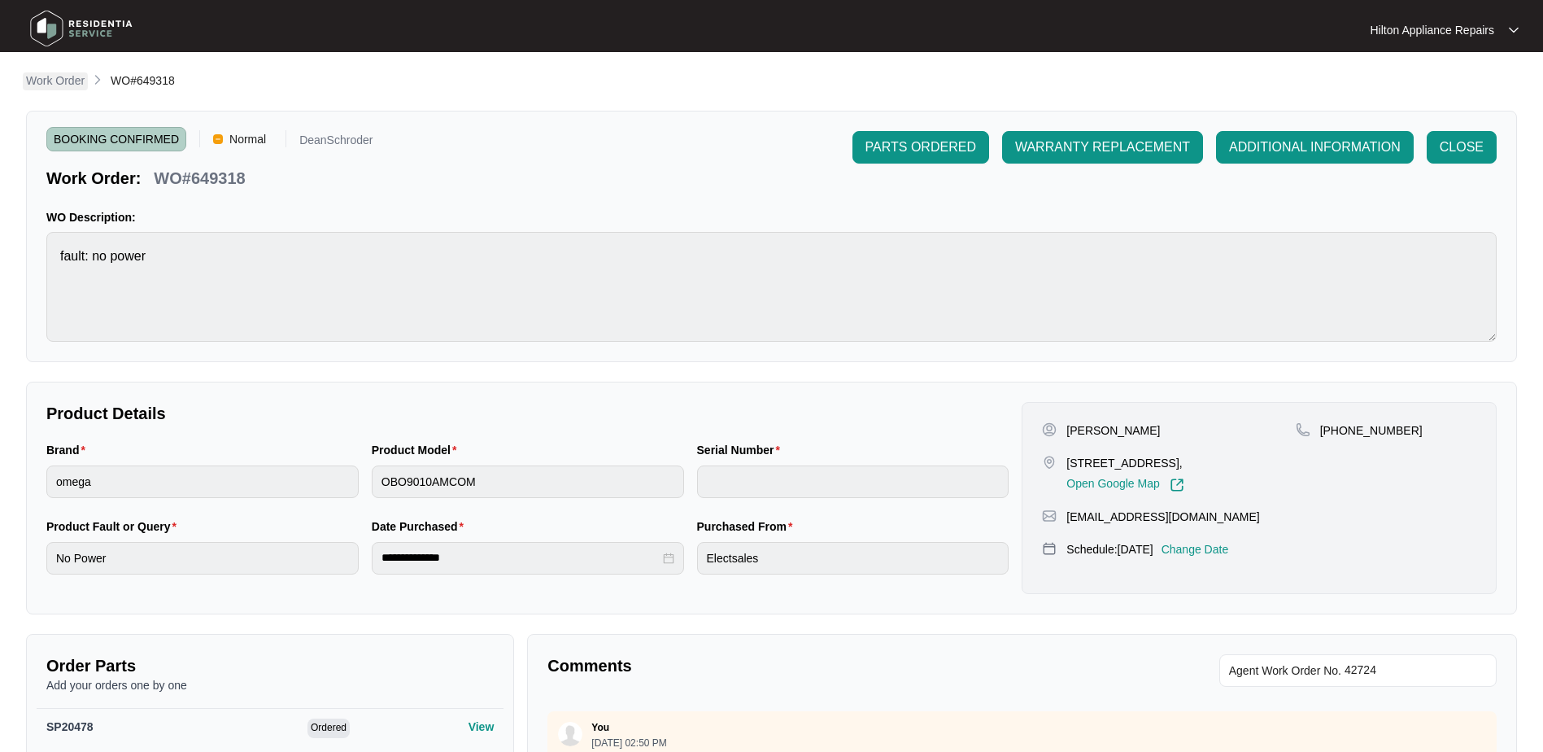
click at [35, 81] on p "Work Order" at bounding box center [55, 80] width 59 height 16
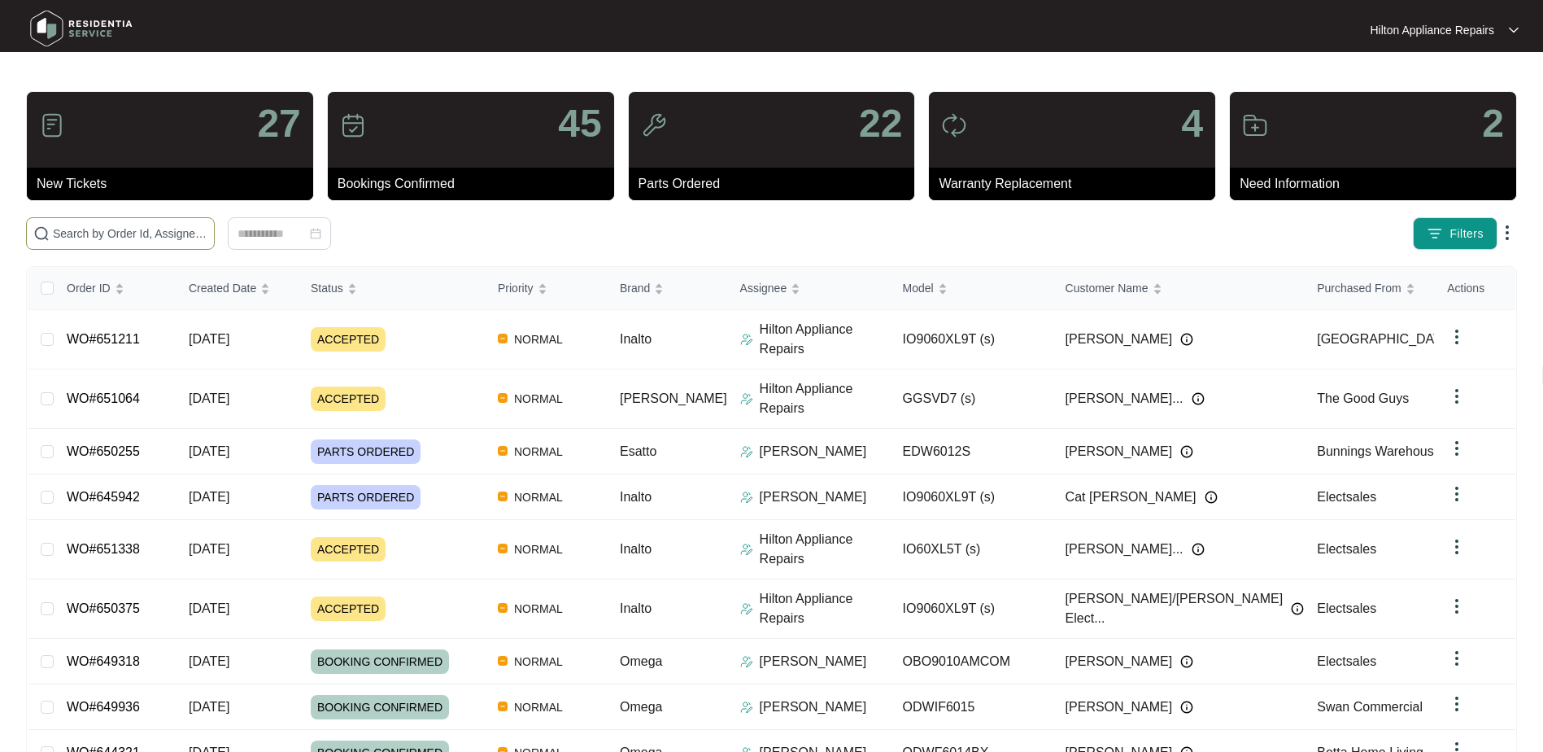
click at [59, 234] on input "text" at bounding box center [130, 234] width 155 height 18
paste input "WO#648798"
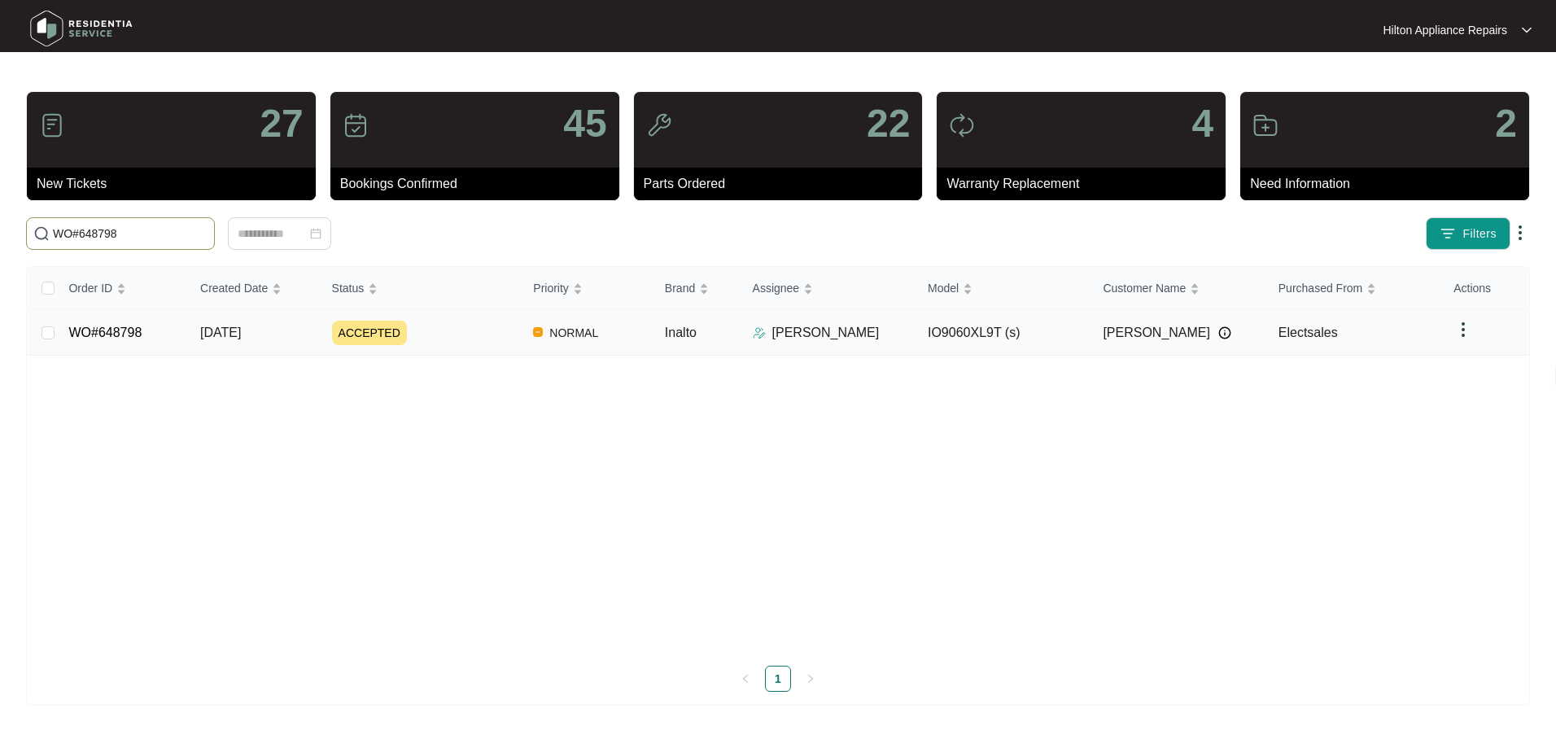
type input "WO#648798"
click at [233, 338] on span "[DATE]" at bounding box center [220, 332] width 41 height 14
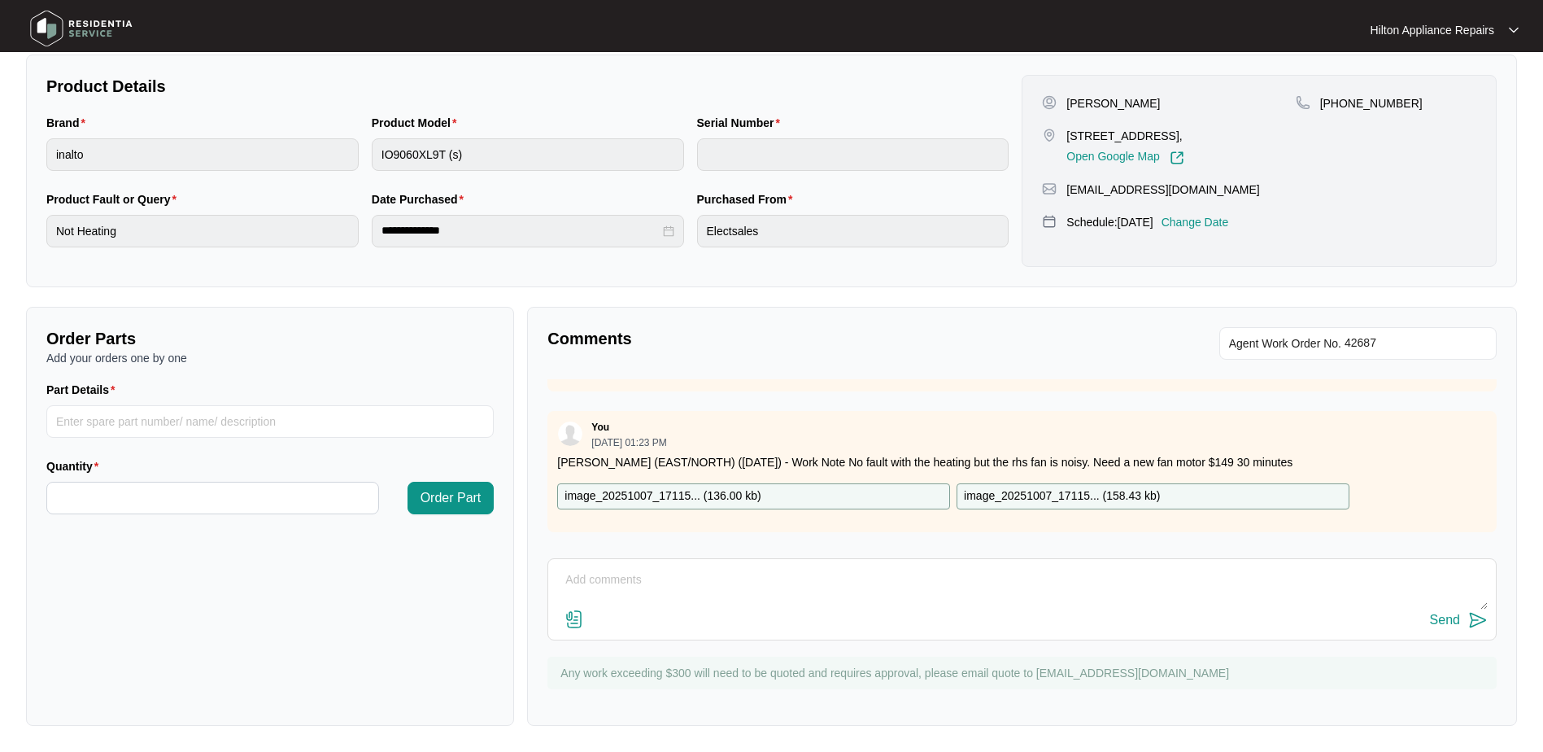
scroll to position [244, 0]
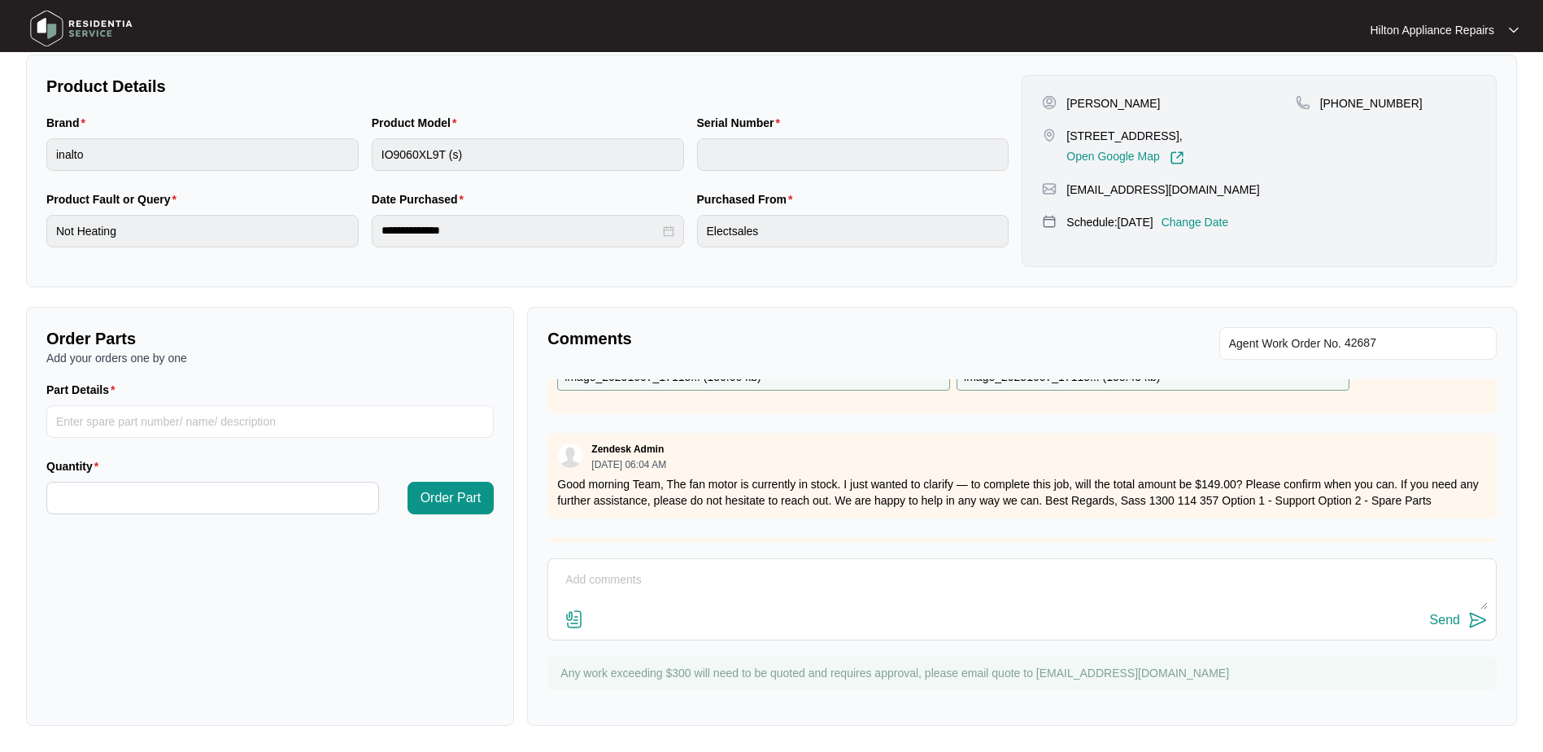
click at [608, 578] on textarea at bounding box center [1022, 588] width 932 height 42
paste textarea "Called [PERSON_NAME] LMTC & texted"
type textarea "Called [PERSON_NAME] LMTC & texted"
click at [1441, 614] on div "Send" at bounding box center [1445, 620] width 30 height 15
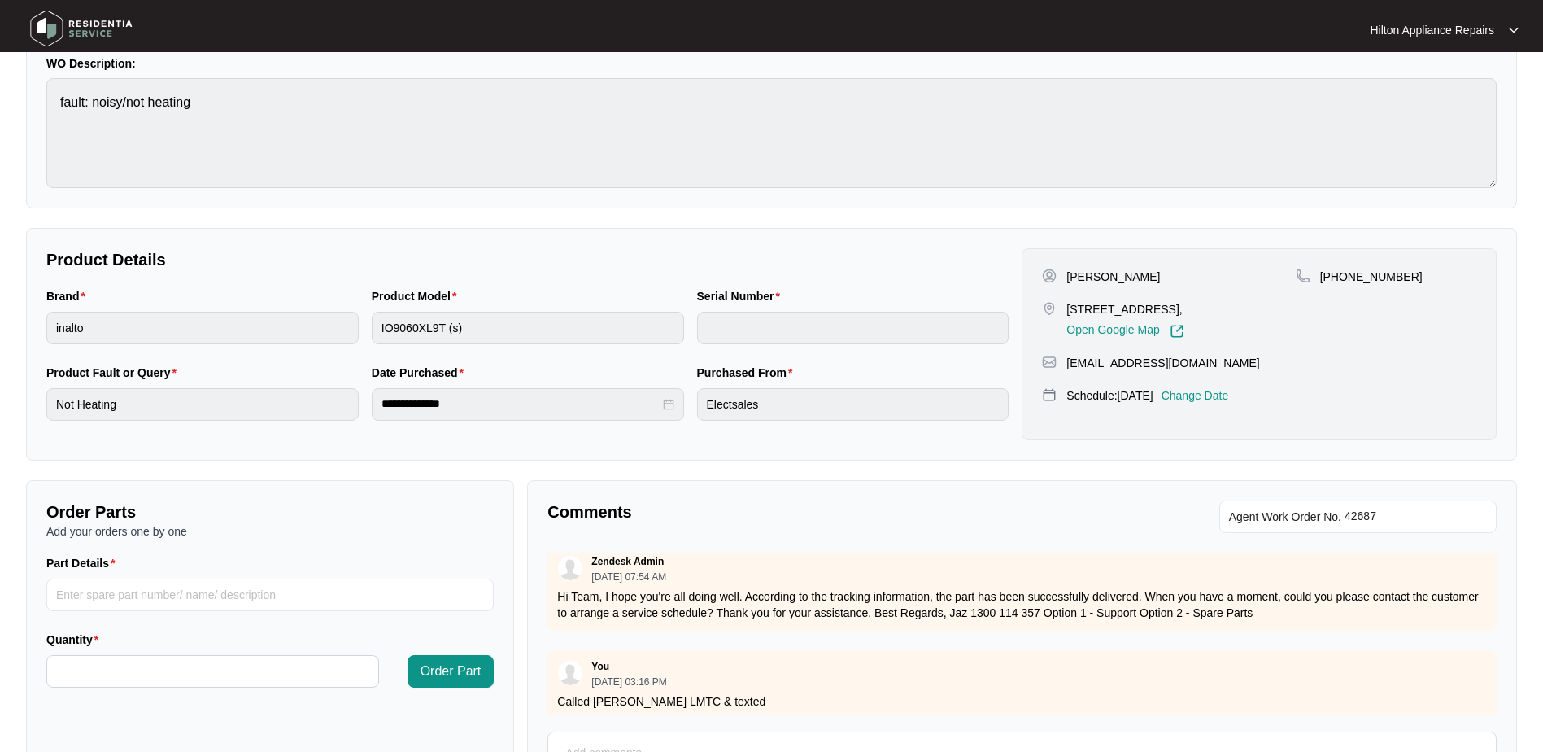
scroll to position [0, 0]
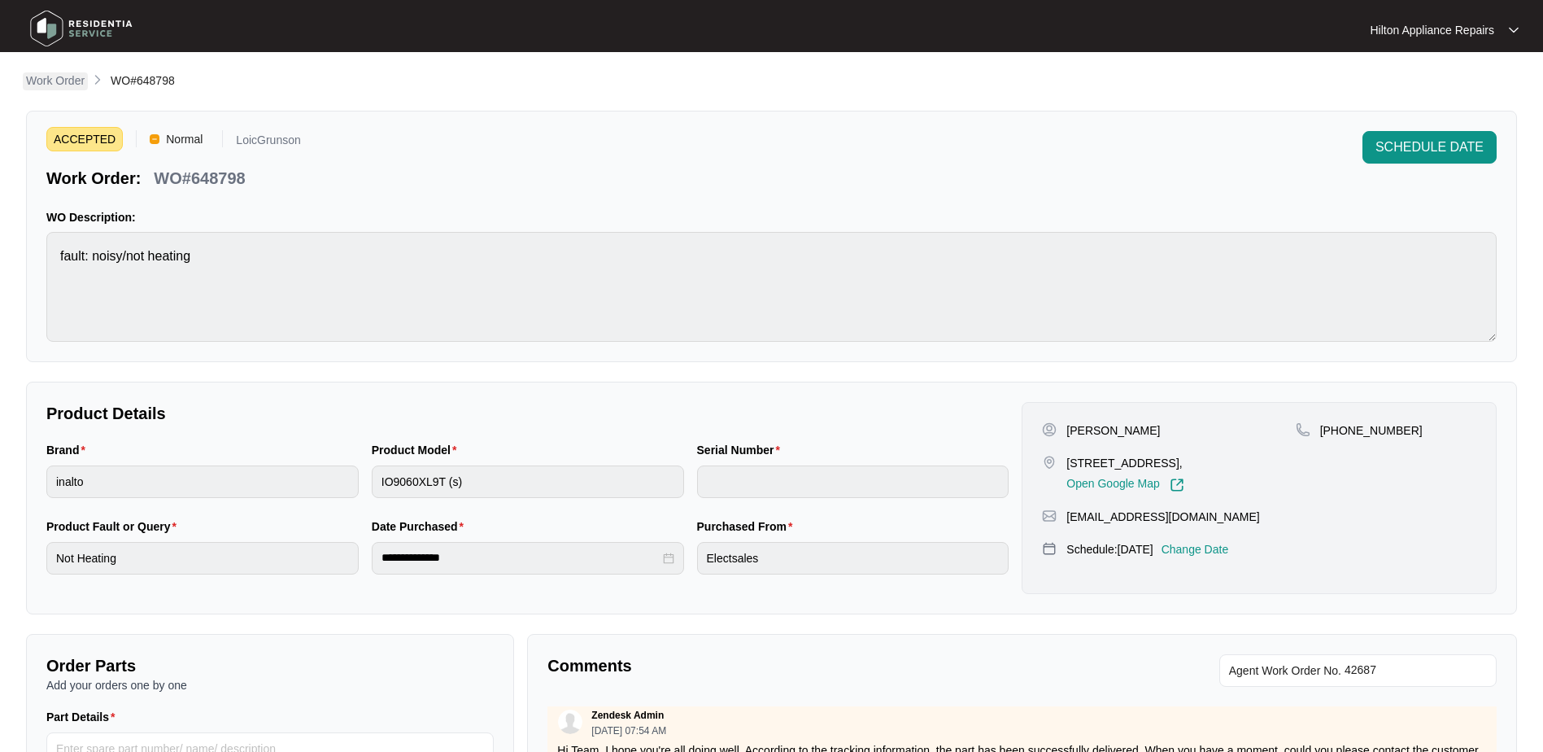
click at [55, 79] on p "Work Order" at bounding box center [55, 80] width 59 height 16
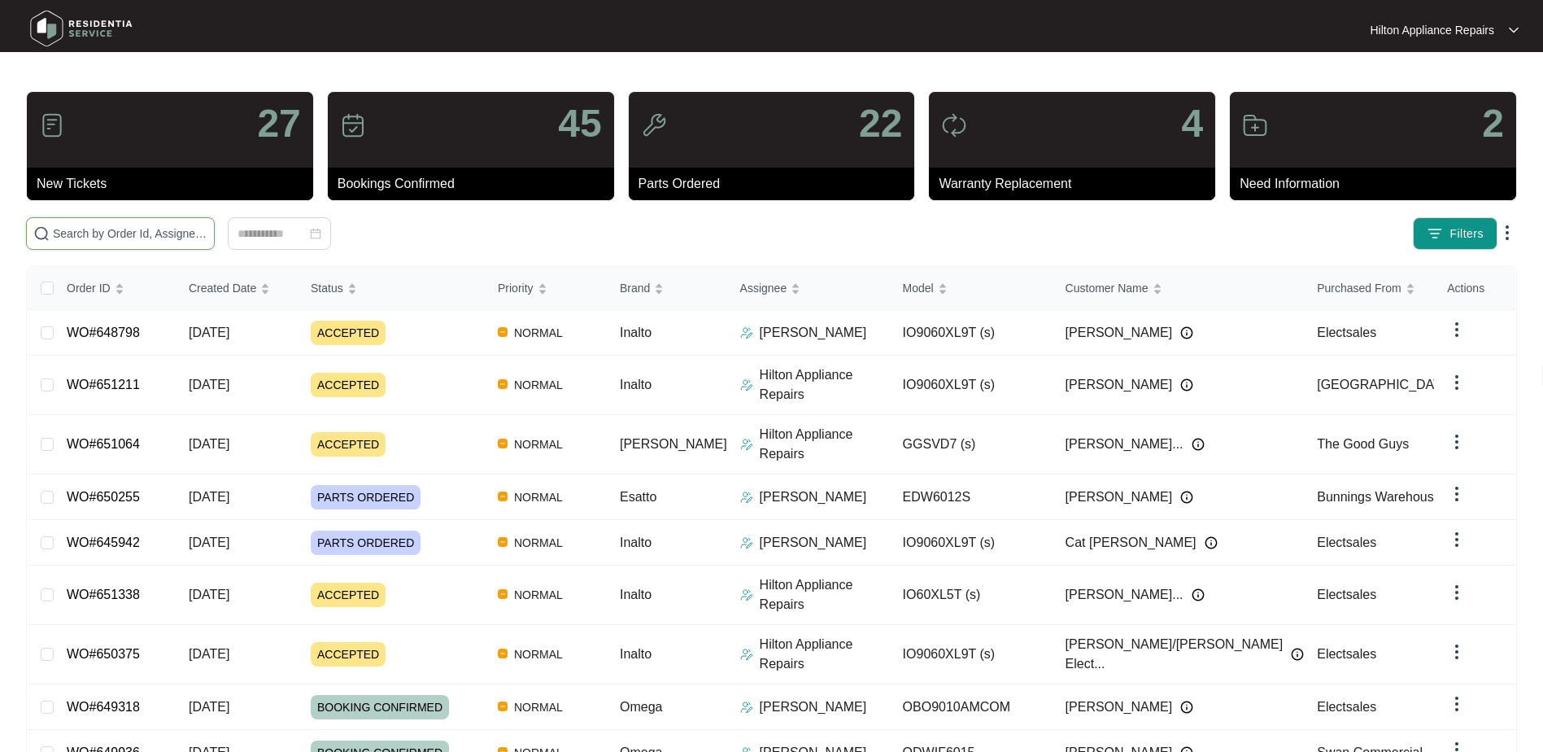
click at [89, 228] on input "text" at bounding box center [130, 234] width 155 height 18
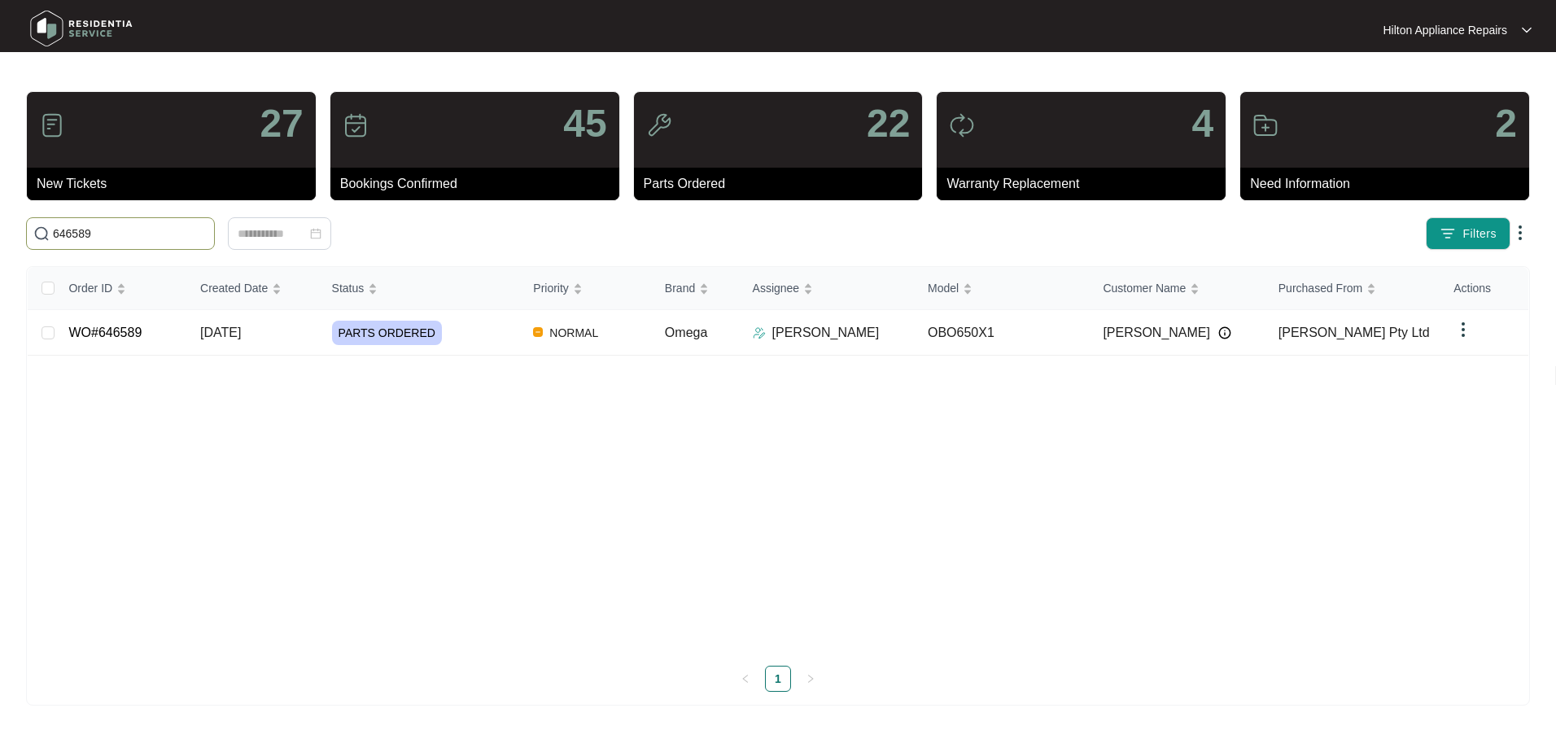
type input "646589"
click at [241, 332] on span "[DATE]" at bounding box center [220, 332] width 41 height 14
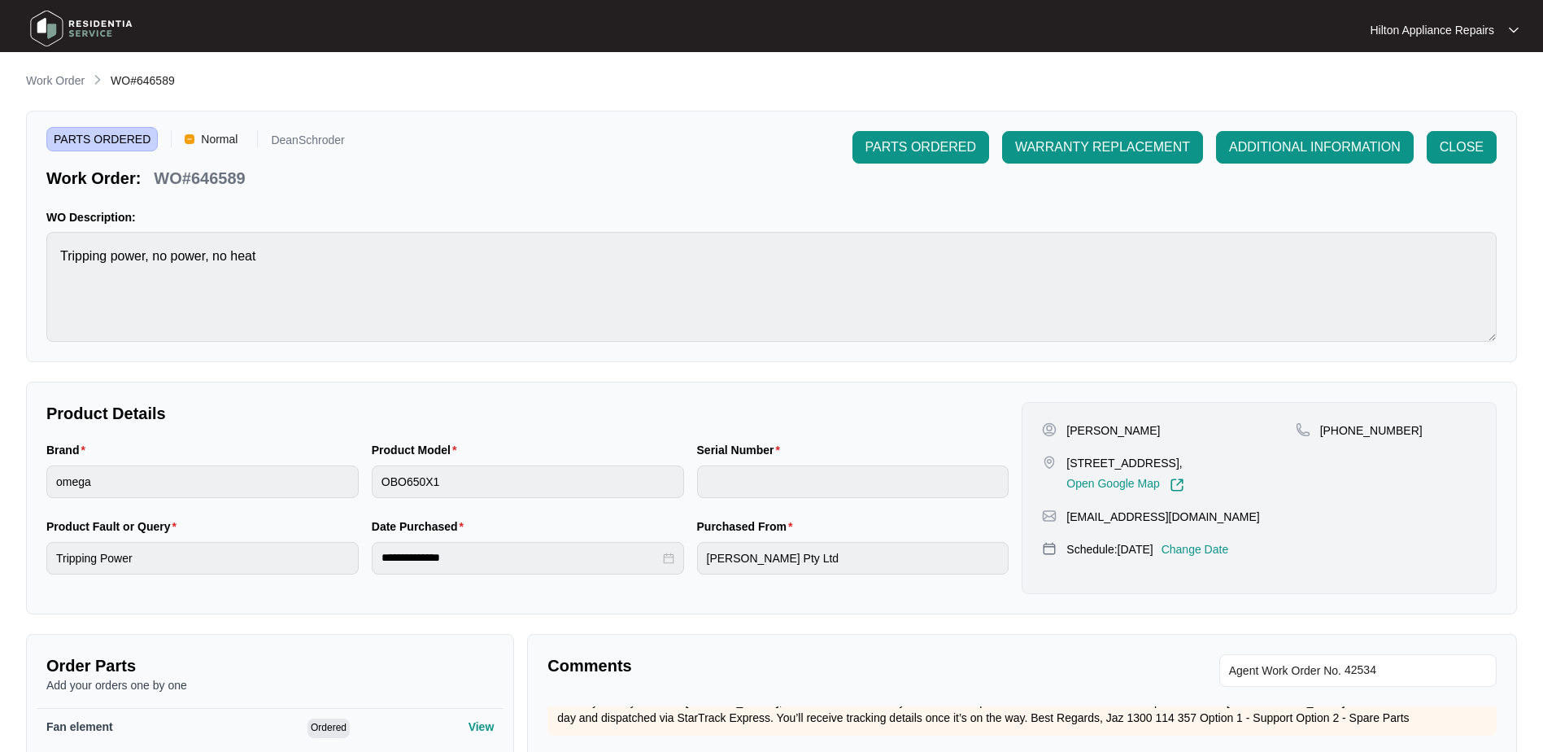
click at [1212, 549] on p "Change Date" at bounding box center [1196, 549] width 68 height 16
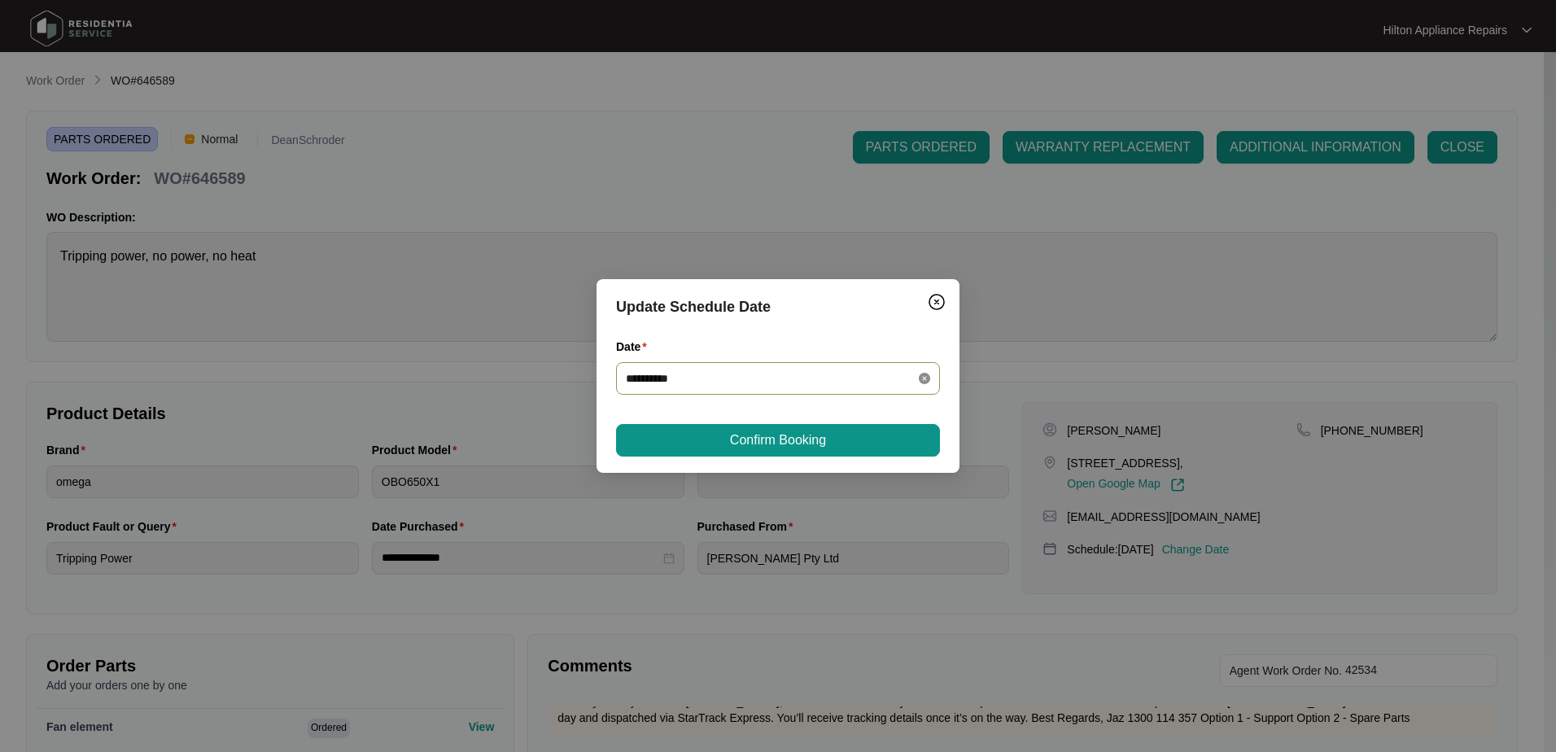
click at [924, 375] on icon "close-circle" at bounding box center [924, 378] width 11 height 11
click at [923, 374] on div at bounding box center [778, 378] width 304 height 18
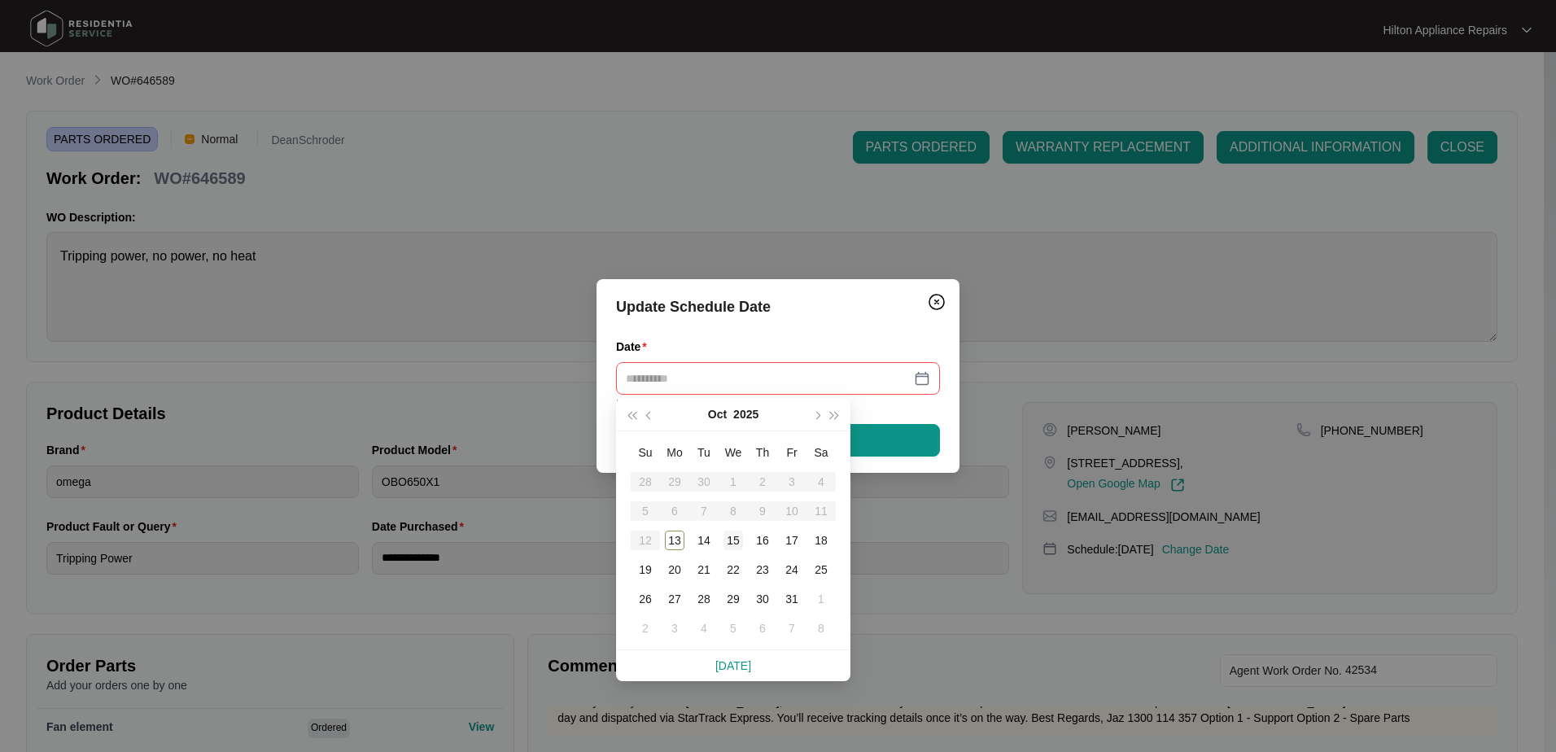
click at [731, 539] on div "15" at bounding box center [733, 540] width 20 height 20
type input "**********"
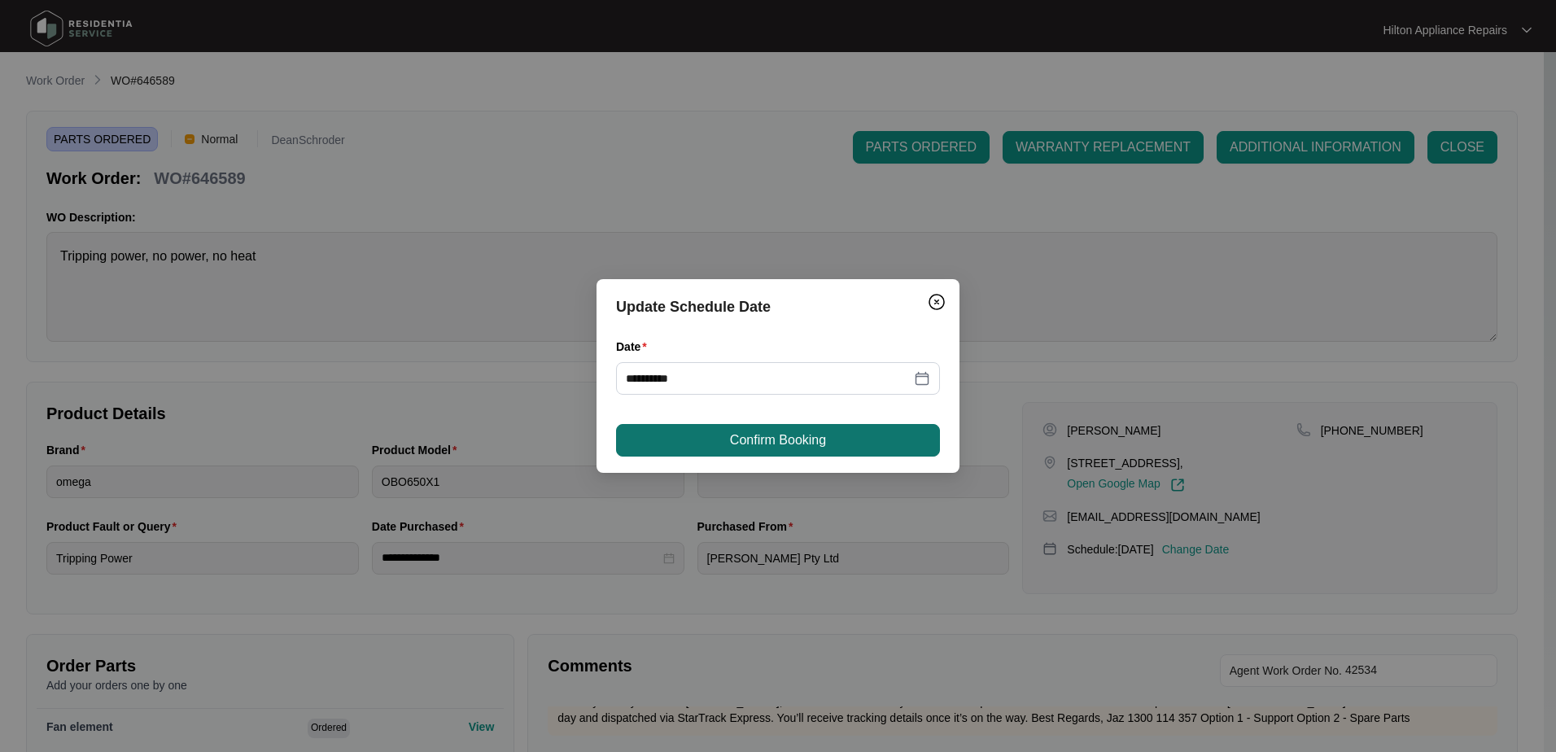
click at [774, 443] on span "Confirm Booking" at bounding box center [778, 440] width 96 height 20
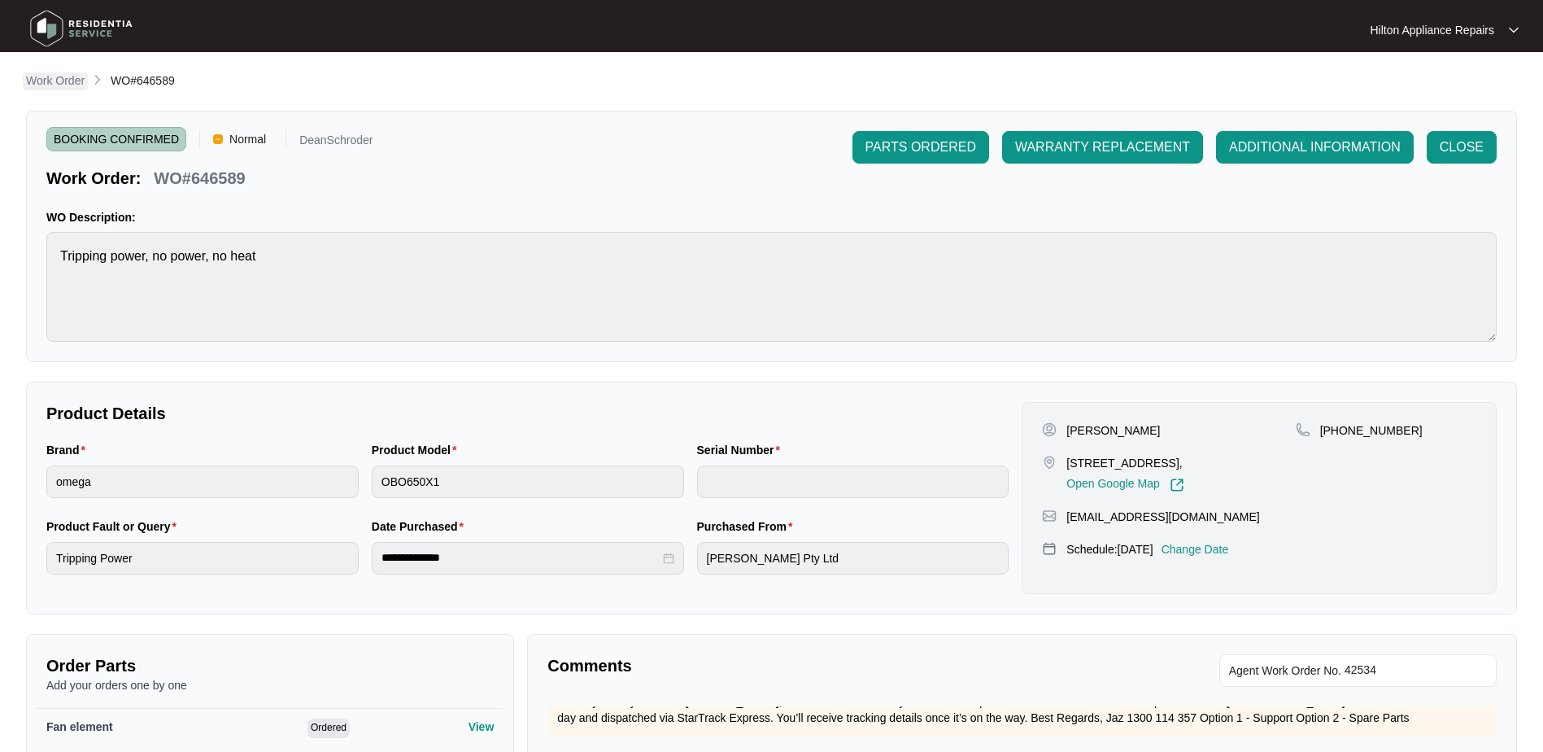
click at [49, 71] on main "**********" at bounding box center [771, 541] width 1543 height 1083
click at [49, 79] on p "Work Order" at bounding box center [55, 80] width 59 height 16
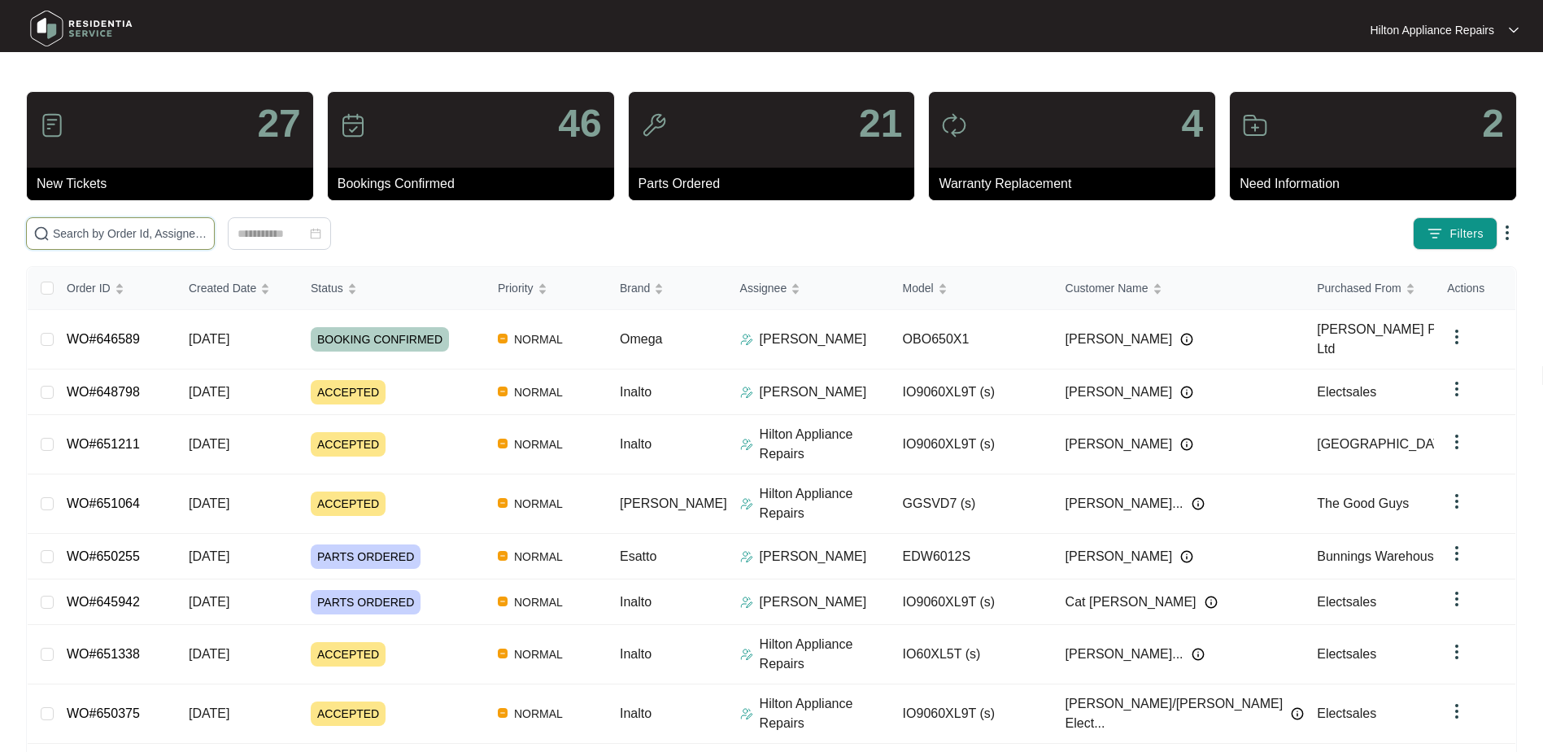
click at [77, 233] on input "text" at bounding box center [130, 234] width 155 height 18
paste input "WO#648289"
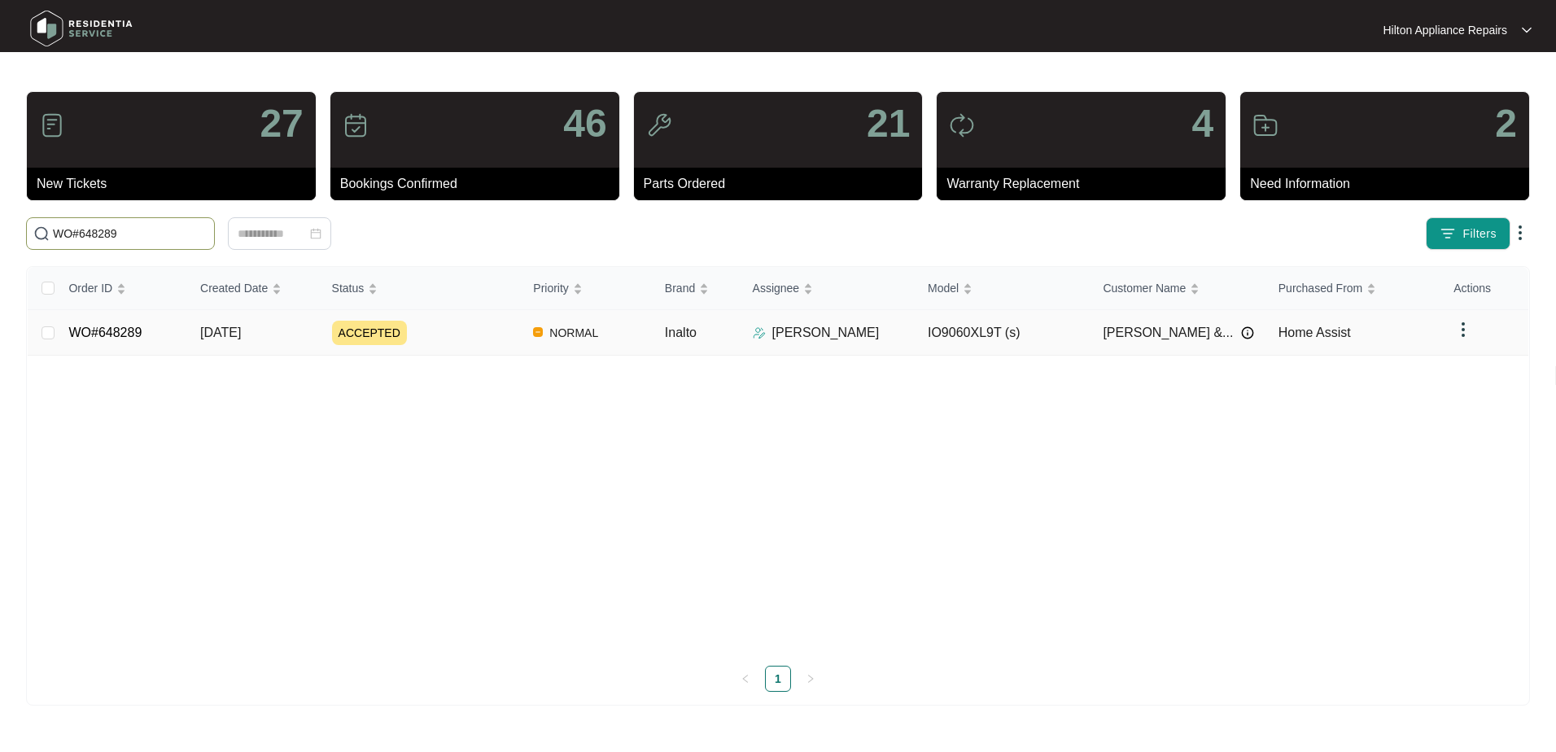
type input "WO#648289"
click at [225, 332] on span "[DATE]" at bounding box center [220, 332] width 41 height 14
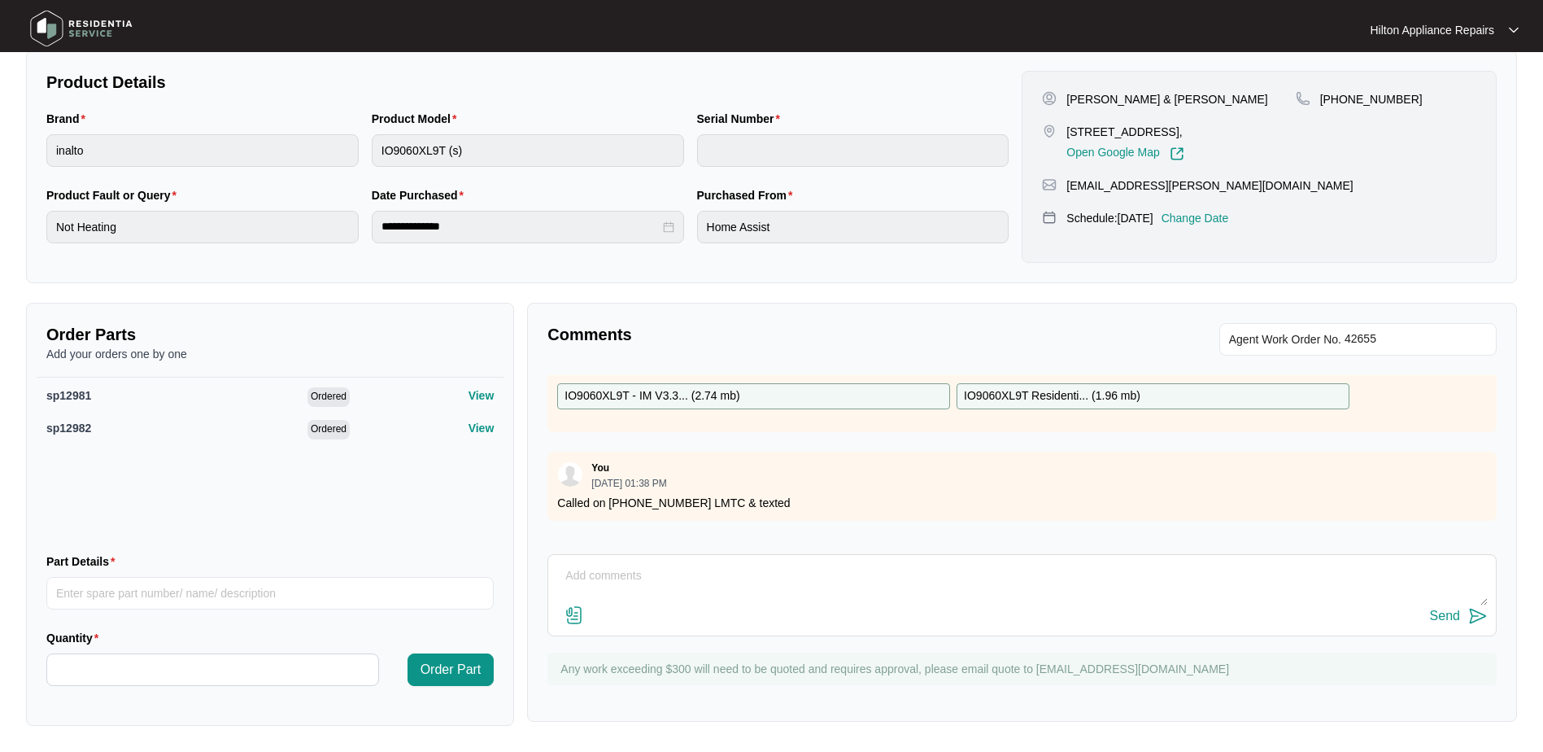
scroll to position [81, 0]
click at [575, 582] on textarea at bounding box center [1022, 584] width 932 height 42
paste textarea "Called [PHONE_NUMBER] LMTC & texted"
click at [634, 575] on textarea "Parts arrived Called [PHONE_NUMBER] LMTC & texted" at bounding box center [1022, 584] width 932 height 42
type textarea "Parts arrived. Called [PHONE_NUMBER] LMTC & texted"
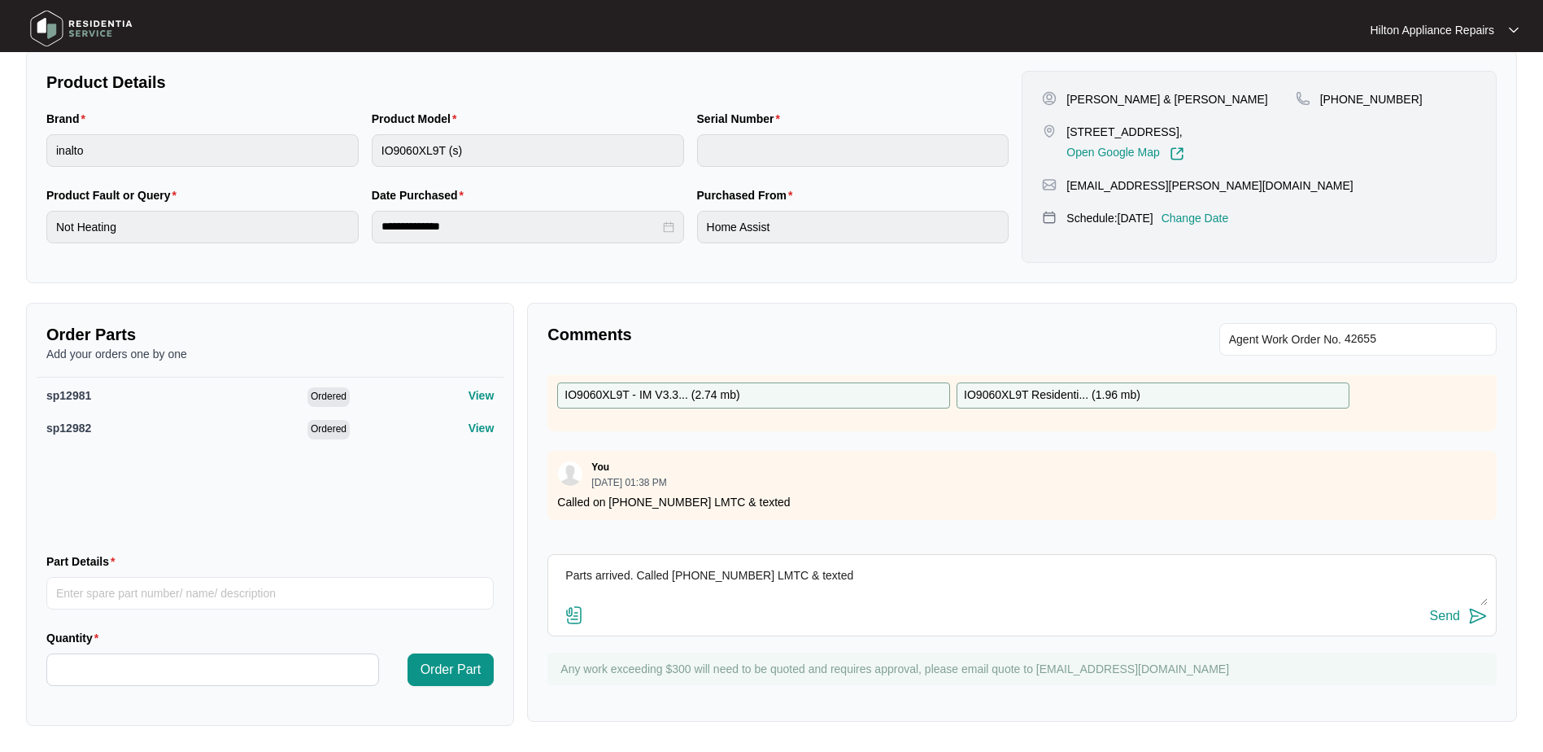
click at [1450, 619] on div "Send" at bounding box center [1445, 616] width 30 height 15
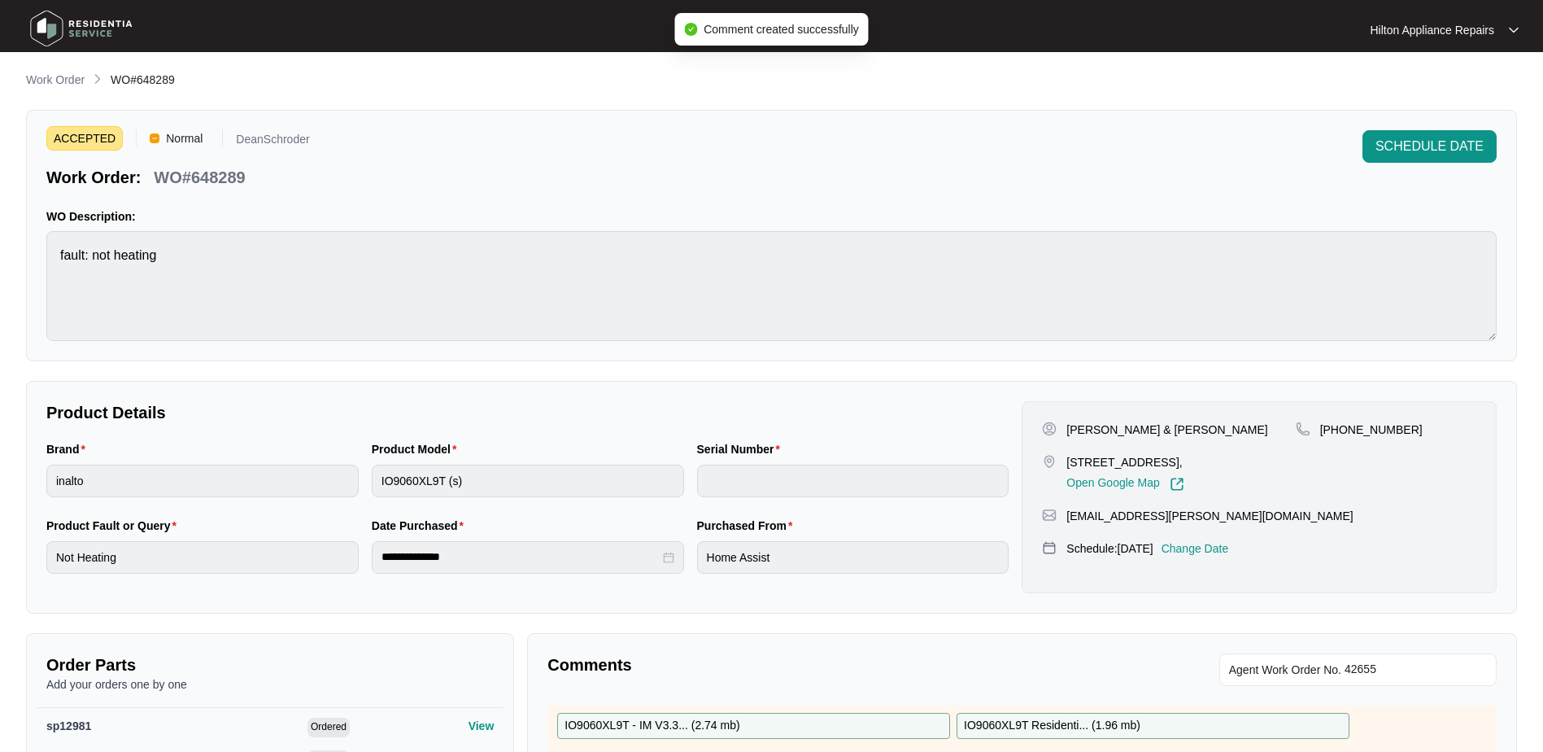
scroll to position [0, 0]
click at [47, 81] on p "Work Order" at bounding box center [55, 80] width 59 height 16
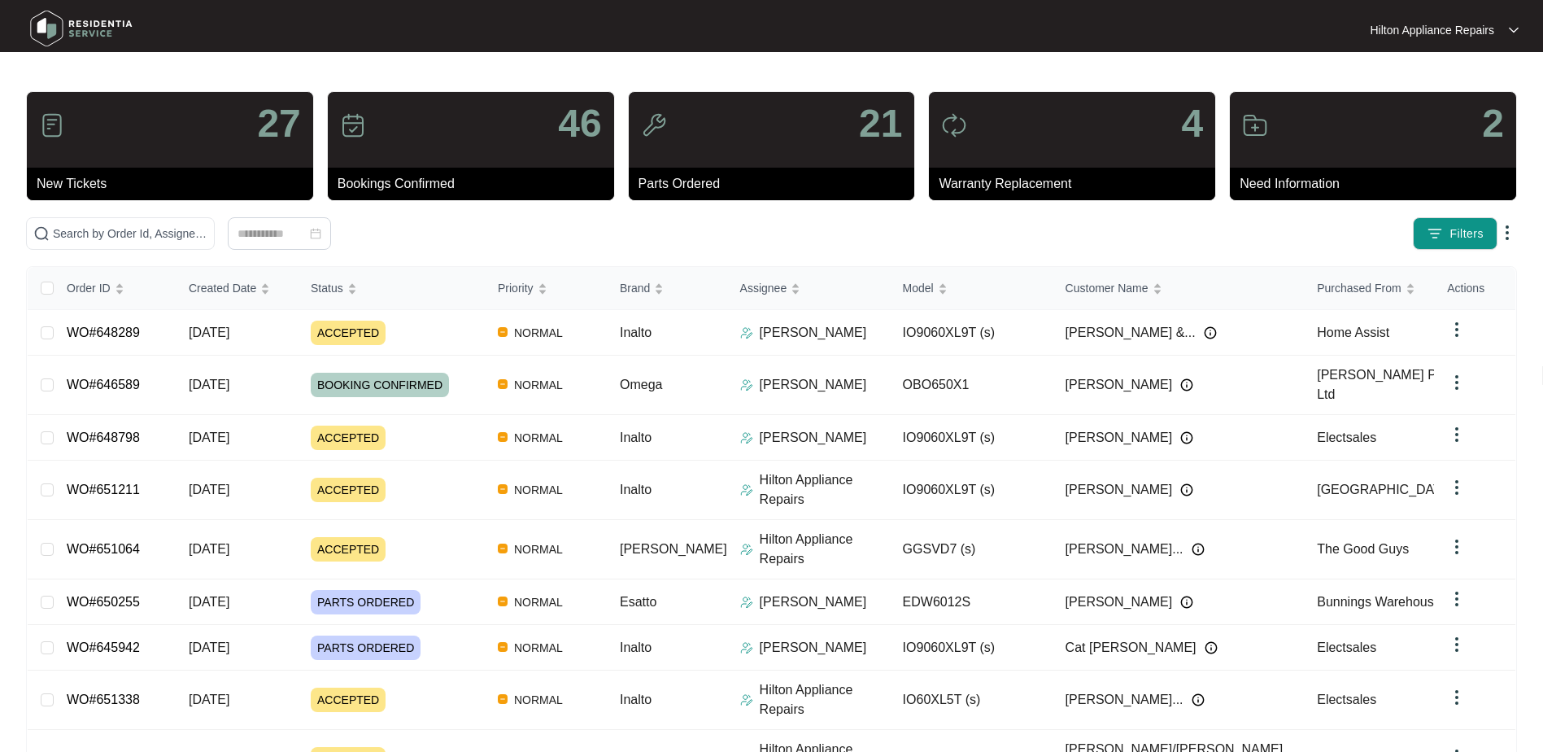
scroll to position [143, 0]
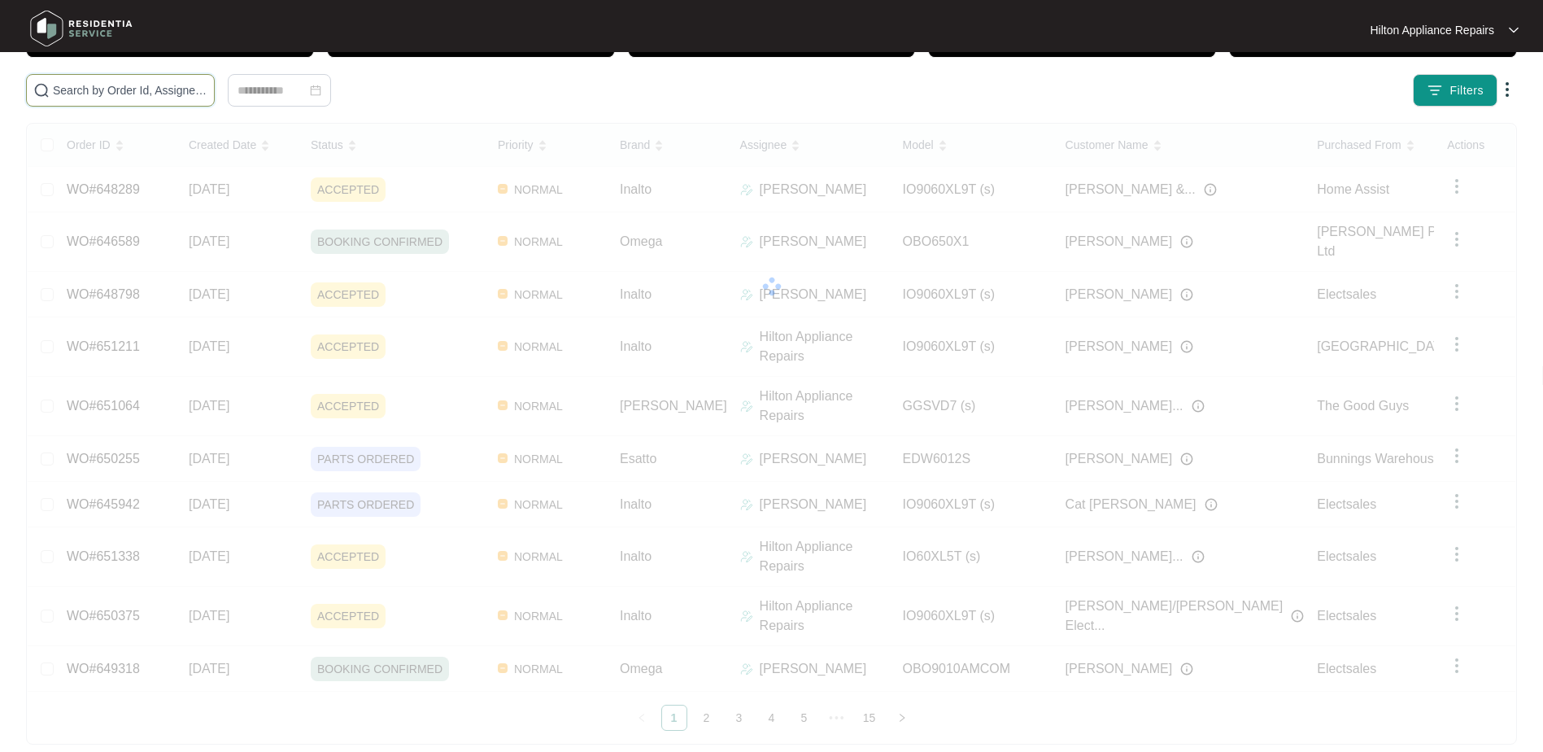
click at [104, 82] on input "text" at bounding box center [130, 90] width 155 height 18
paste input "WO#649399"
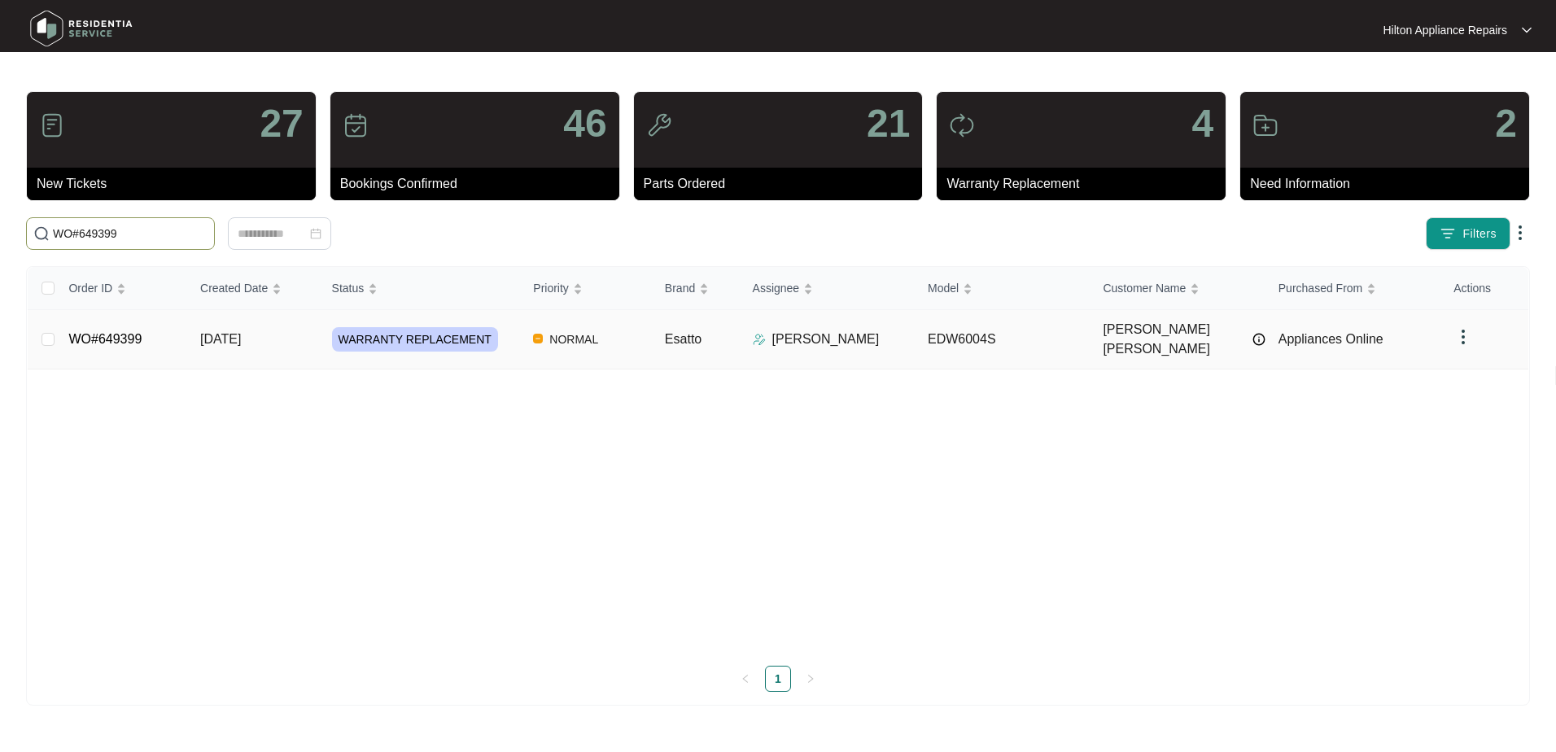
type input "WO#649399"
click at [213, 332] on span "[DATE]" at bounding box center [220, 339] width 41 height 14
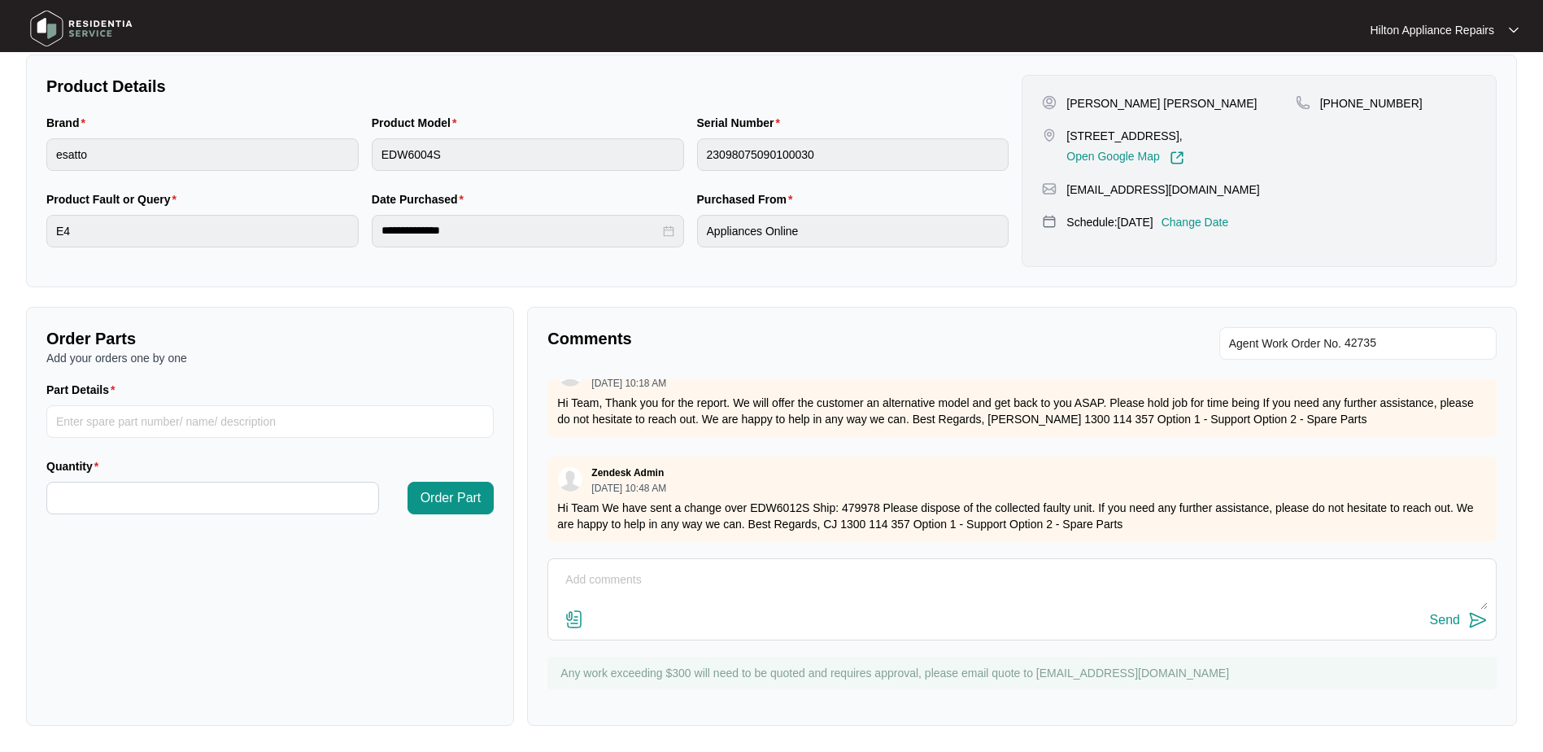
scroll to position [269, 0]
click at [587, 577] on textarea at bounding box center [1022, 588] width 932 height 42
click at [599, 572] on textarea at bounding box center [1022, 588] width 932 height 42
click at [1110, 587] on textarea "Please note pricing to replace dishwasher is $284 + $50 disposal of old dishwas…" at bounding box center [1022, 588] width 932 height 42
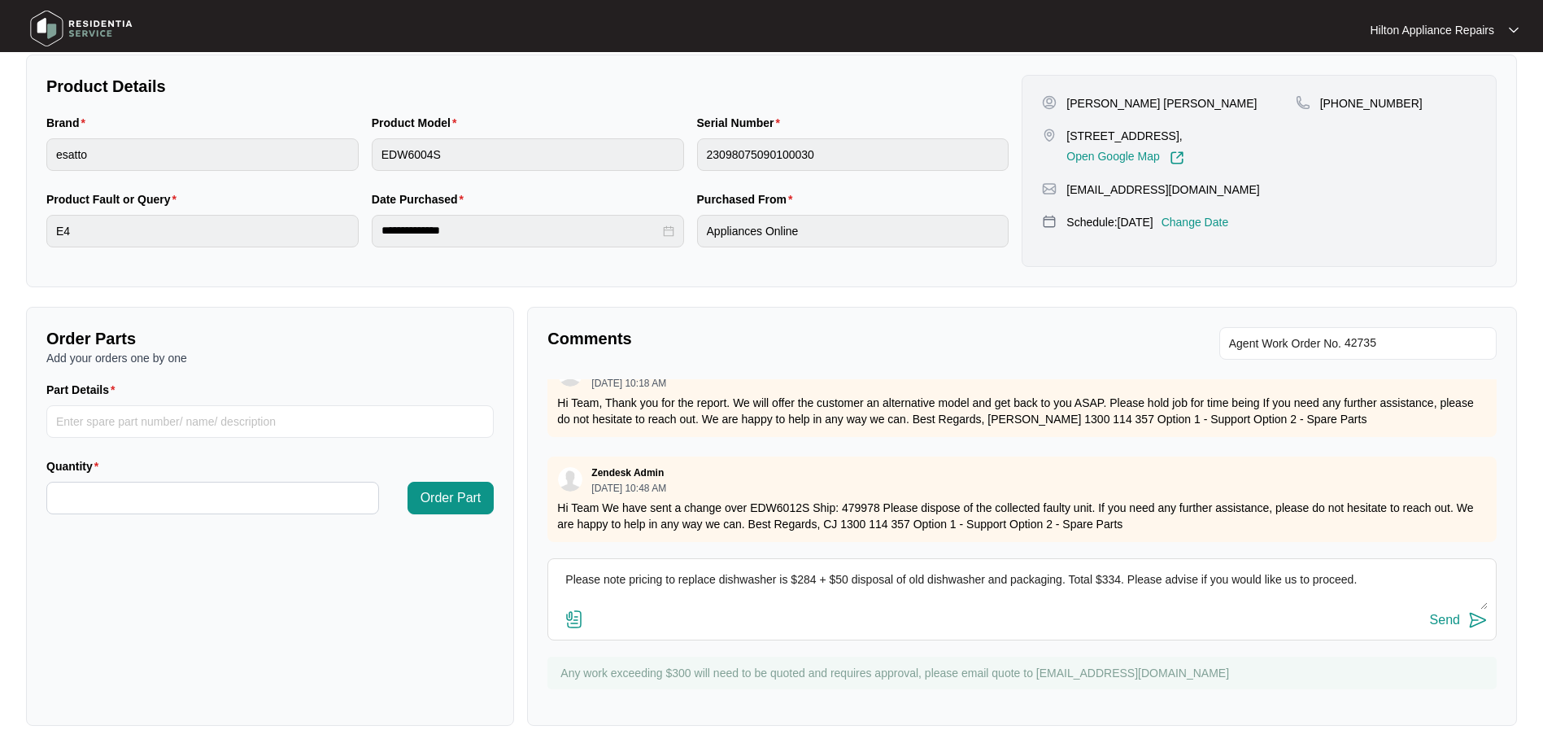
drag, startPoint x: 1315, startPoint y: 581, endPoint x: 546, endPoint y: 567, distance: 768.9
click at [546, 567] on div "Comments Agent Work Order No. You [DATE] 04:47 PM Called [PHONE_NUMBER], it's o…" at bounding box center [1022, 516] width 990 height 419
type textarea "Please note pricing to replace dishwasher is $284 + $50 disposal of old dishwas…"
click at [1435, 616] on div "Send" at bounding box center [1445, 620] width 30 height 15
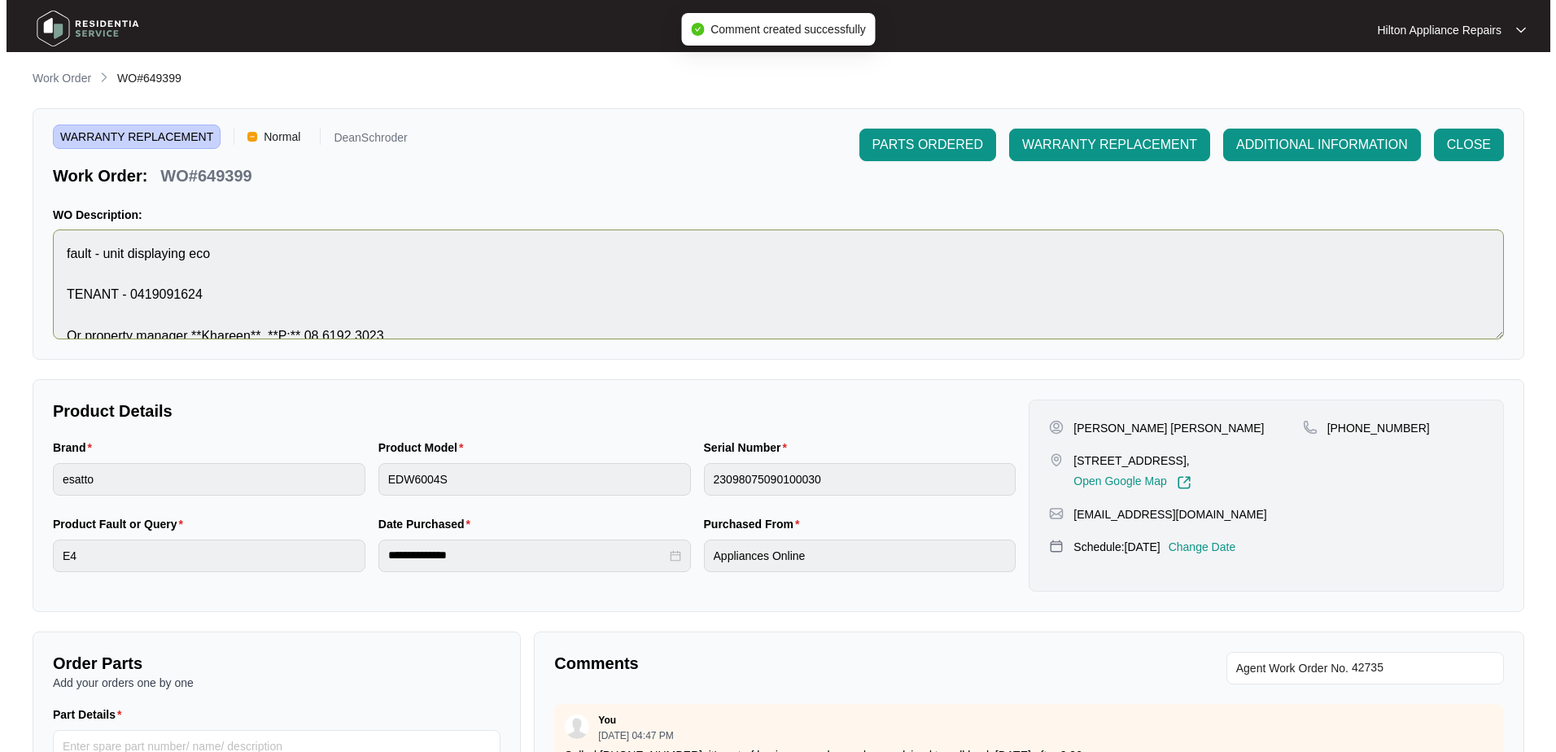
scroll to position [0, 0]
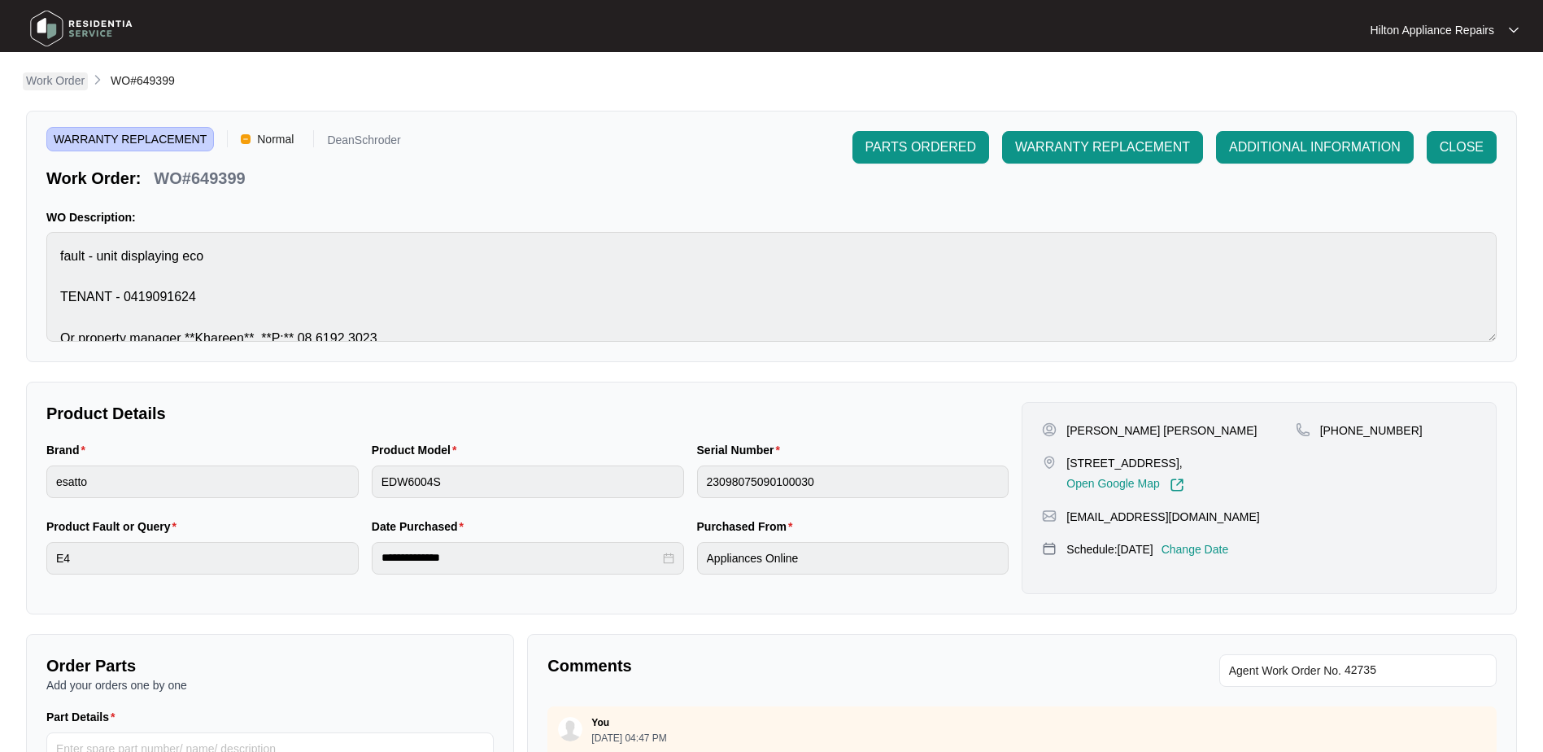
click at [41, 79] on p "Work Order" at bounding box center [55, 80] width 59 height 16
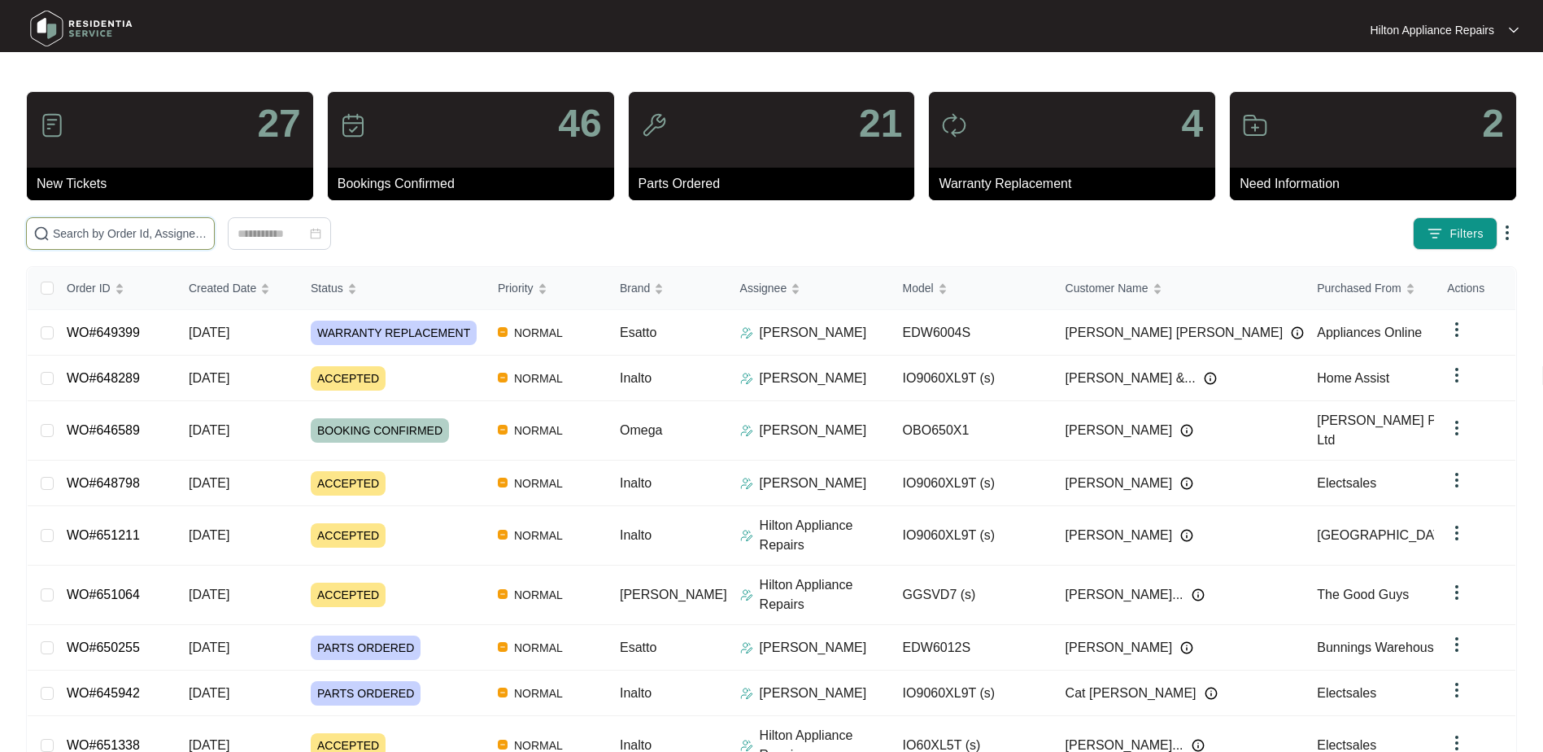
click at [77, 233] on input "text" at bounding box center [130, 234] width 155 height 18
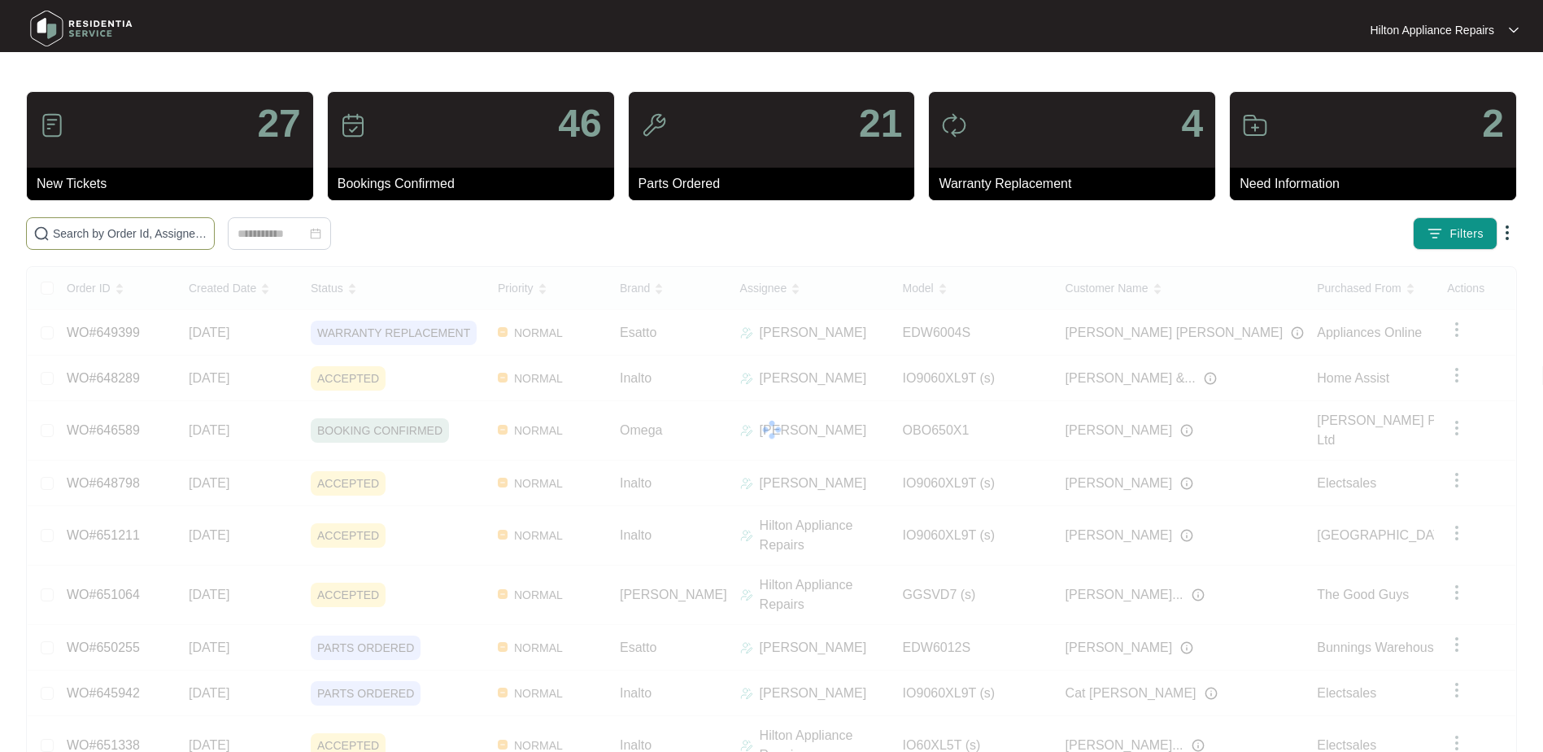
paste input "WO#650107"
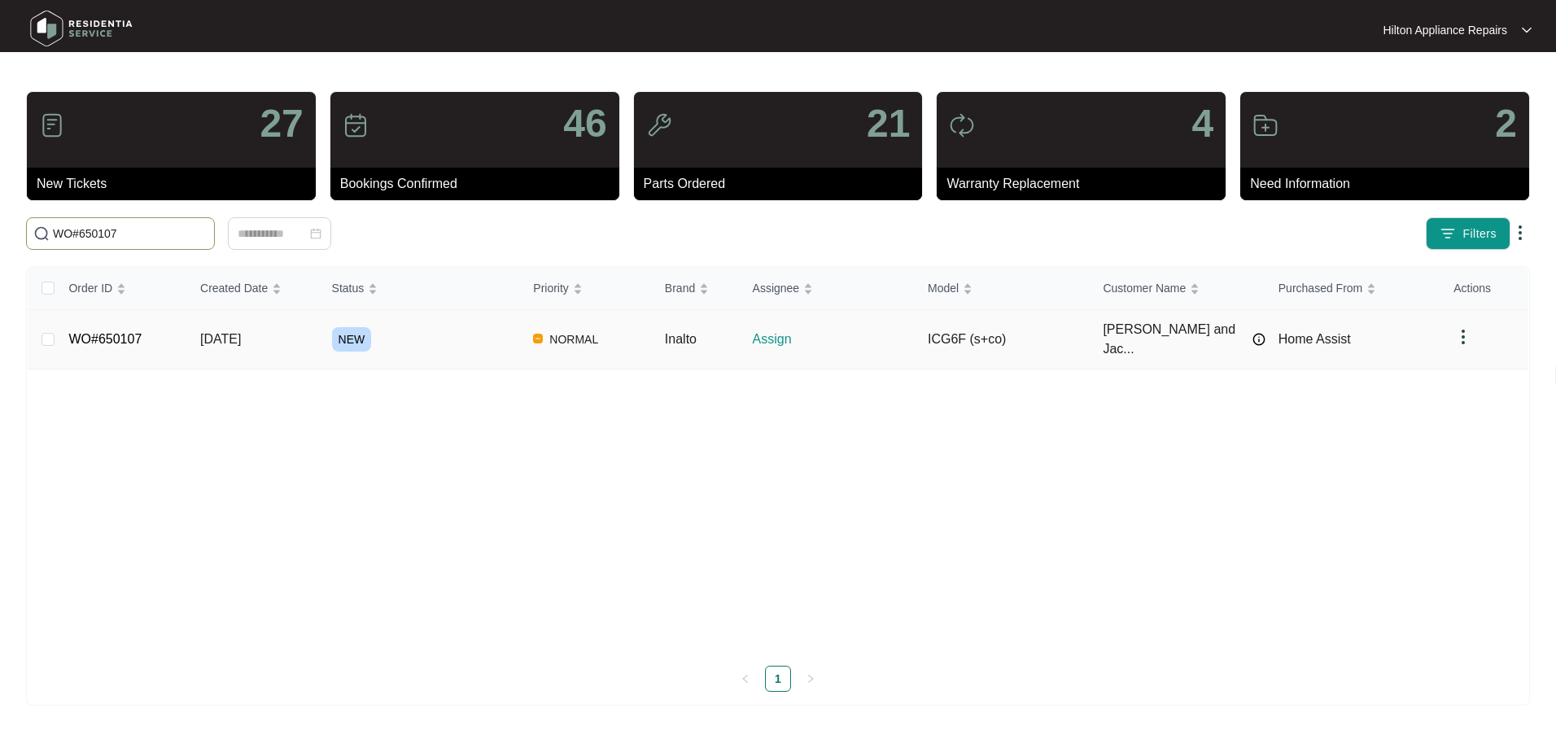
type input "WO#650107"
click at [225, 332] on span "[DATE]" at bounding box center [220, 339] width 41 height 14
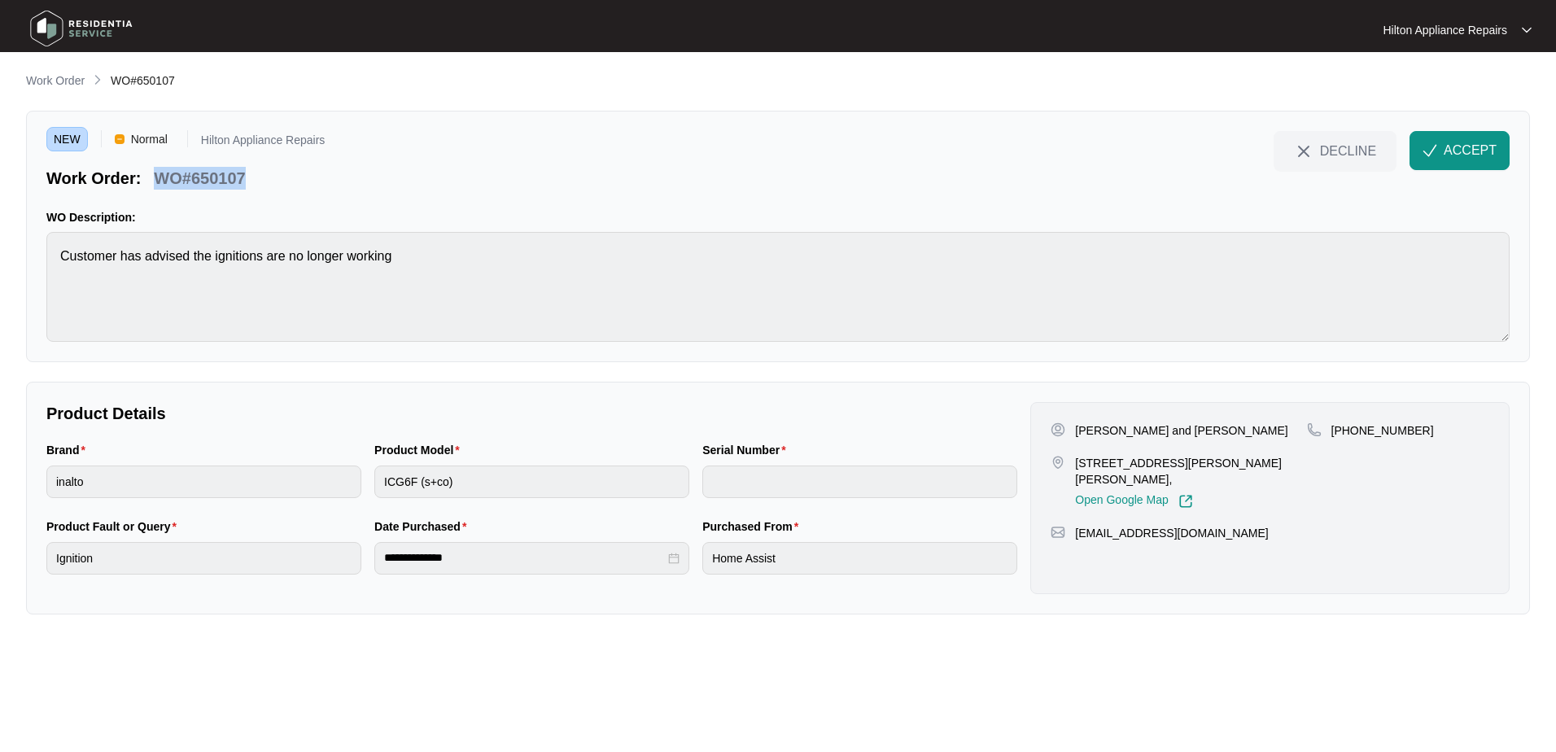
drag, startPoint x: 263, startPoint y: 176, endPoint x: 155, endPoint y: 172, distance: 107.5
click at [155, 172] on div "Work Order: WO#650107" at bounding box center [185, 175] width 278 height 28
copy p "WO#650107"
